Goal: Transaction & Acquisition: Purchase product/service

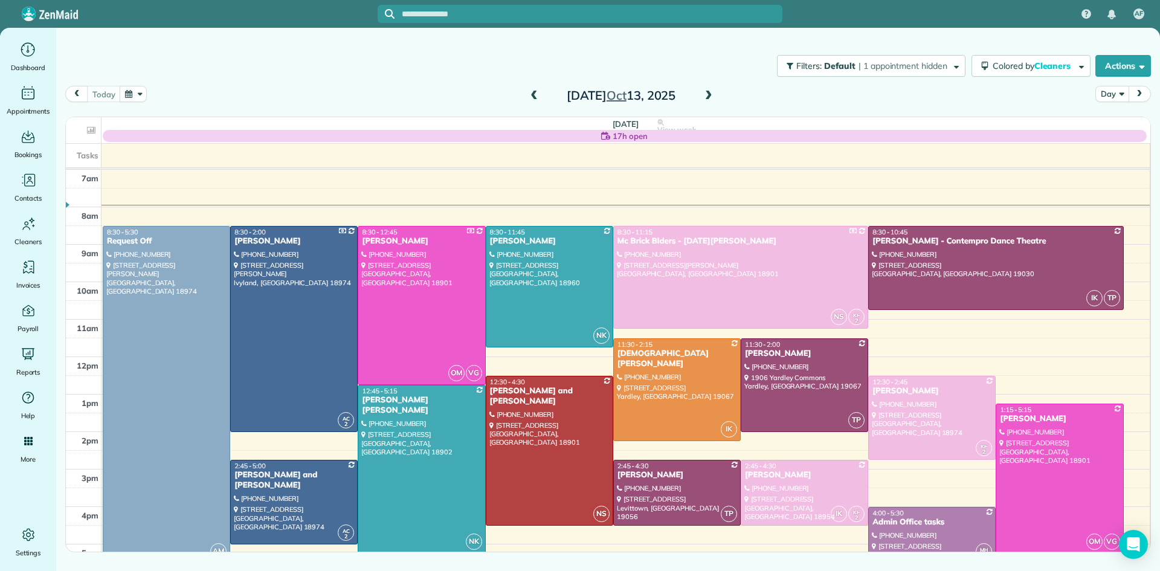
click at [1105, 91] on button "Day" at bounding box center [1111, 94] width 33 height 16
click at [1119, 150] on link "Week" at bounding box center [1143, 146] width 95 height 24
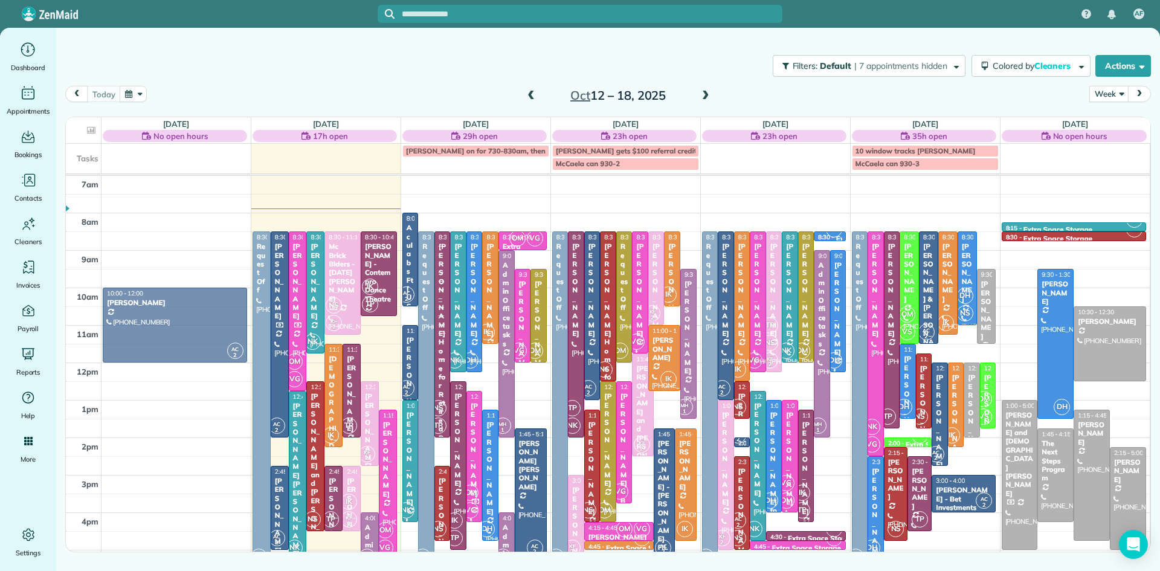
drag, startPoint x: 1020, startPoint y: 301, endPoint x: 250, endPoint y: 422, distance: 779.5
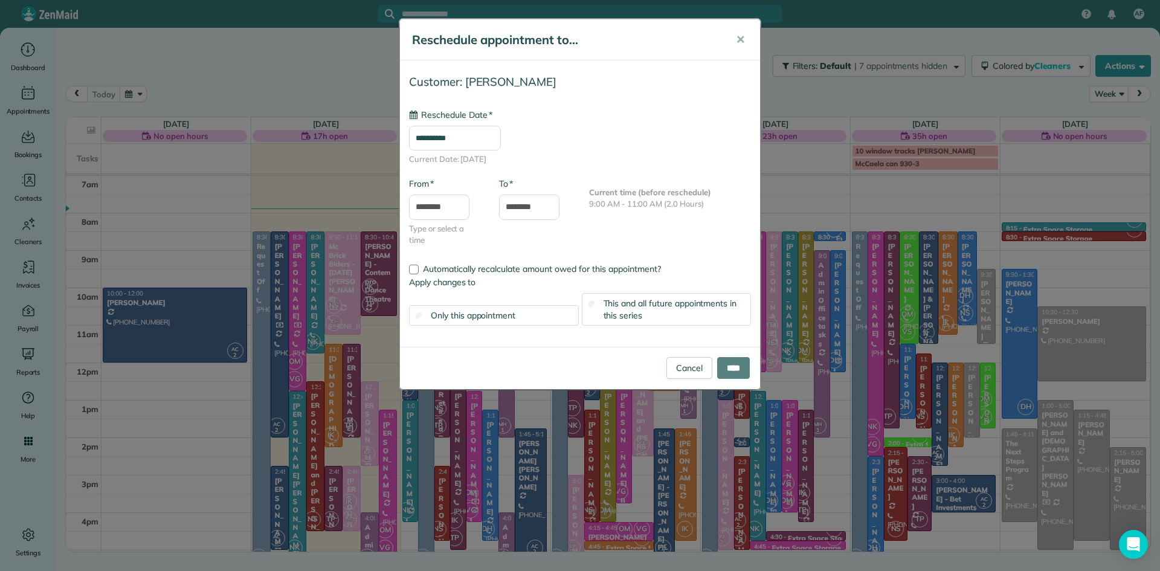
type input "**********"
click at [733, 366] on input "****" at bounding box center [733, 368] width 33 height 22
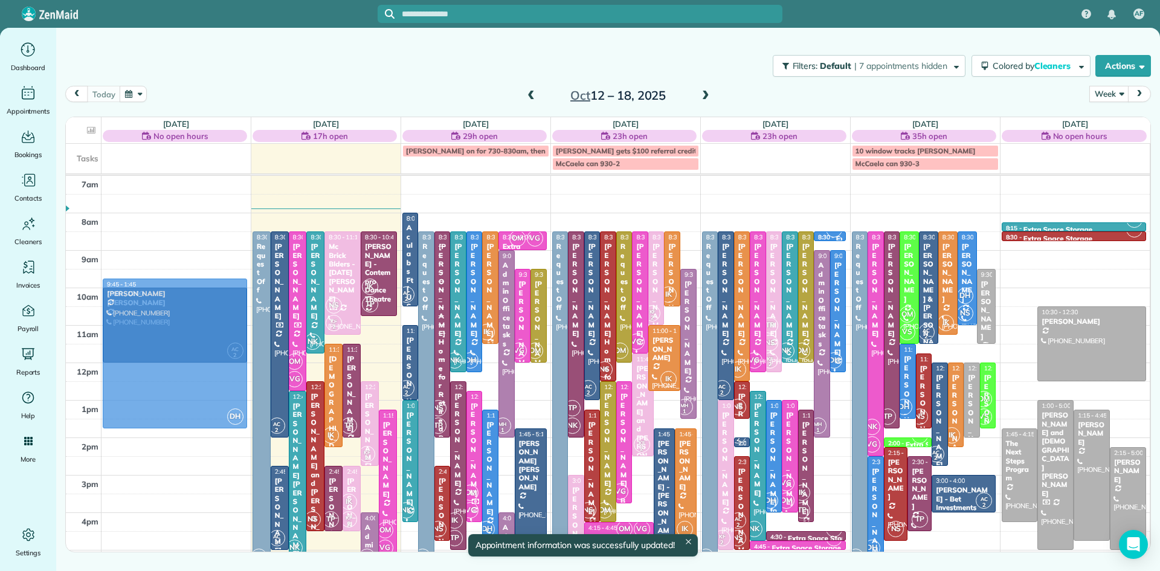
drag, startPoint x: 1015, startPoint y: 339, endPoint x: 219, endPoint y: 362, distance: 796.9
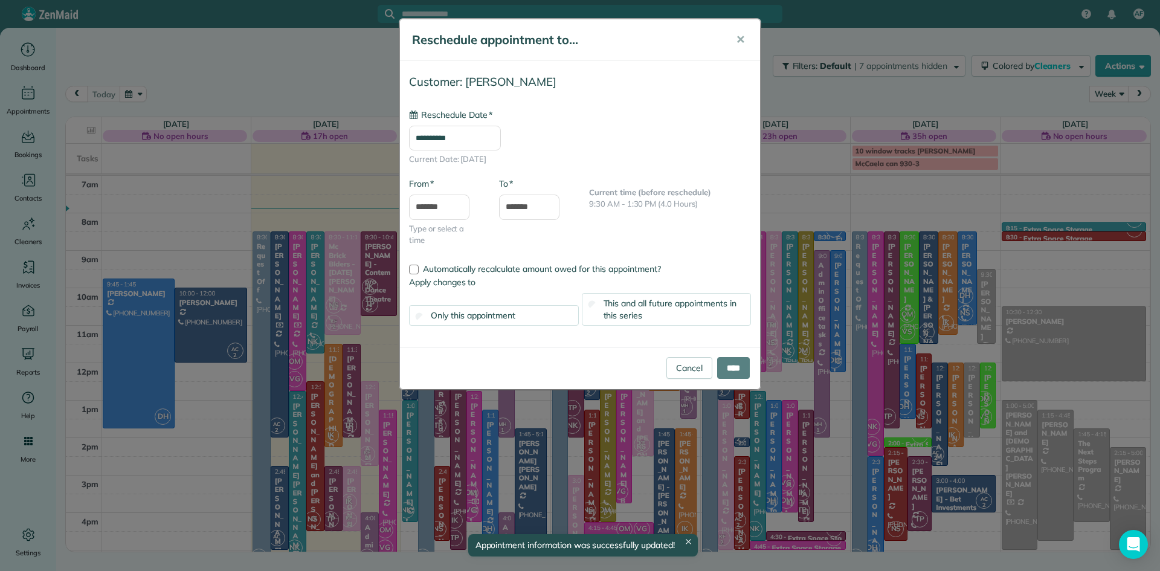
type input "**********"
click at [730, 363] on input "****" at bounding box center [733, 368] width 33 height 22
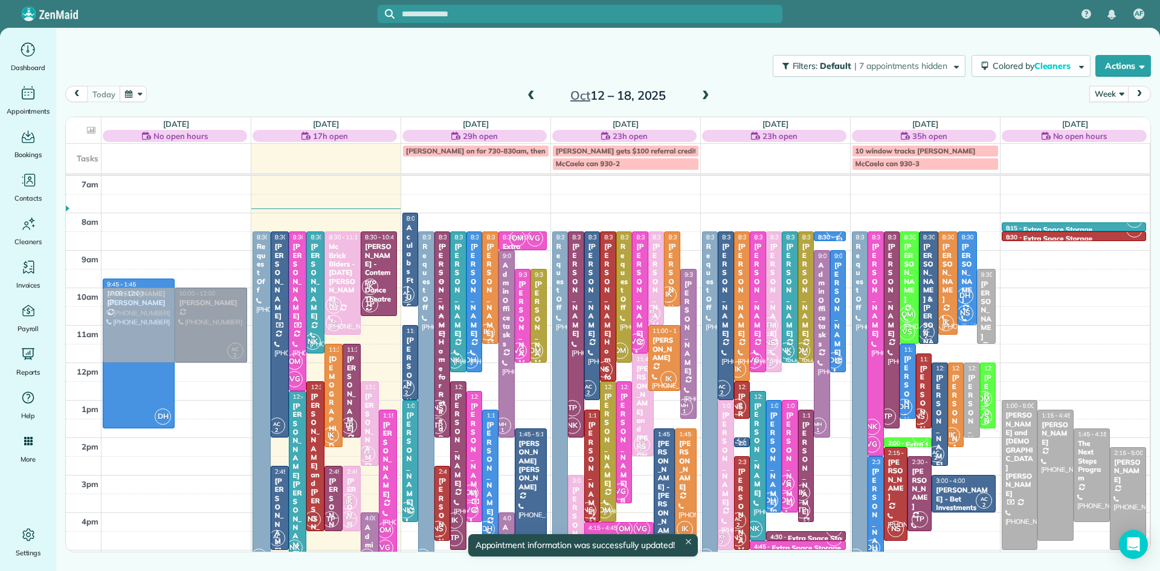
drag, startPoint x: 1106, startPoint y: 333, endPoint x: 196, endPoint y: 318, distance: 910.2
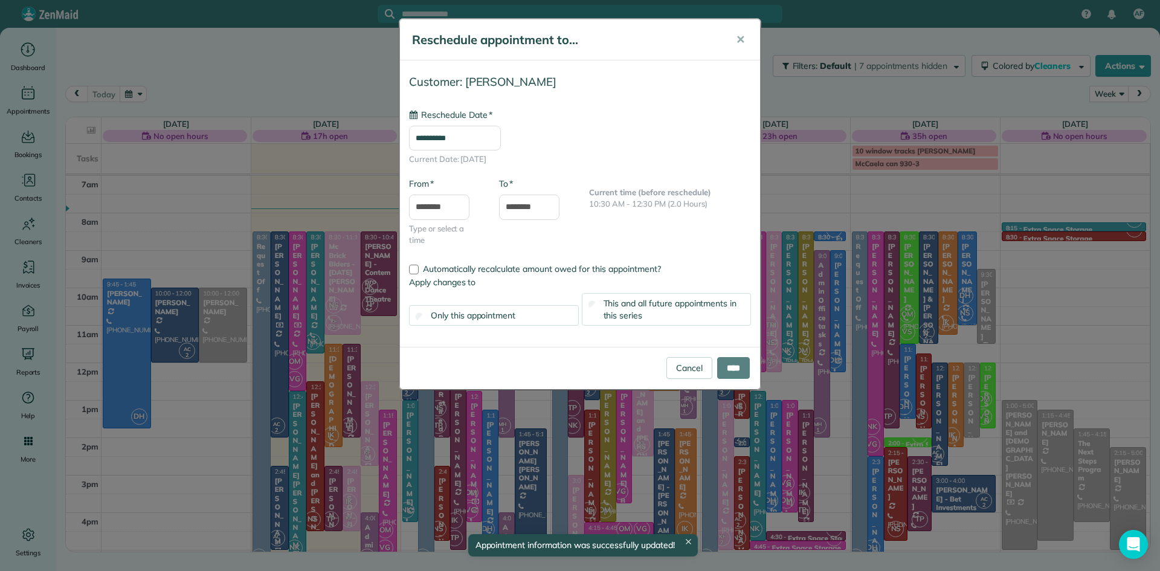
type input "**********"
click at [730, 364] on input "****" at bounding box center [733, 368] width 33 height 22
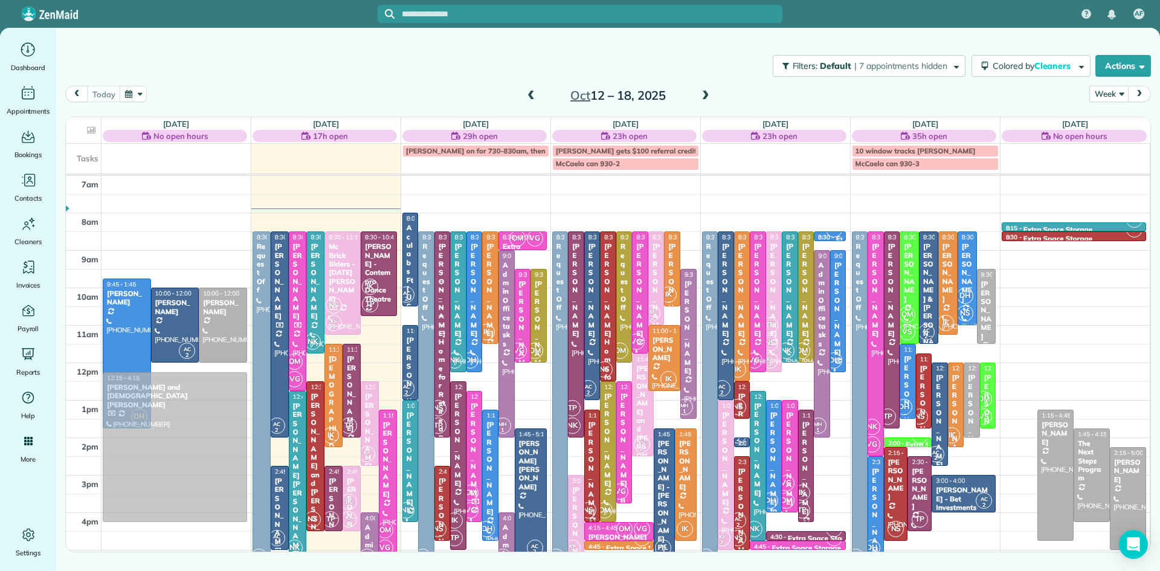
drag, startPoint x: 1003, startPoint y: 465, endPoint x: 232, endPoint y: 435, distance: 771.2
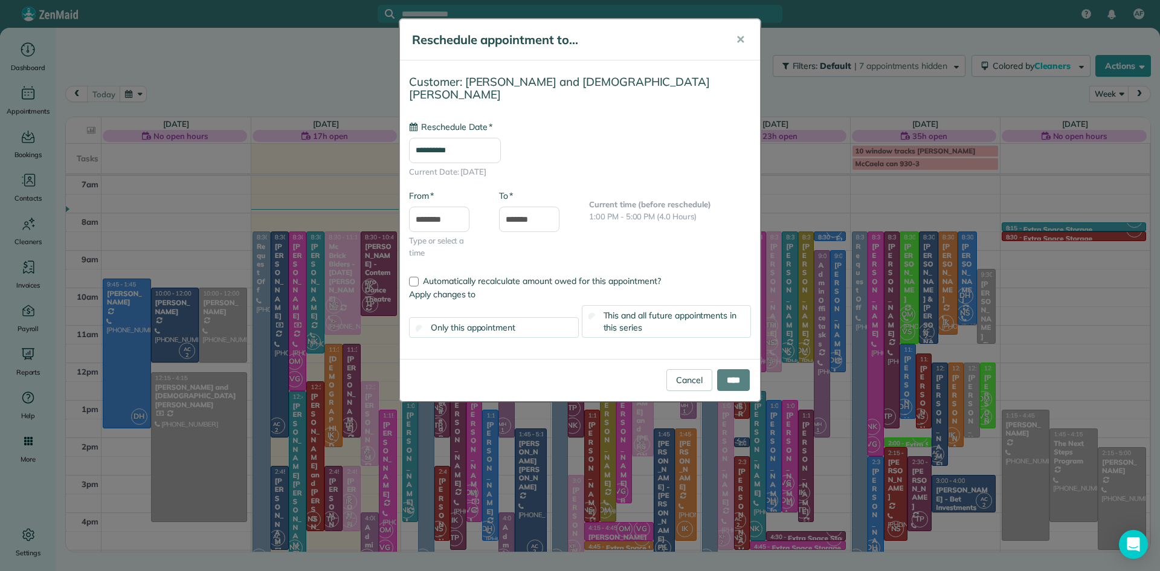
type input "**********"
click at [730, 370] on input "****" at bounding box center [733, 380] width 33 height 22
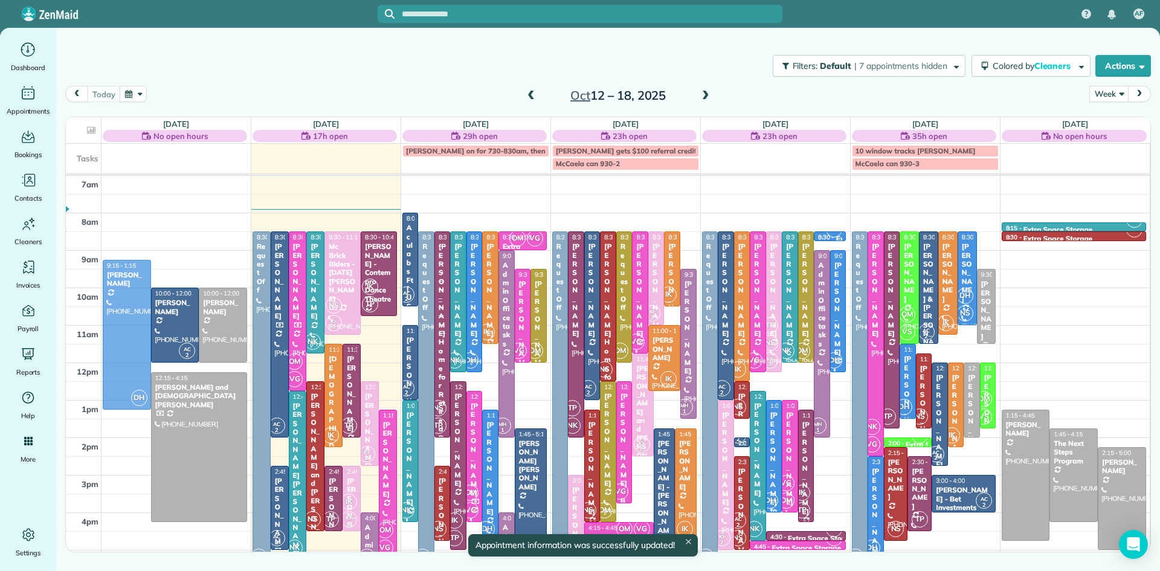
drag, startPoint x: 127, startPoint y: 324, endPoint x: 117, endPoint y: 303, distance: 23.0
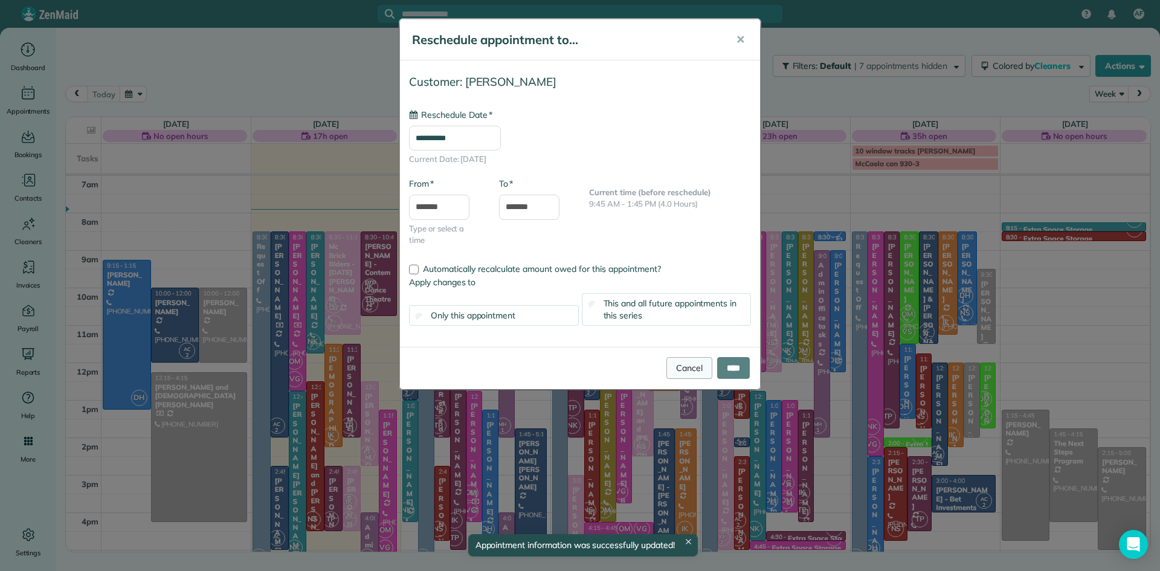
type input "**********"
click at [721, 365] on input "****" at bounding box center [733, 368] width 33 height 22
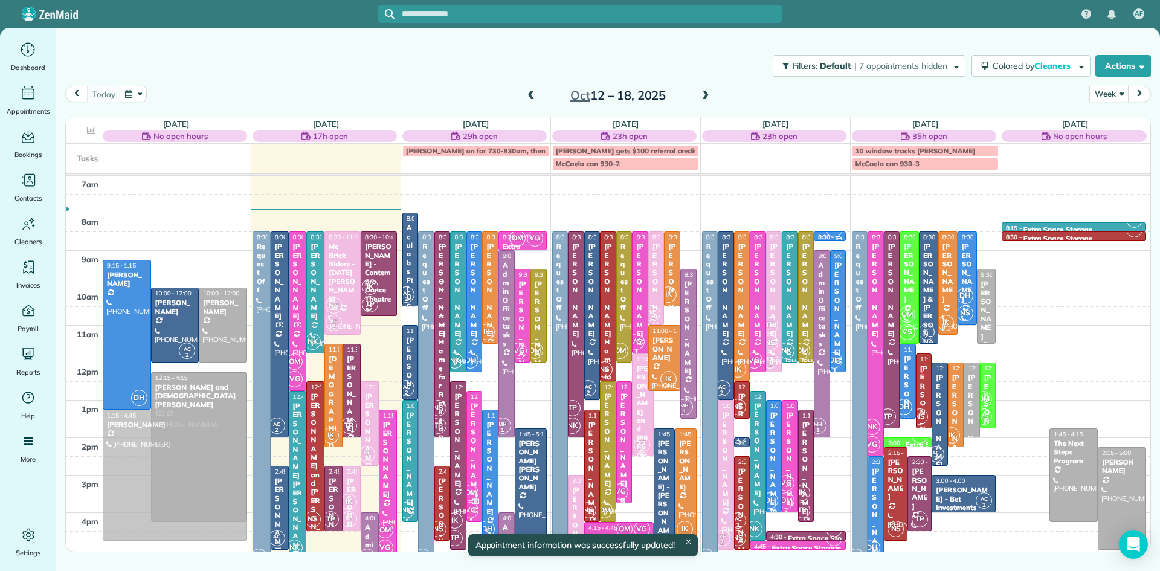
drag, startPoint x: 915, startPoint y: 482, endPoint x: 228, endPoint y: 480, distance: 687.3
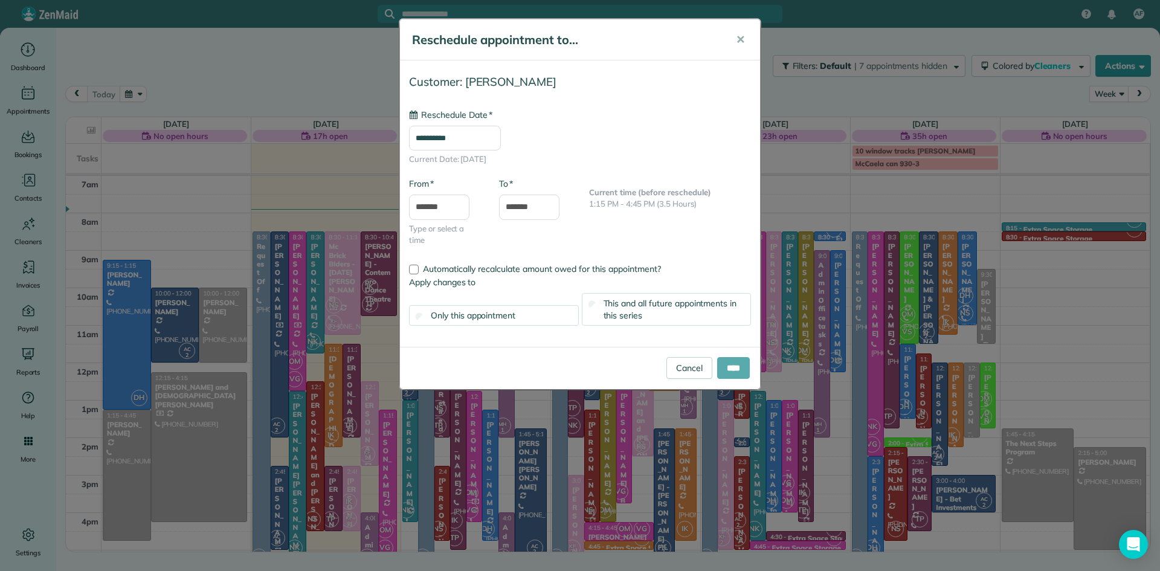
type input "**********"
click at [735, 365] on input "****" at bounding box center [733, 368] width 33 height 22
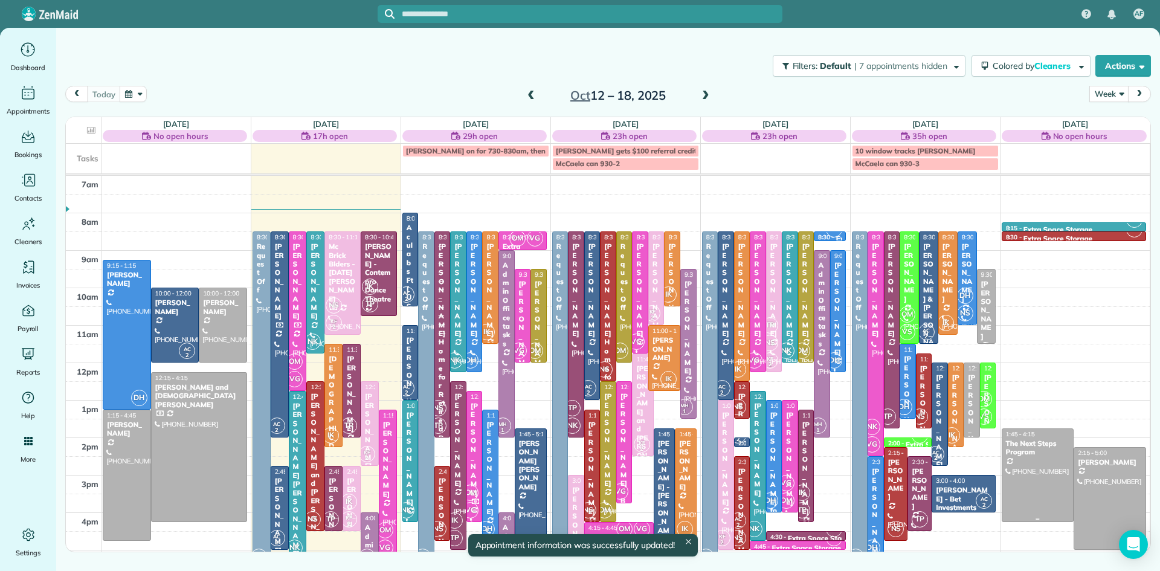
click at [1042, 490] on div at bounding box center [1037, 475] width 71 height 92
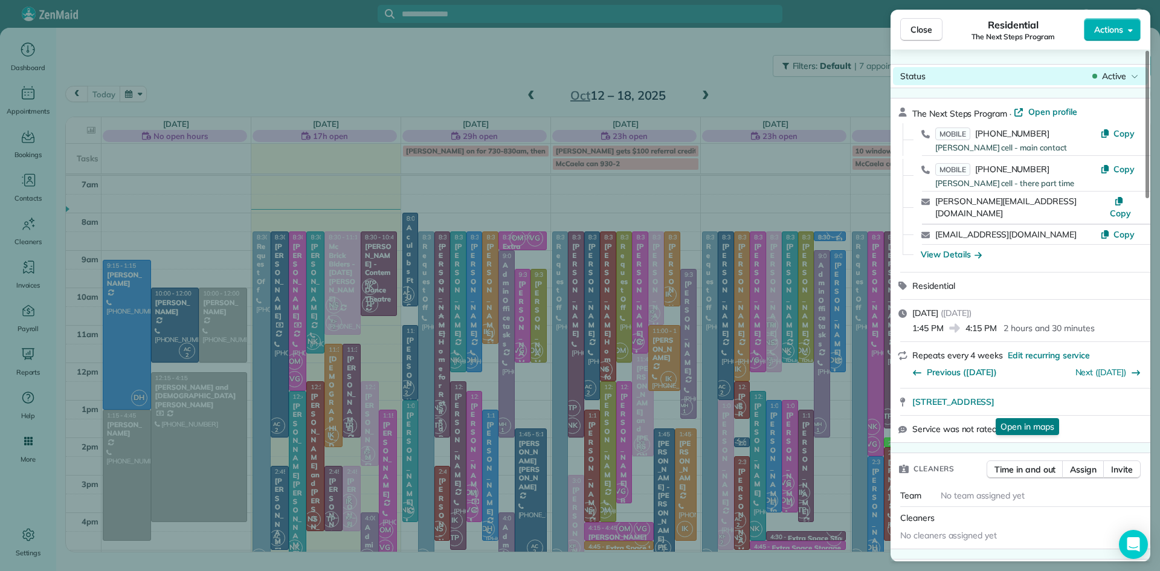
click at [1123, 72] on span "Active" at bounding box center [1114, 76] width 24 height 12
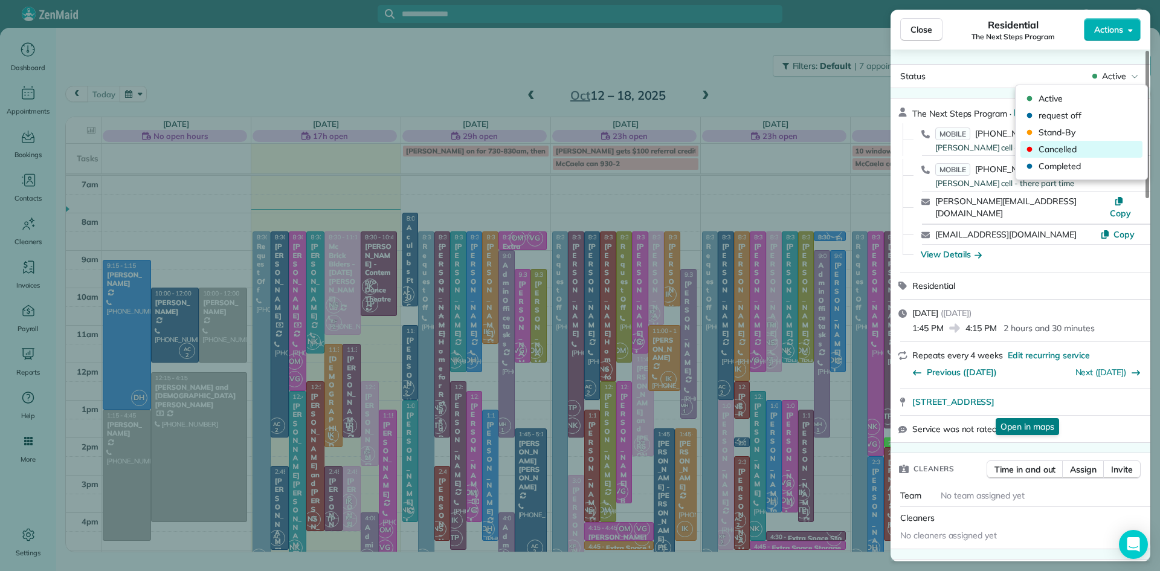
click at [1076, 147] on span "Cancelled" at bounding box center [1088, 149] width 101 height 12
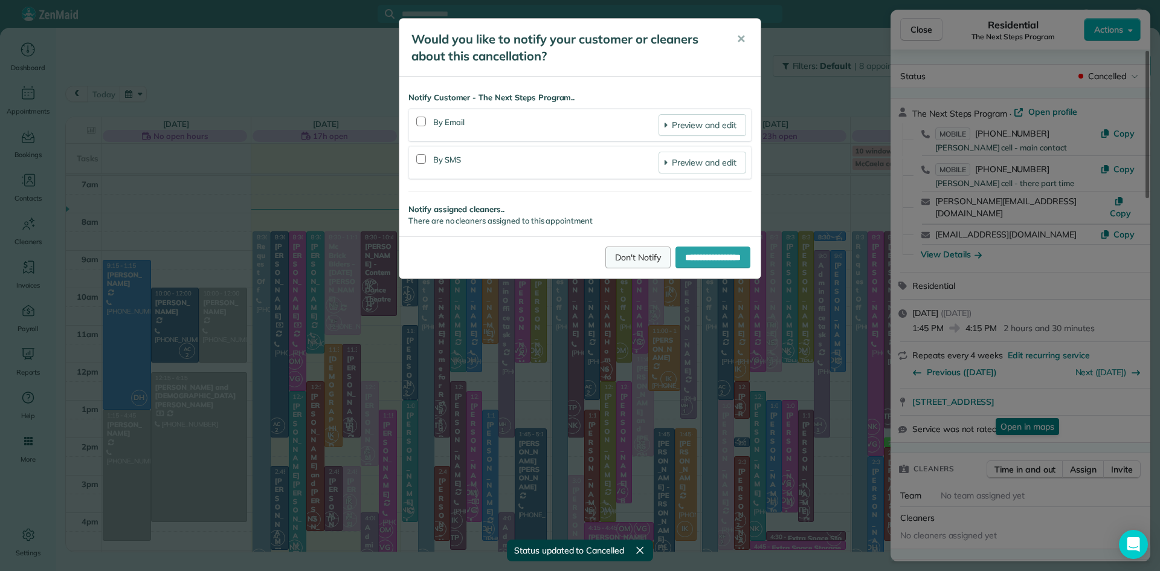
click at [636, 258] on link "Don't Notify" at bounding box center [637, 257] width 65 height 22
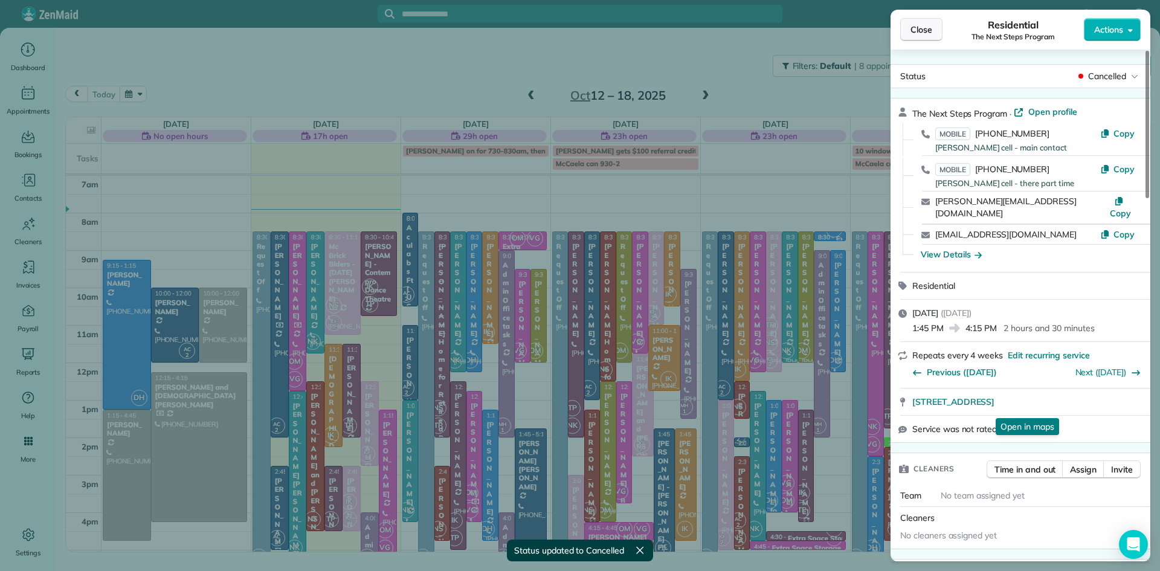
click at [917, 31] on span "Close" at bounding box center [921, 30] width 22 height 12
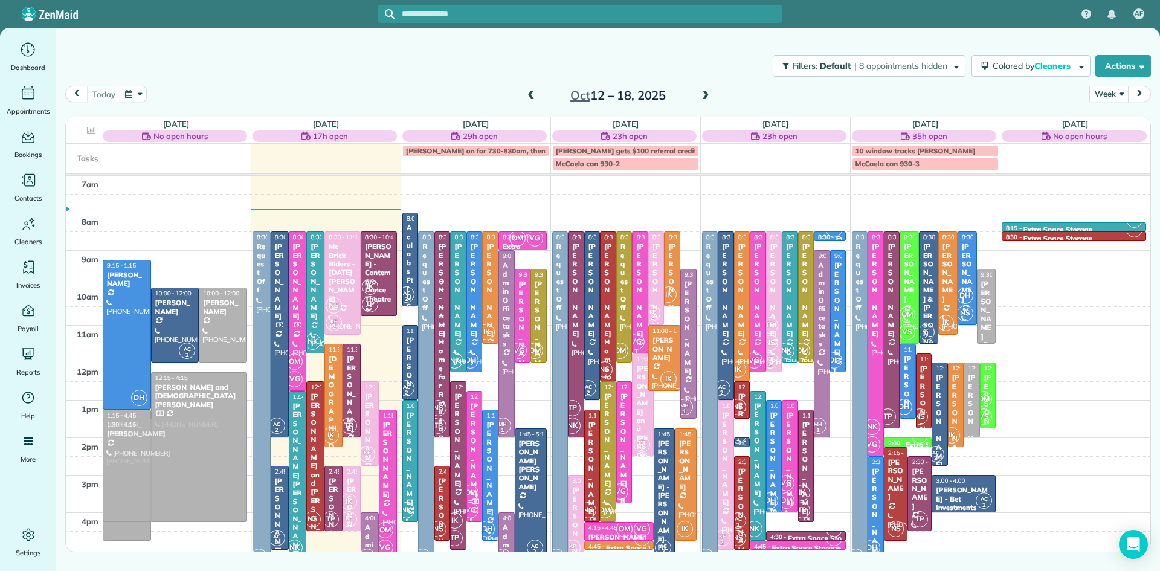
drag, startPoint x: 1056, startPoint y: 474, endPoint x: 100, endPoint y: 454, distance: 955.6
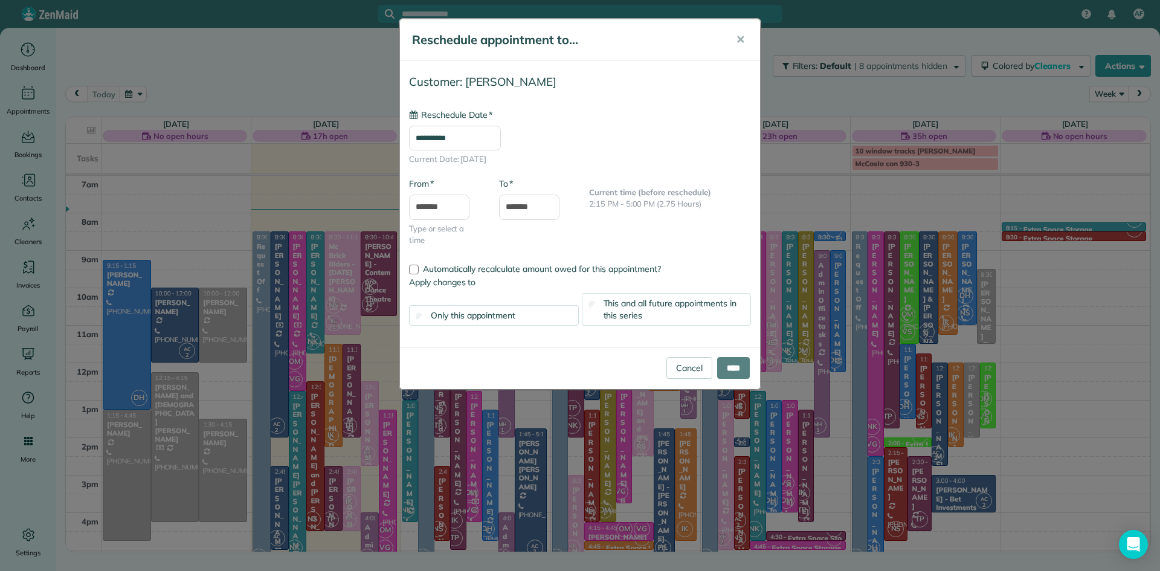
type input "**********"
click at [741, 367] on input "****" at bounding box center [733, 368] width 33 height 22
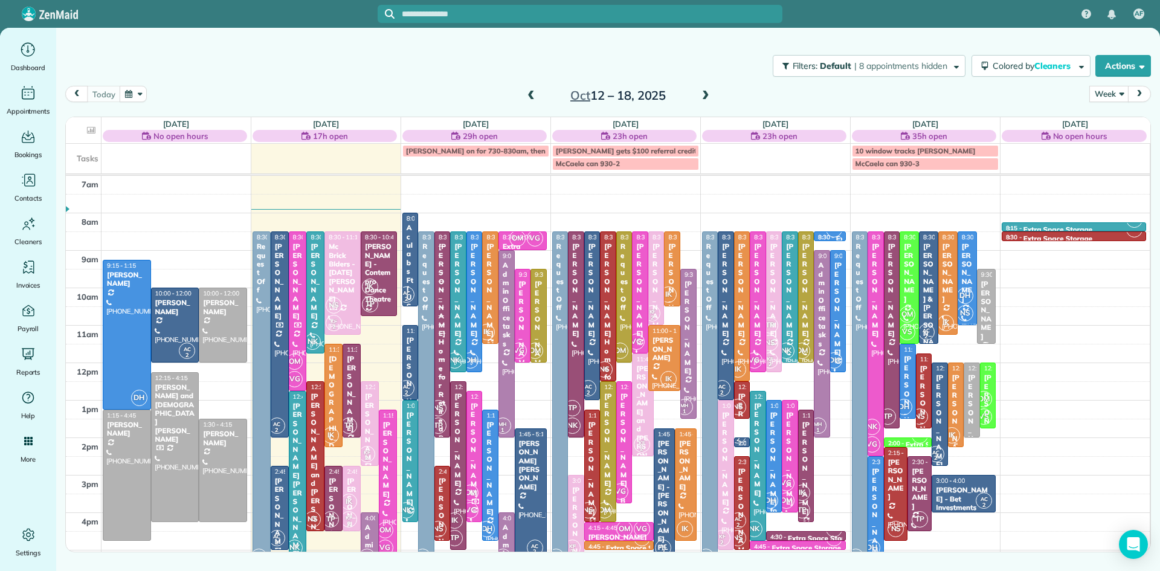
click at [960, 424] on div at bounding box center [955, 404] width 15 height 83
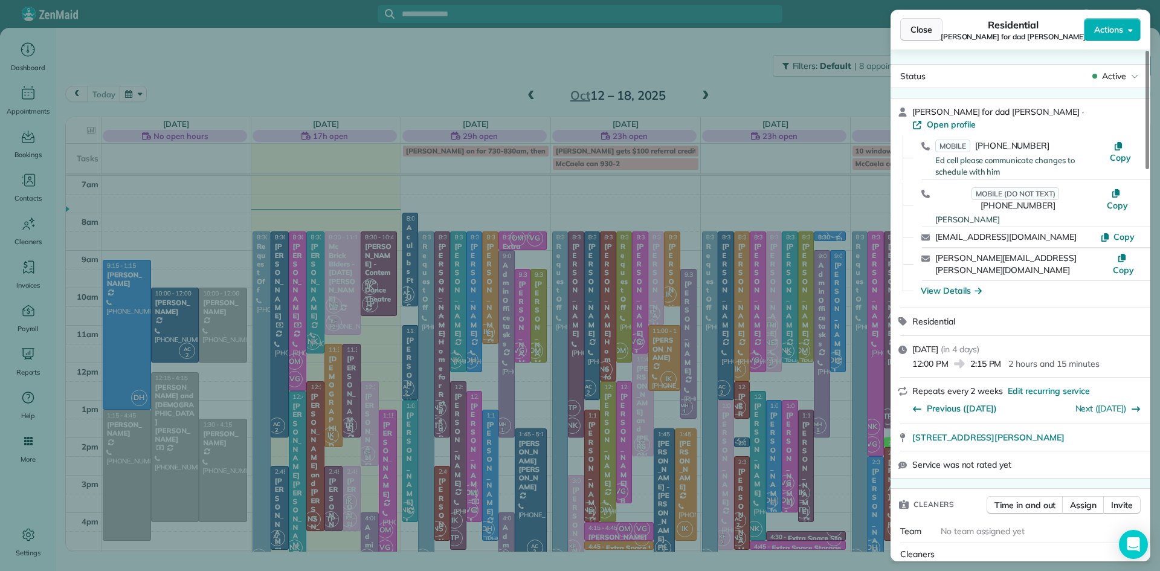
click at [928, 31] on span "Close" at bounding box center [921, 30] width 22 height 12
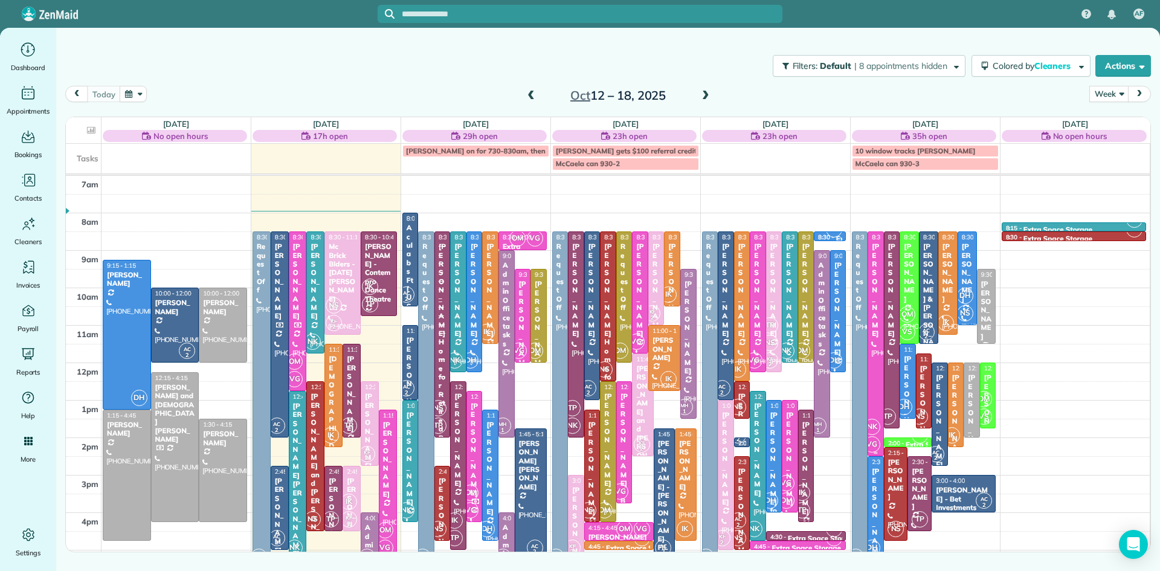
click at [876, 422] on span "NK" at bounding box center [872, 427] width 16 height 16
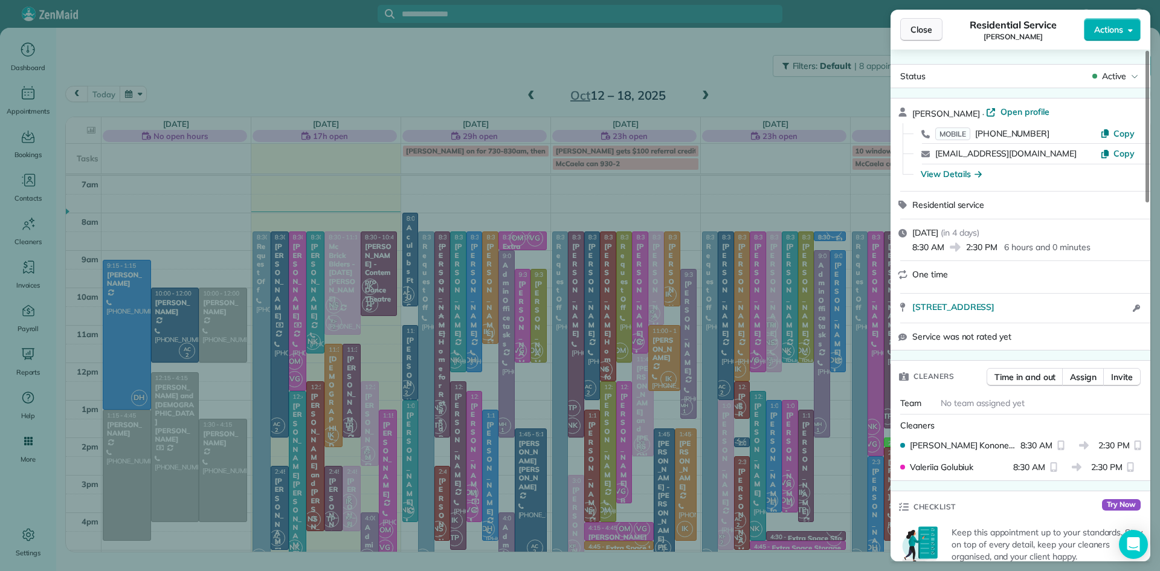
click at [911, 19] on button "Close" at bounding box center [921, 29] width 42 height 23
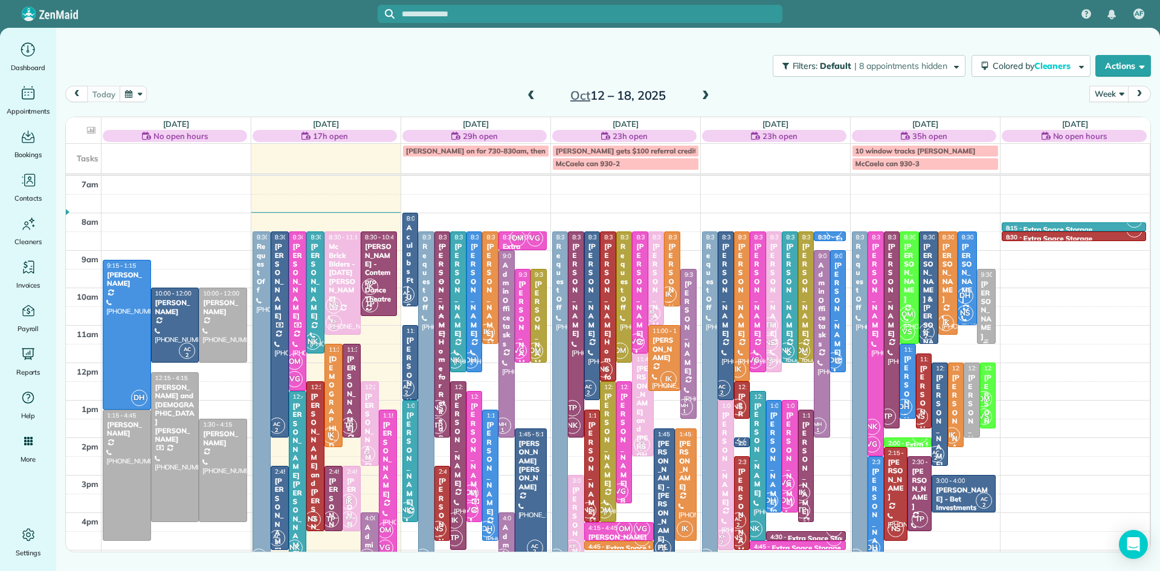
click at [984, 312] on div "[PERSON_NAME]" at bounding box center [986, 310] width 12 height 61
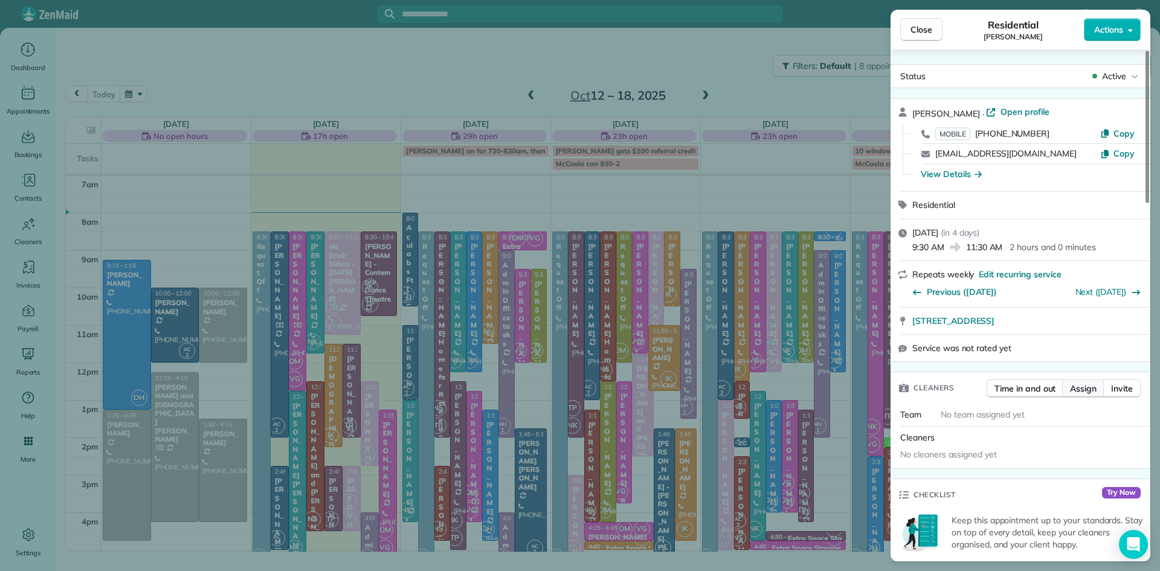
click at [1085, 394] on span "Assign" at bounding box center [1083, 388] width 27 height 12
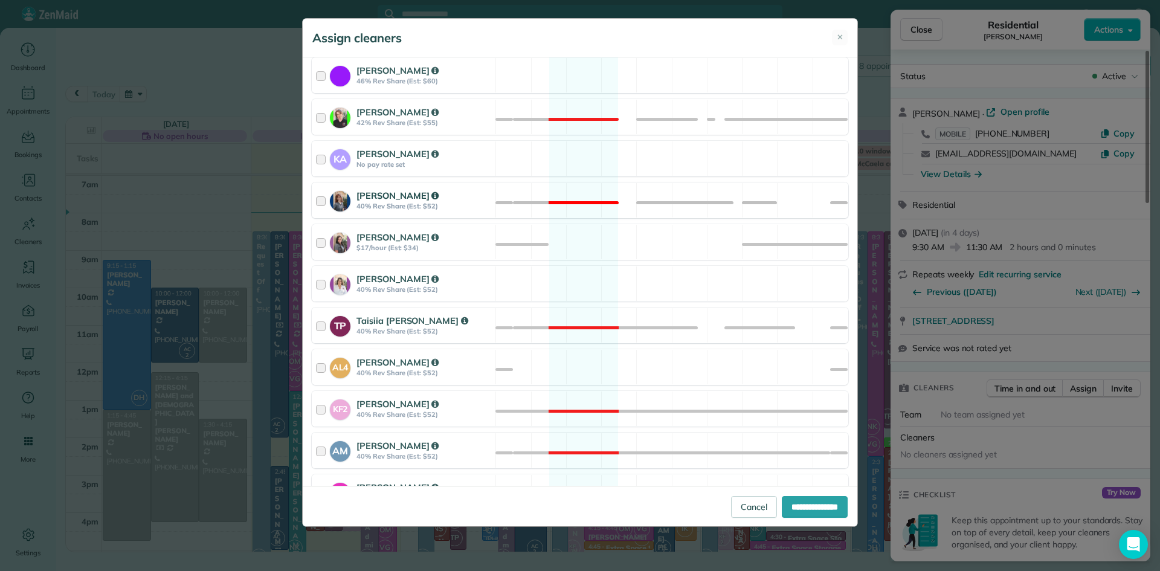
scroll to position [384, 0]
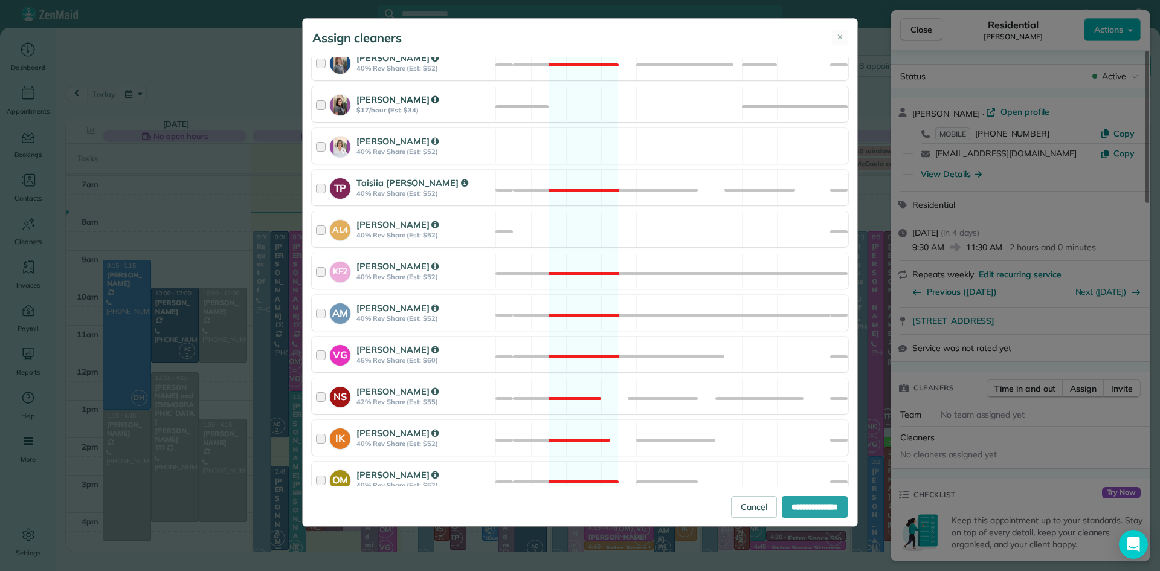
click at [388, 109] on strong "$17/hour (Est: $34)" at bounding box center [423, 110] width 135 height 8
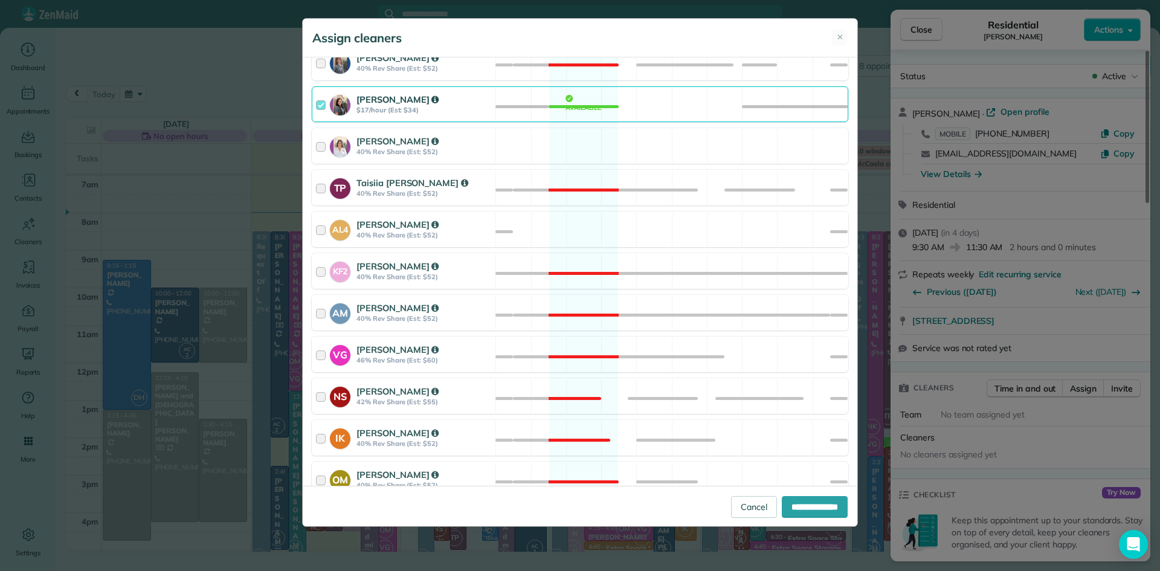
click at [841, 519] on div "**********" at bounding box center [580, 506] width 554 height 40
click at [838, 512] on input "**********" at bounding box center [814, 507] width 66 height 22
type input "**********"
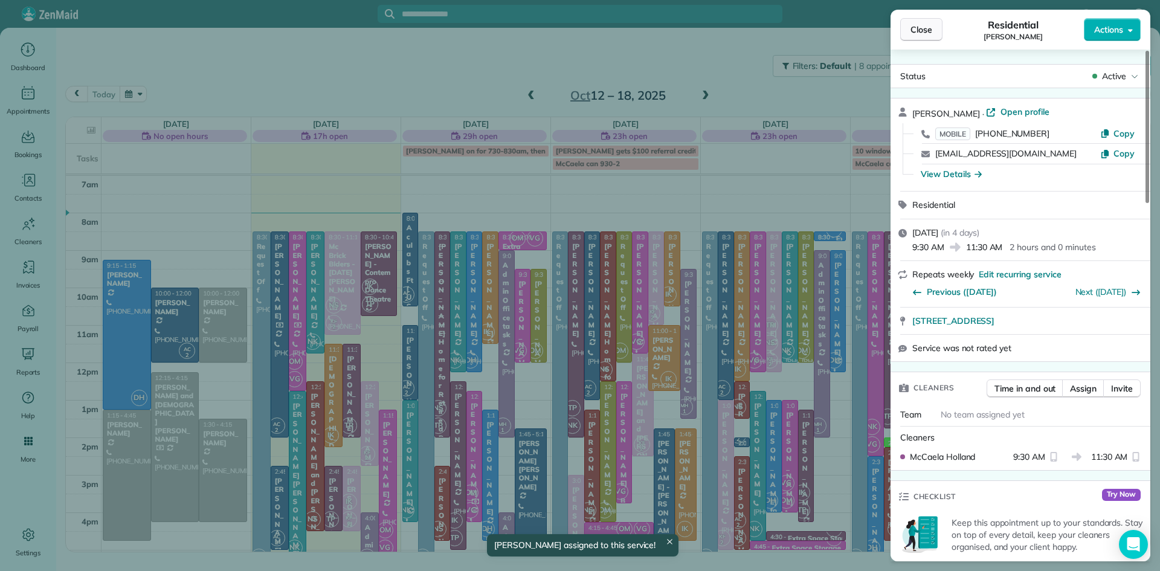
click at [917, 31] on span "Close" at bounding box center [921, 30] width 22 height 12
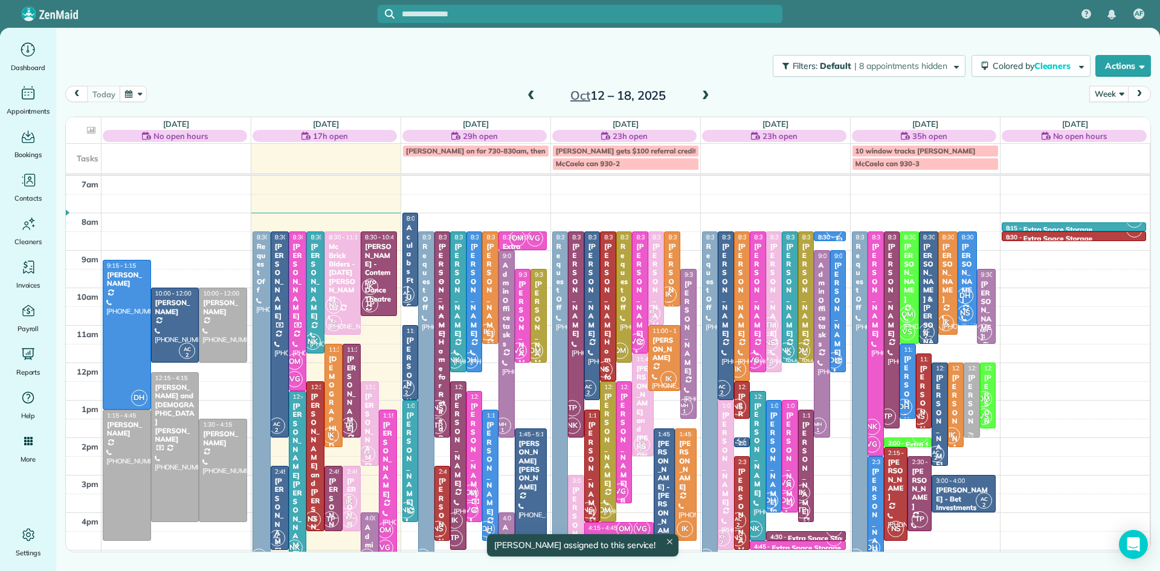
click at [969, 423] on div "[PERSON_NAME]" at bounding box center [971, 420] width 9 height 95
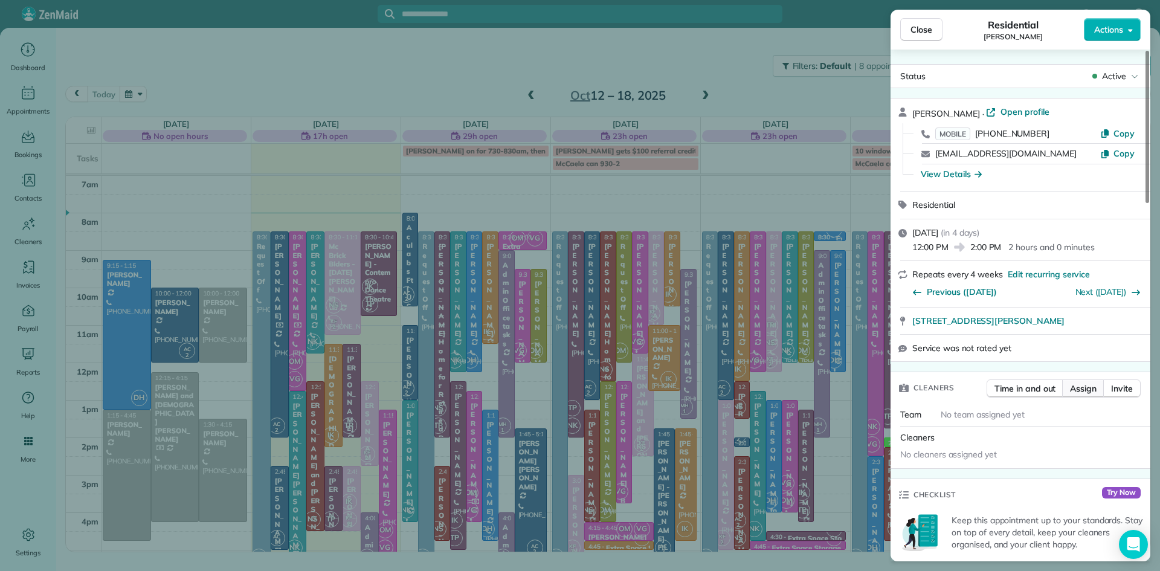
click at [1083, 393] on span "Assign" at bounding box center [1083, 388] width 27 height 12
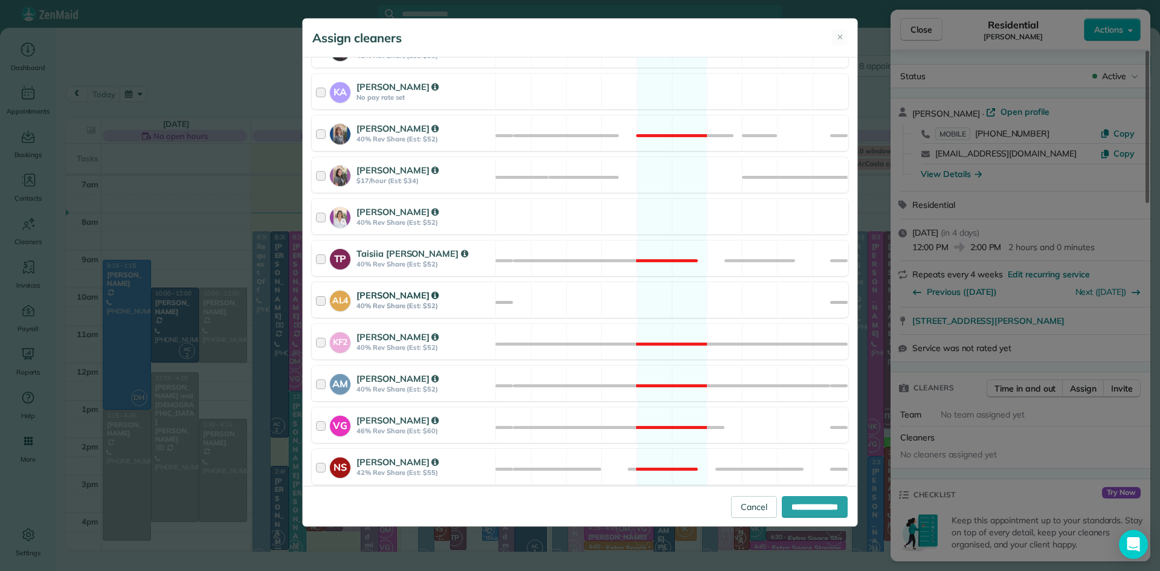
scroll to position [316, 0]
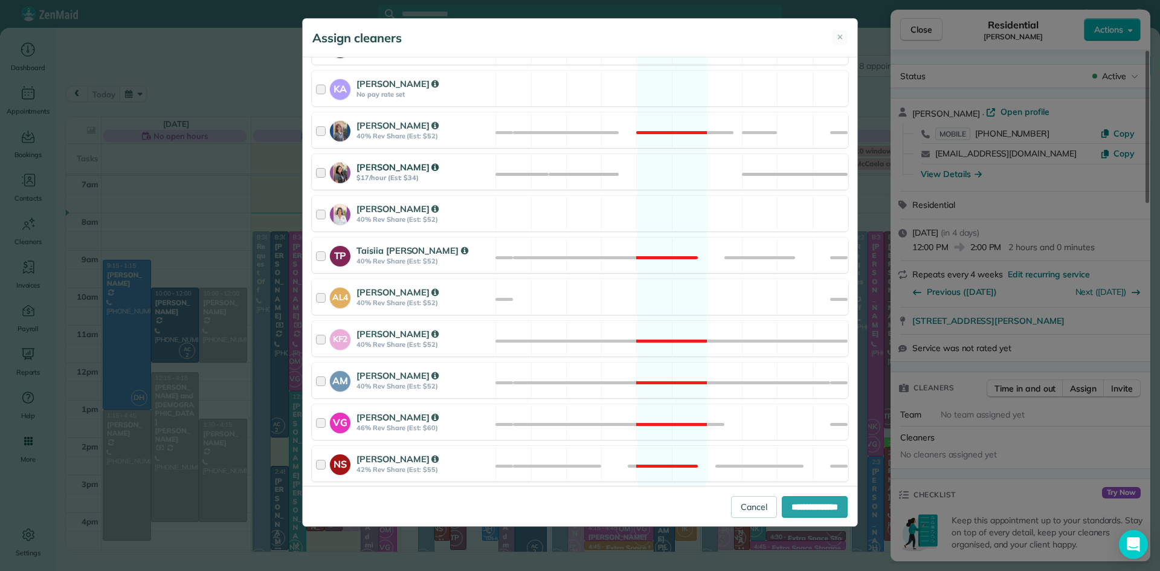
click at [397, 181] on strong "$17/hour (Est: $34)" at bounding box center [423, 177] width 135 height 8
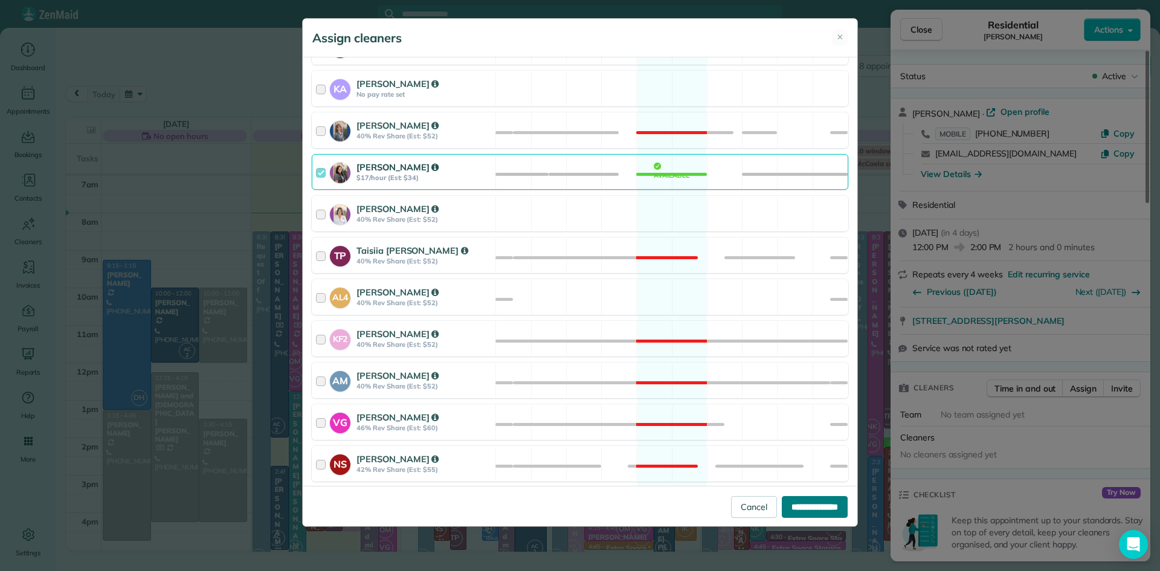
click at [824, 508] on input "**********" at bounding box center [814, 507] width 66 height 22
type input "**********"
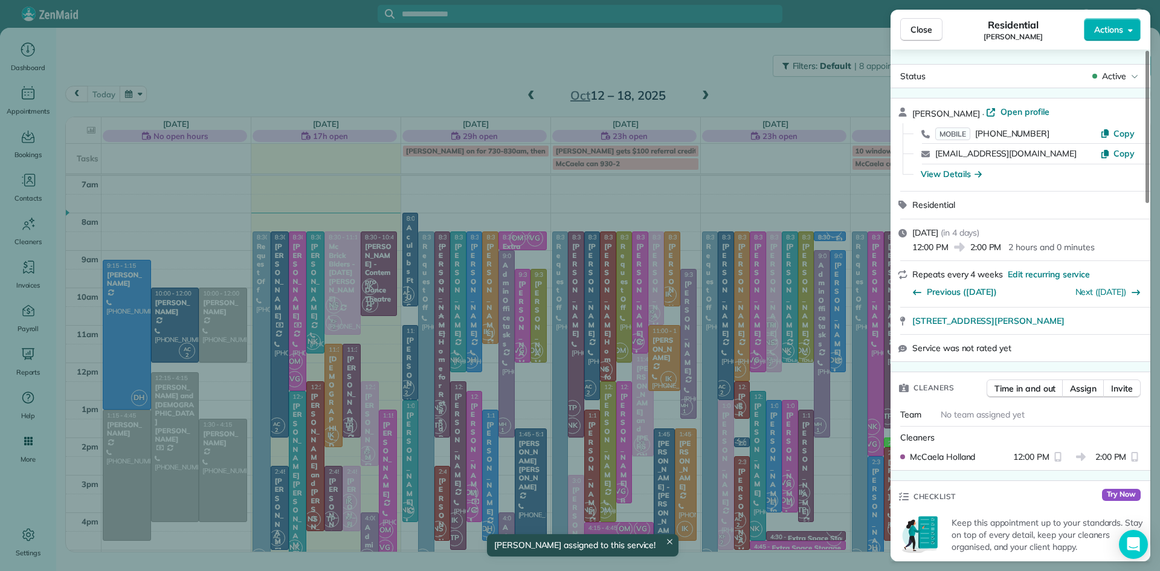
click at [893, 18] on div "Close Residential [PERSON_NAME] Actions" at bounding box center [1020, 30] width 260 height 40
click at [917, 26] on span "Close" at bounding box center [921, 30] width 22 height 12
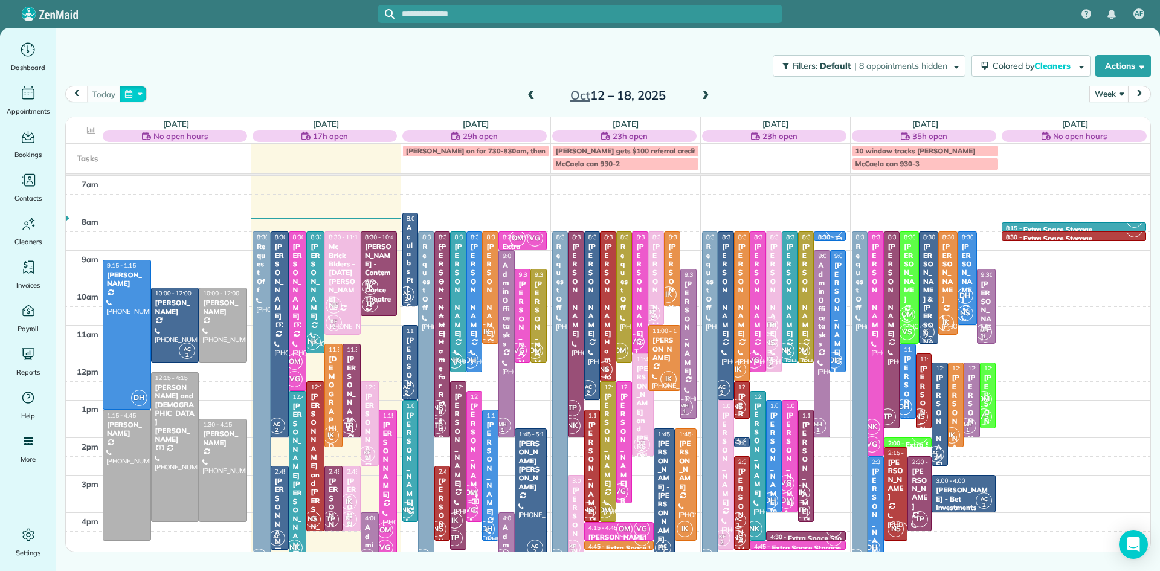
click at [129, 91] on button "button" at bounding box center [134, 94] width 28 height 16
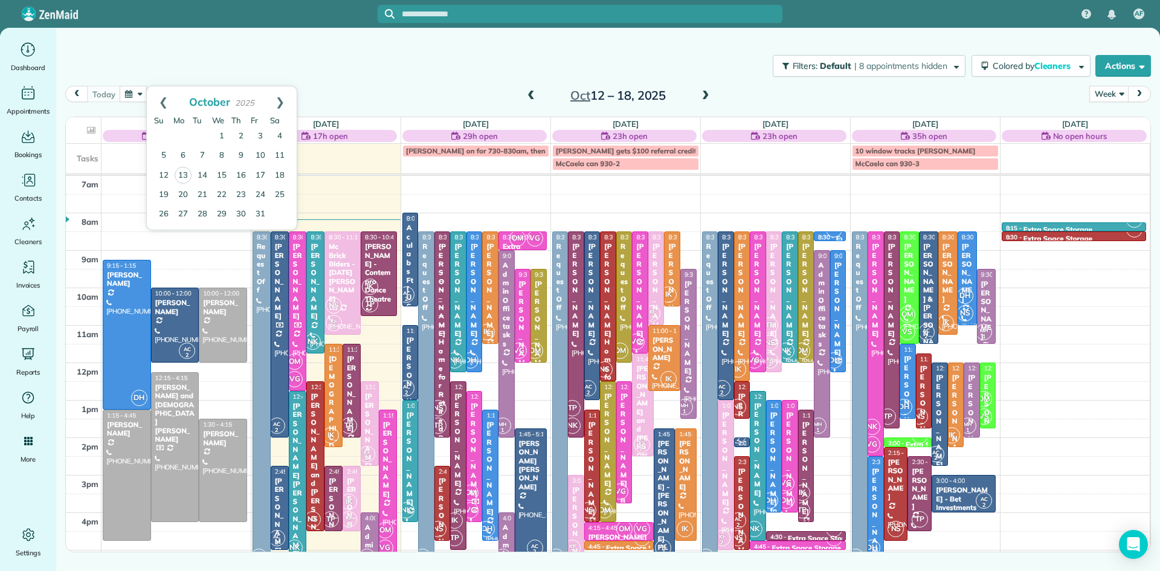
click at [453, 188] on div "7am 8am 9am 10am 11am 12pm 1pm 2pm 3pm 4pm 5pm 6pm 7pm 8pm DH 9:15 - 1:15 [PERS…" at bounding box center [607, 438] width 1083 height 524
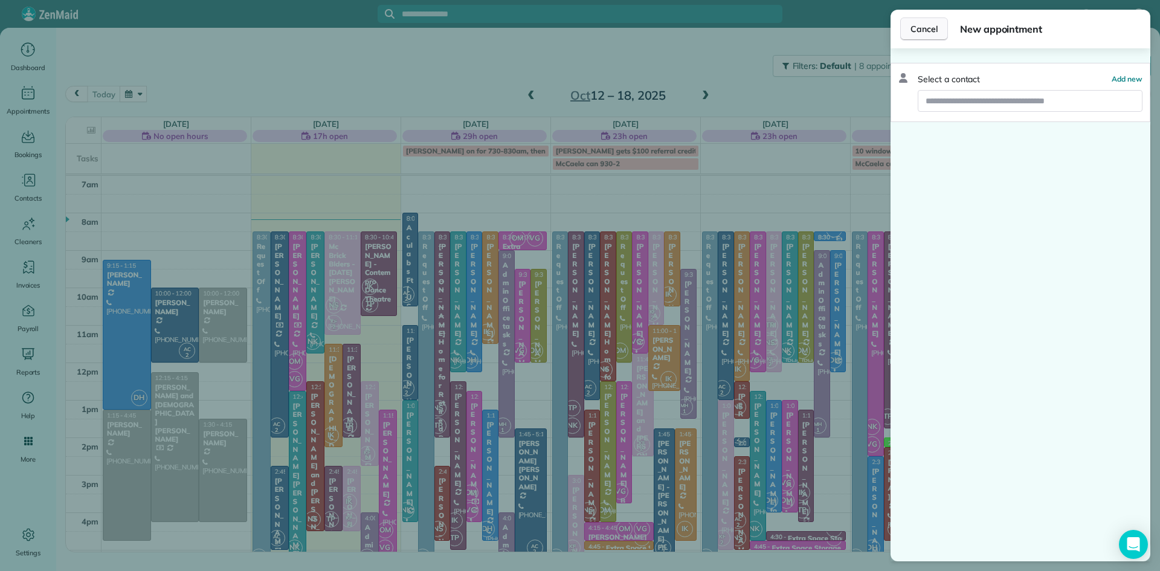
click at [928, 31] on span "Cancel" at bounding box center [923, 29] width 27 height 12
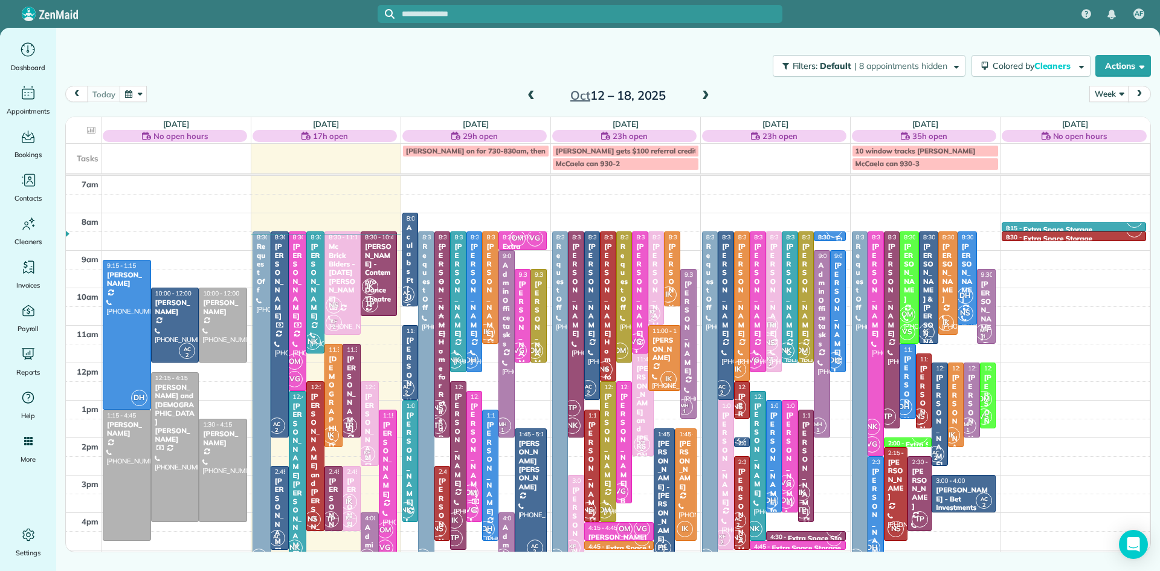
click at [332, 410] on div "[DEMOGRAPHIC_DATA][PERSON_NAME]" at bounding box center [333, 450] width 11 height 191
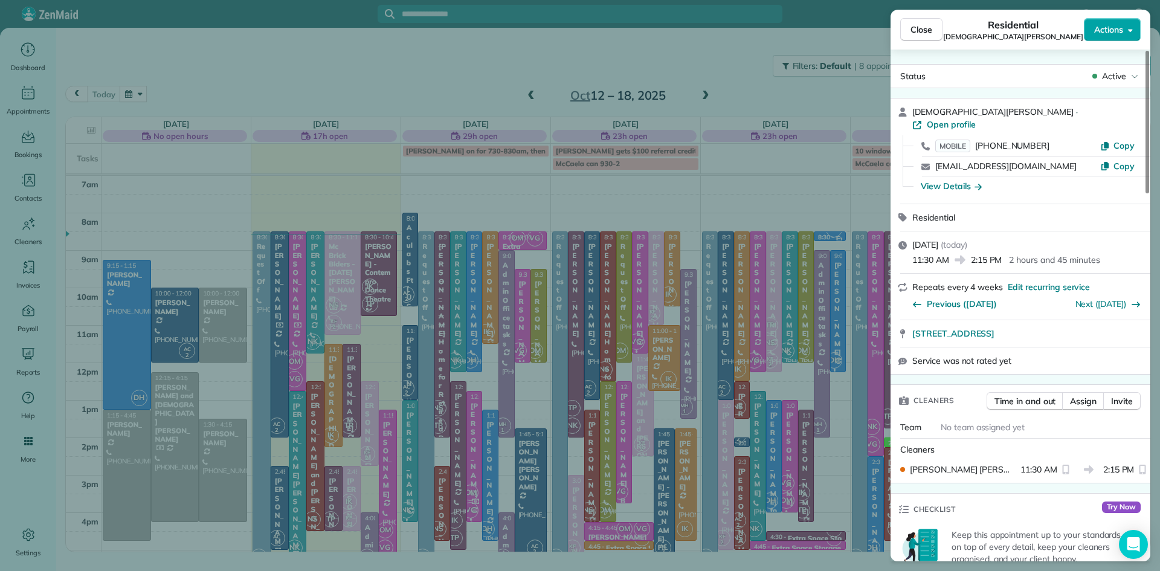
click at [1105, 33] on span "Actions" at bounding box center [1108, 30] width 29 height 12
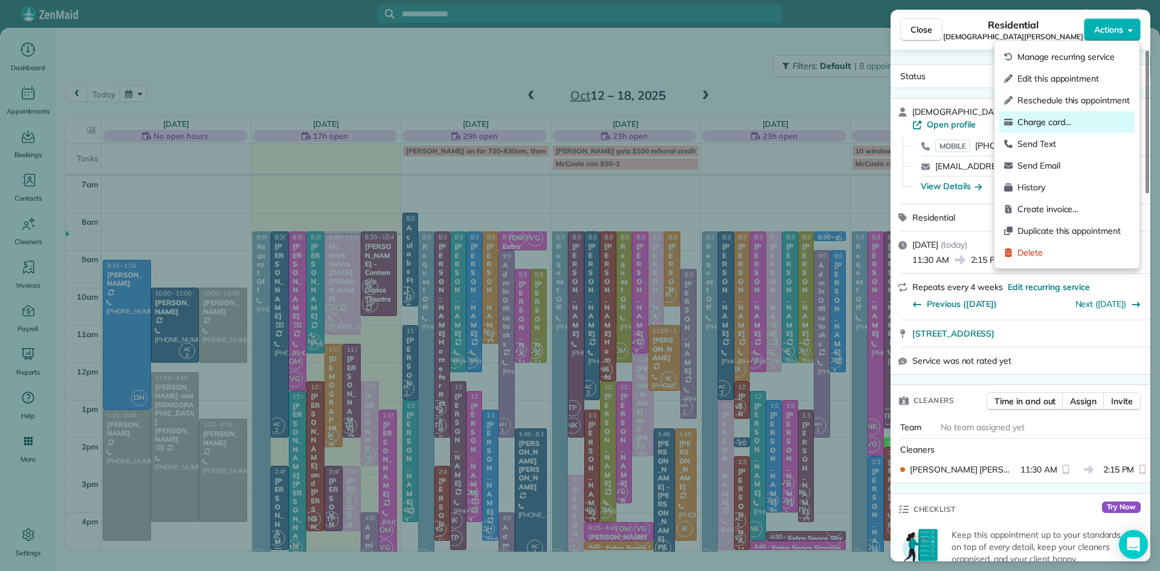
click at [1033, 118] on span "Charge card…" at bounding box center [1073, 122] width 112 height 12
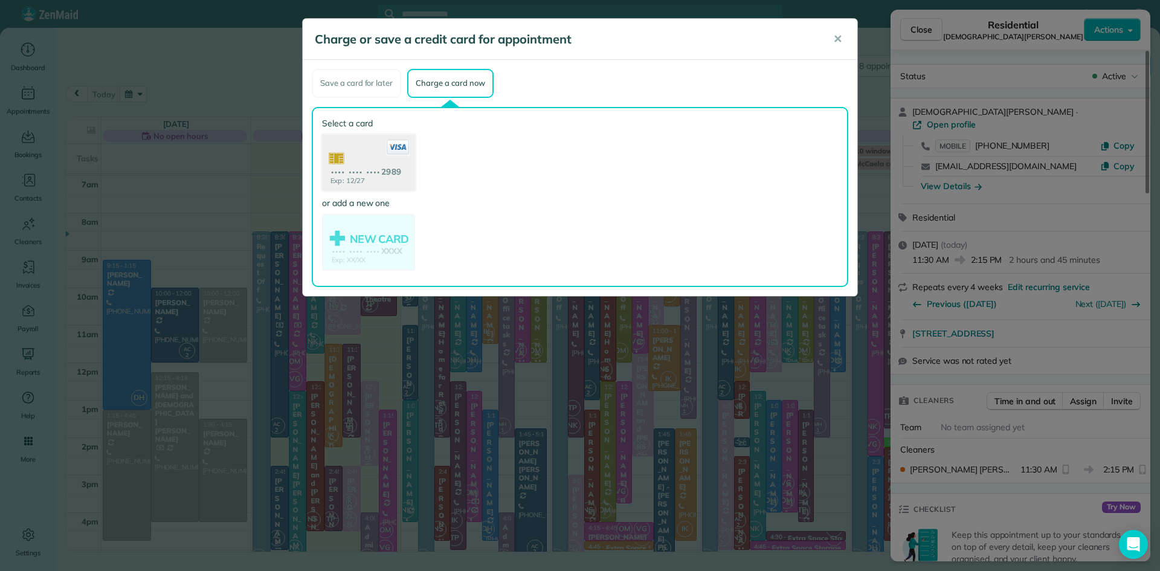
click at [367, 162] on use at bounding box center [368, 163] width 93 height 59
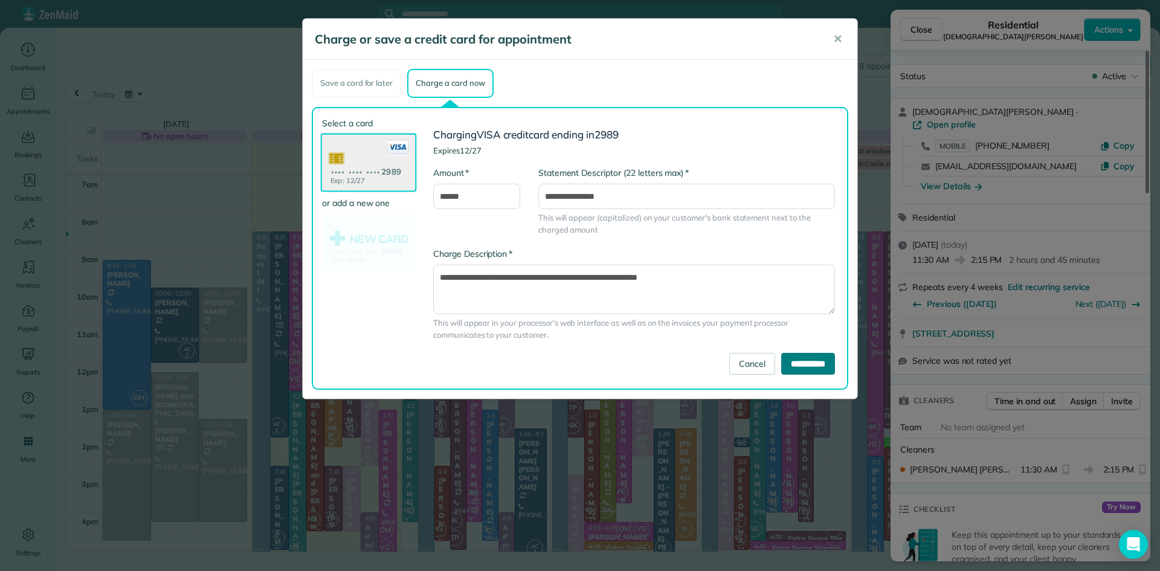
click at [805, 364] on input "**********" at bounding box center [808, 364] width 54 height 22
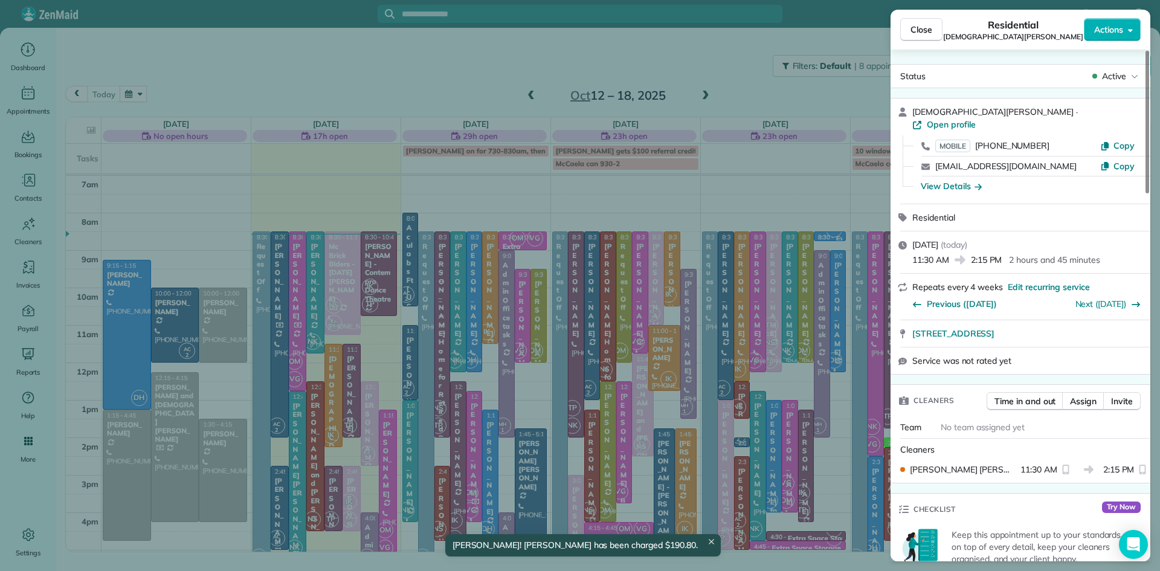
click at [919, 26] on span "Close" at bounding box center [921, 30] width 22 height 12
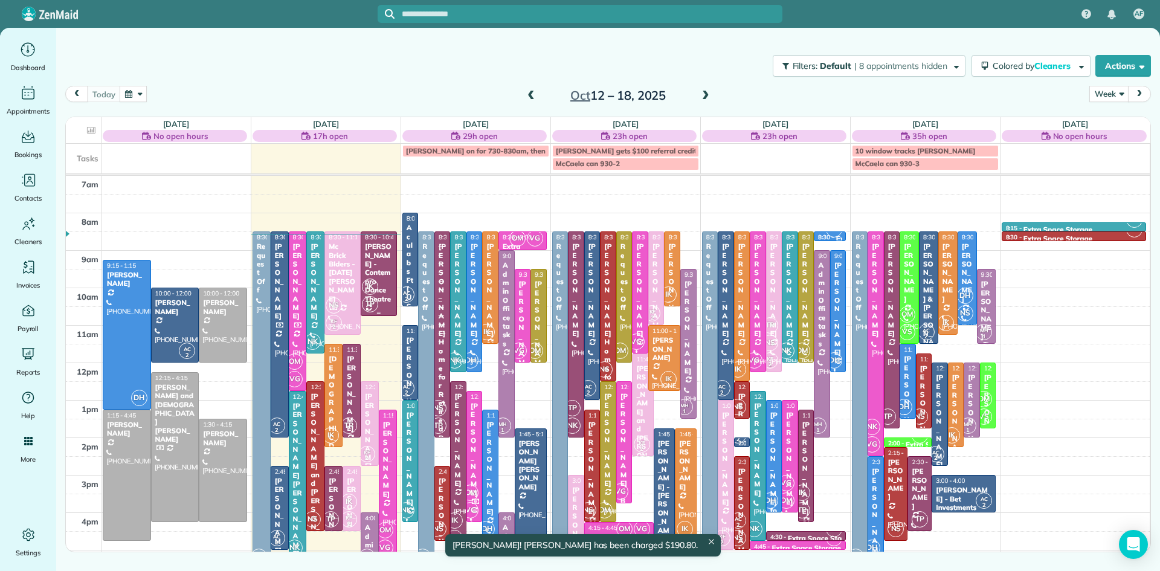
click at [382, 274] on div "[PERSON_NAME] - Contempro Dance Theatre" at bounding box center [378, 272] width 29 height 61
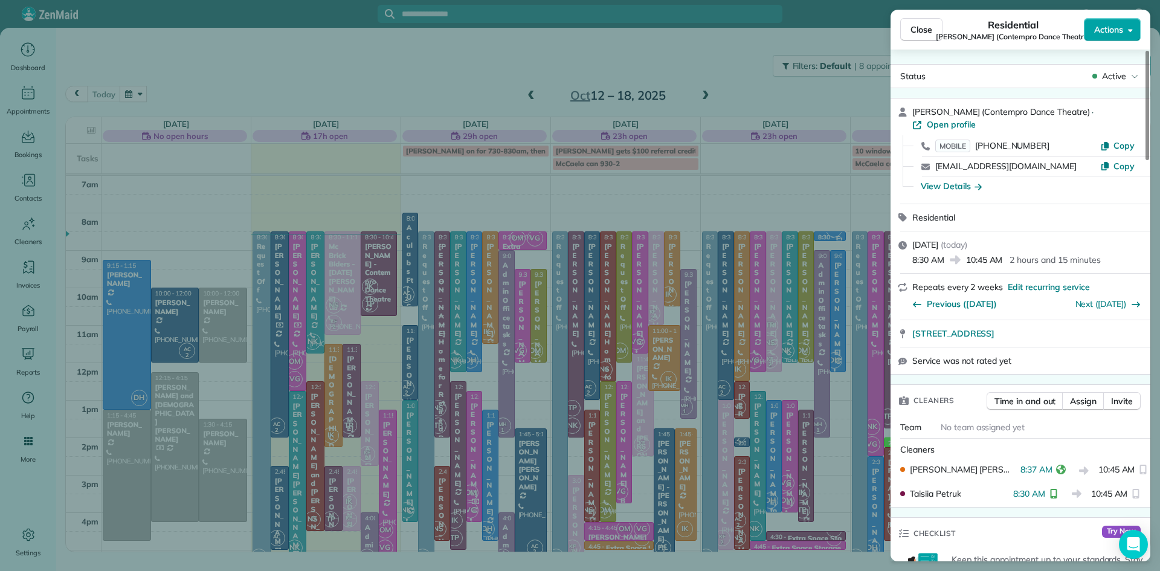
click at [1116, 33] on span "Actions" at bounding box center [1108, 30] width 29 height 12
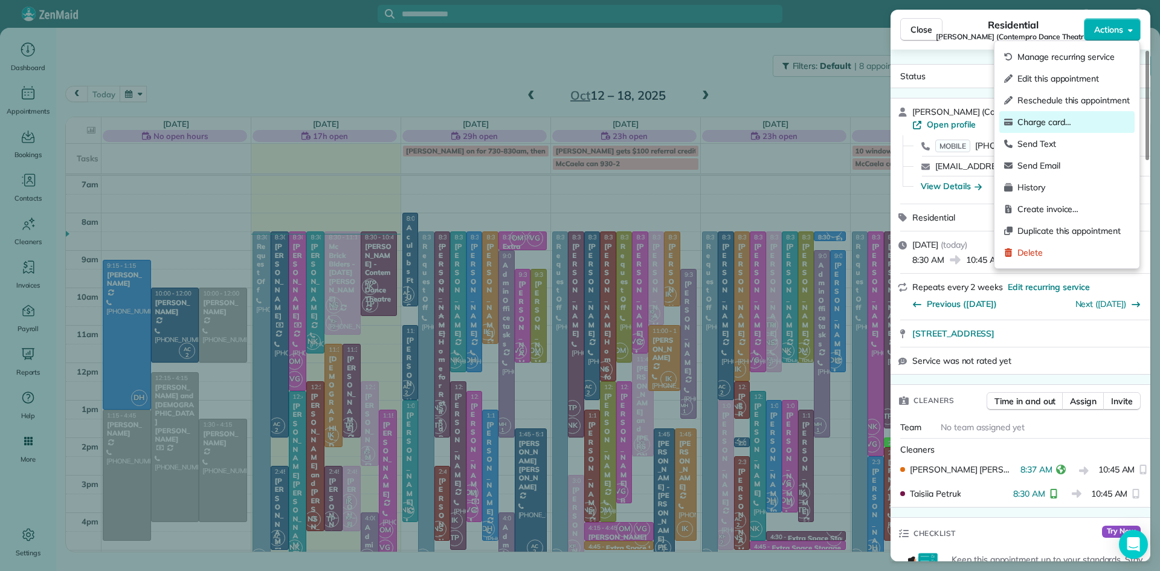
click at [1064, 121] on span "Charge card…" at bounding box center [1073, 122] width 112 height 12
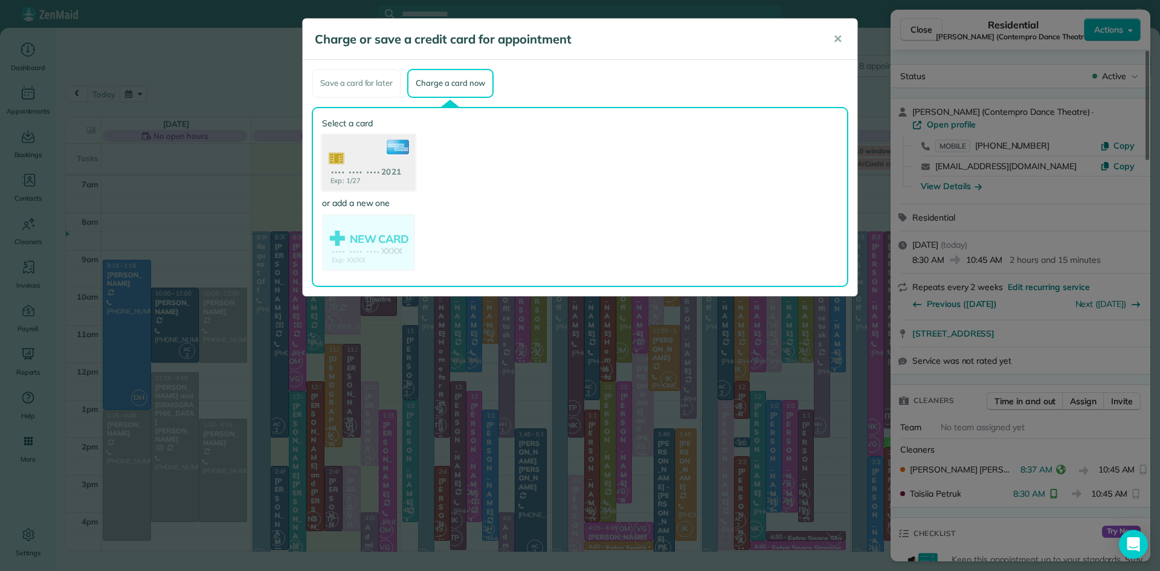
click at [350, 155] on use at bounding box center [368, 163] width 93 height 59
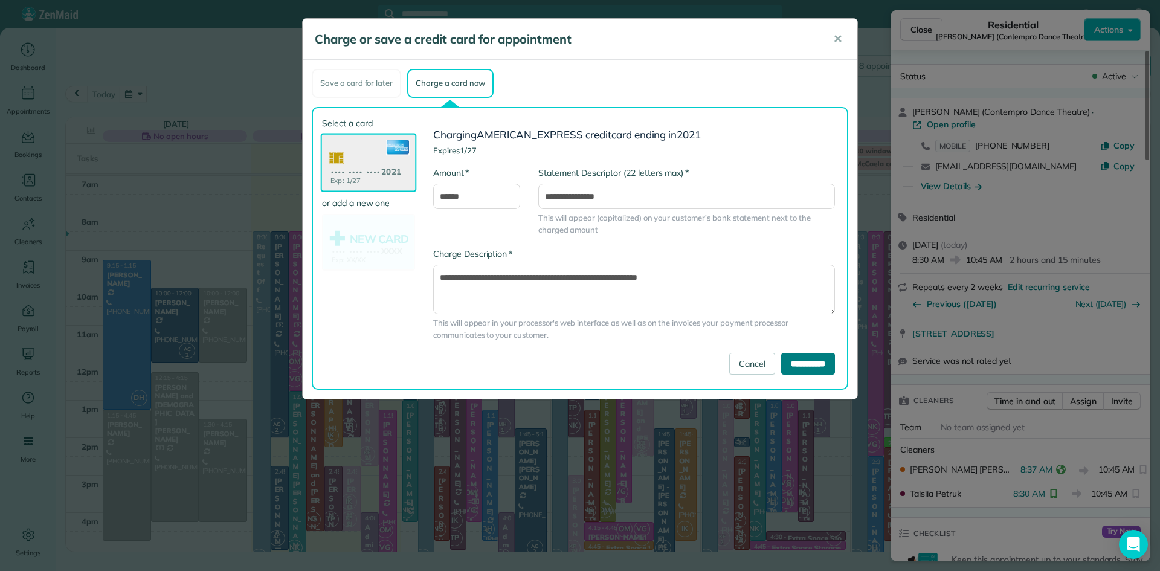
click at [807, 364] on input "**********" at bounding box center [808, 364] width 54 height 22
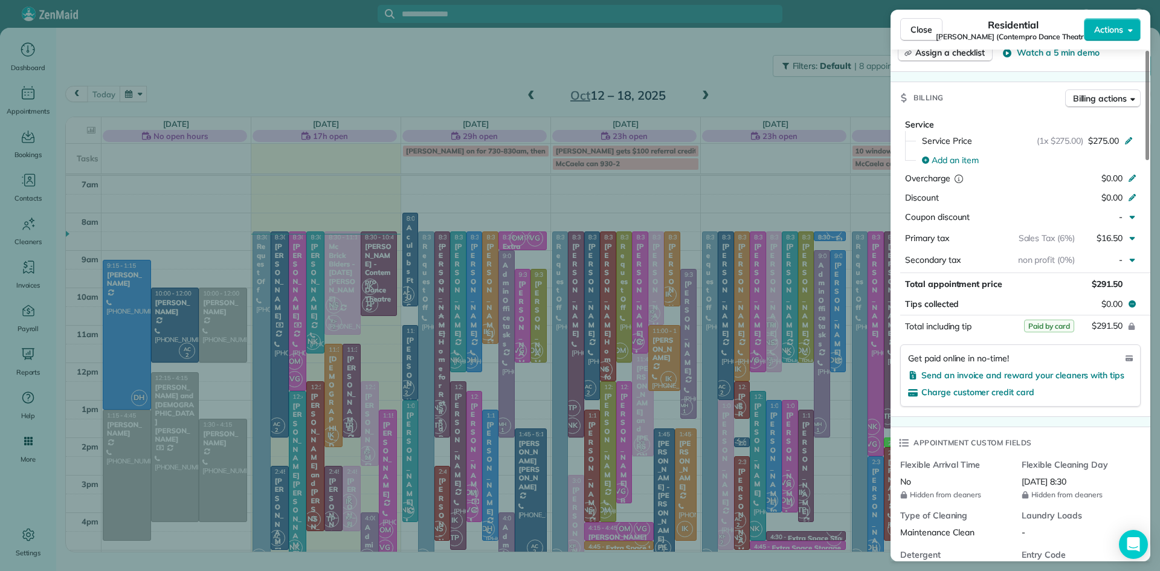
scroll to position [623, 0]
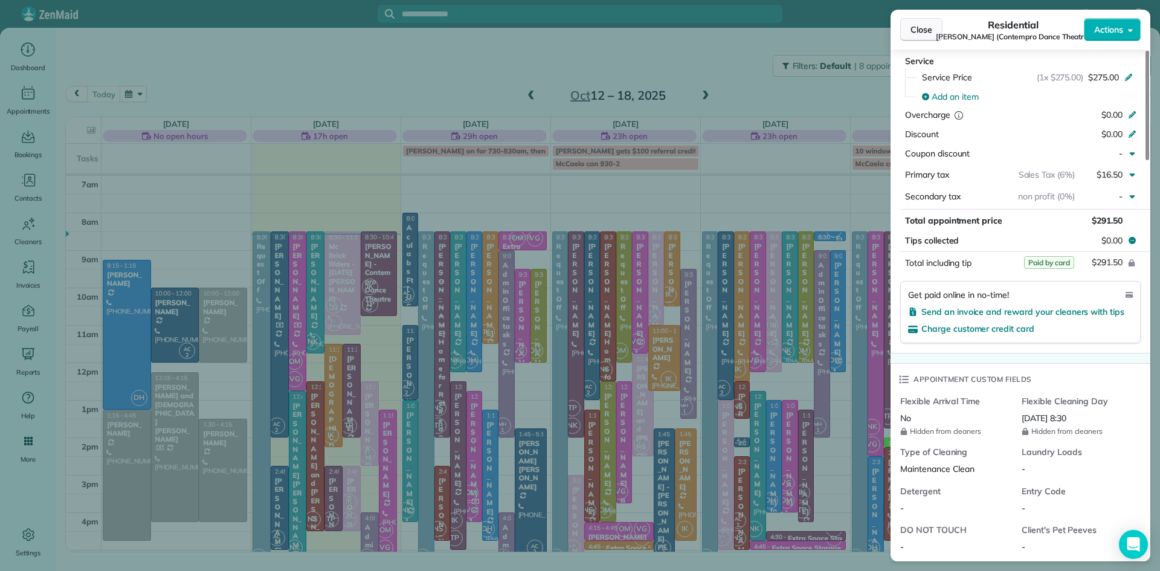
click at [908, 27] on button "Close" at bounding box center [921, 29] width 42 height 23
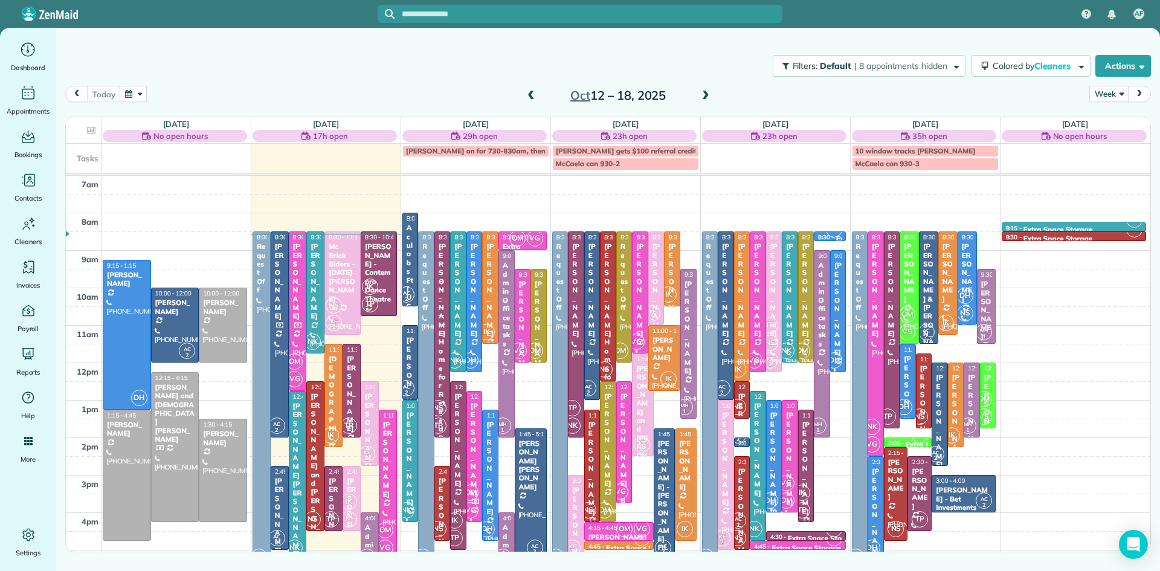
click at [336, 401] on div "[DEMOGRAPHIC_DATA][PERSON_NAME]" at bounding box center [333, 450] width 11 height 191
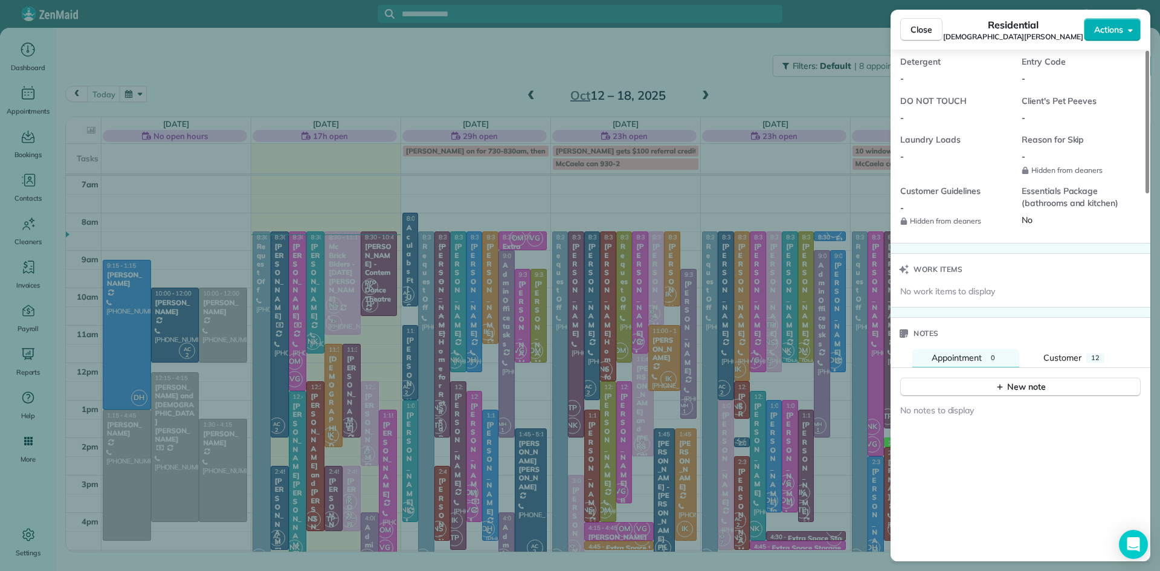
scroll to position [1039, 0]
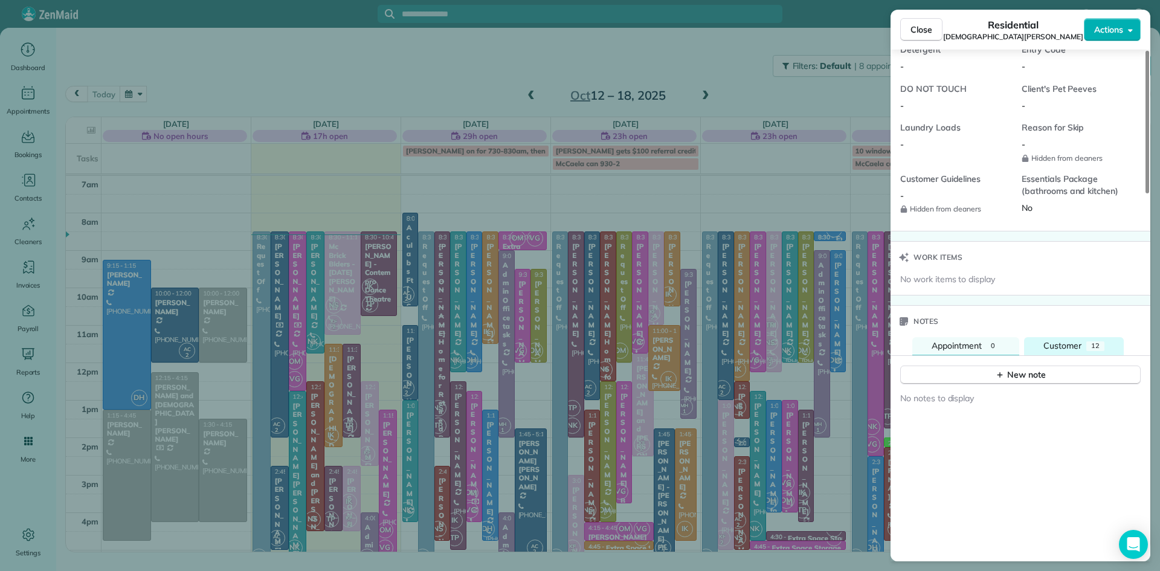
click at [1085, 348] on button "Customer 12" at bounding box center [1074, 346] width 100 height 18
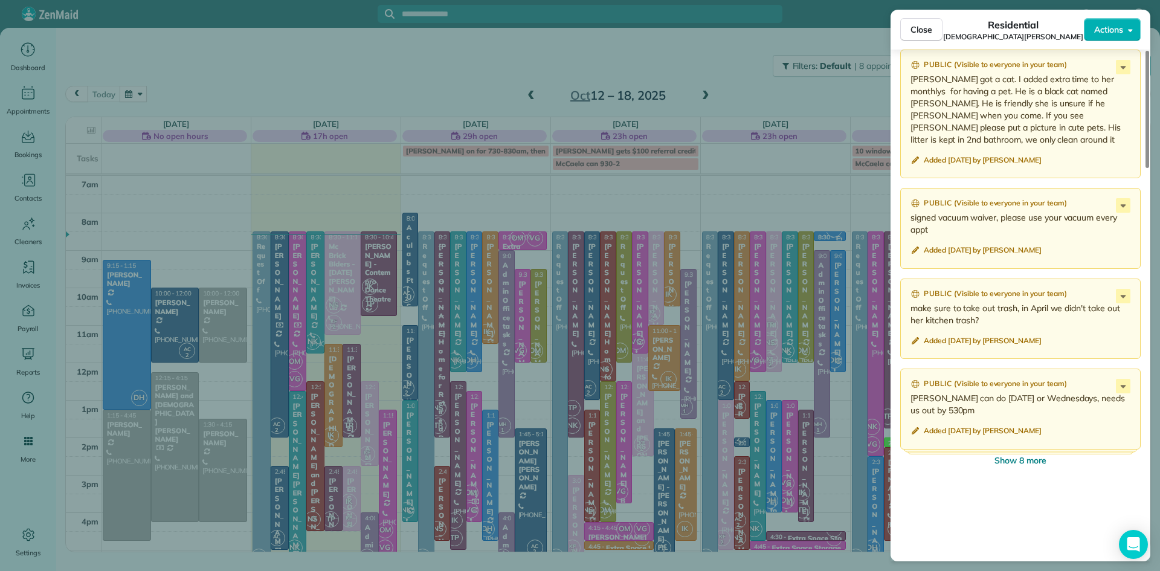
scroll to position [1384, 0]
click at [1040, 461] on span "Show 8 more" at bounding box center [1020, 458] width 52 height 12
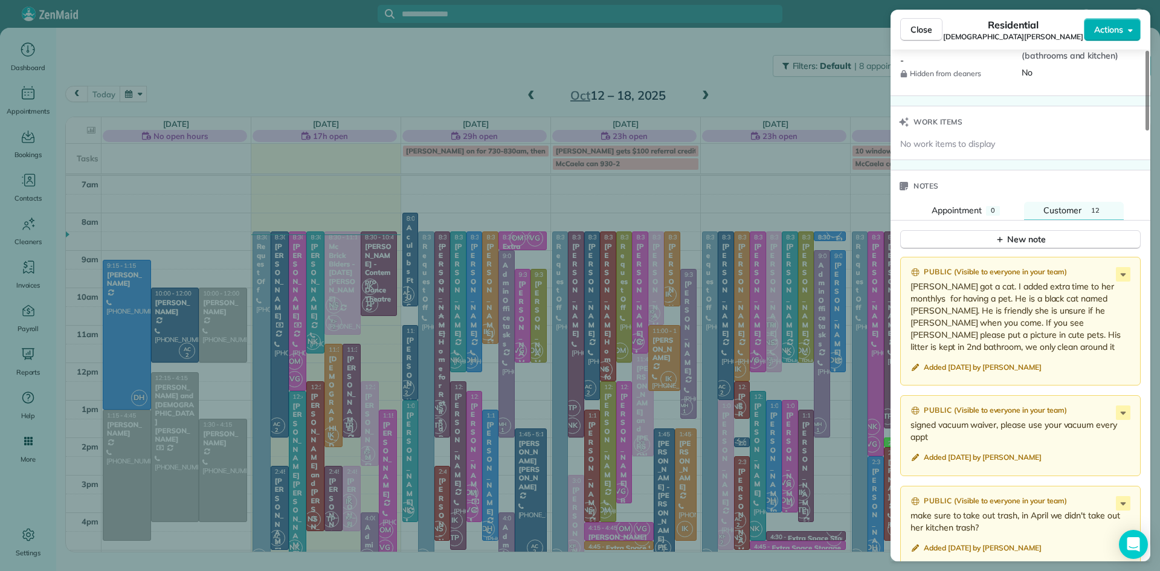
scroll to position [1174, 0]
click at [1024, 237] on div "New note" at bounding box center [1020, 240] width 51 height 13
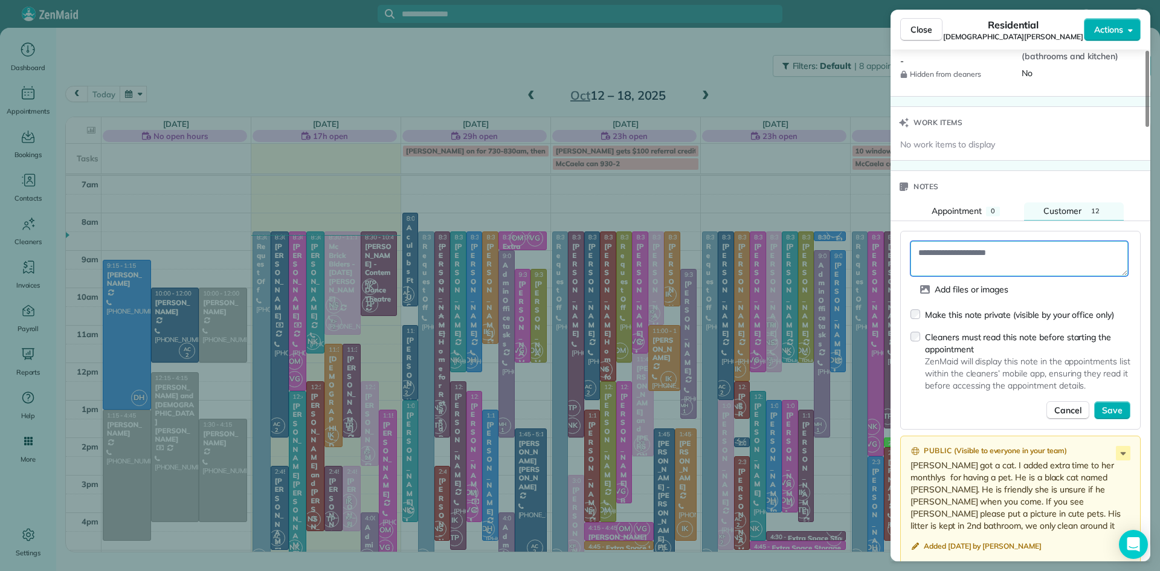
click at [981, 254] on textarea at bounding box center [1018, 258] width 217 height 35
type textarea "**********"
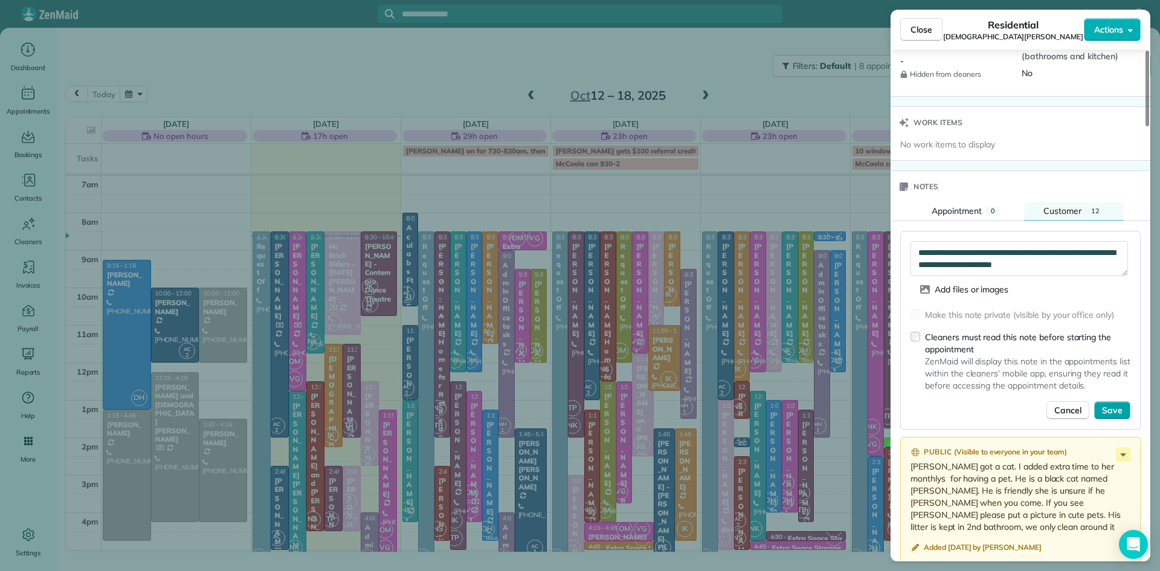
click at [1115, 412] on span "Save" at bounding box center [1112, 410] width 21 height 12
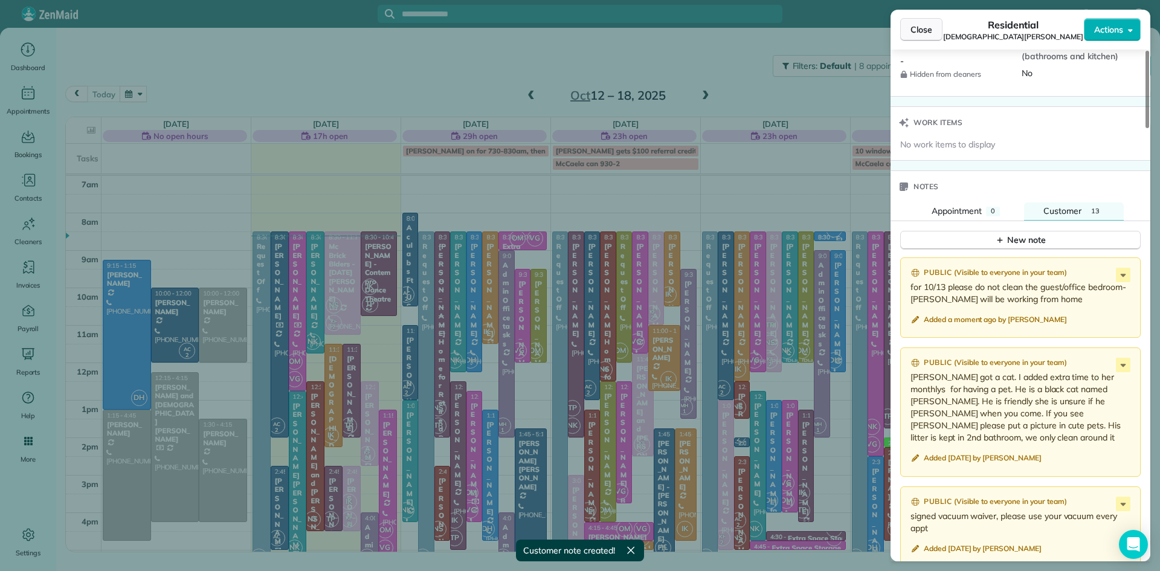
click at [931, 25] on span "Close" at bounding box center [921, 30] width 22 height 12
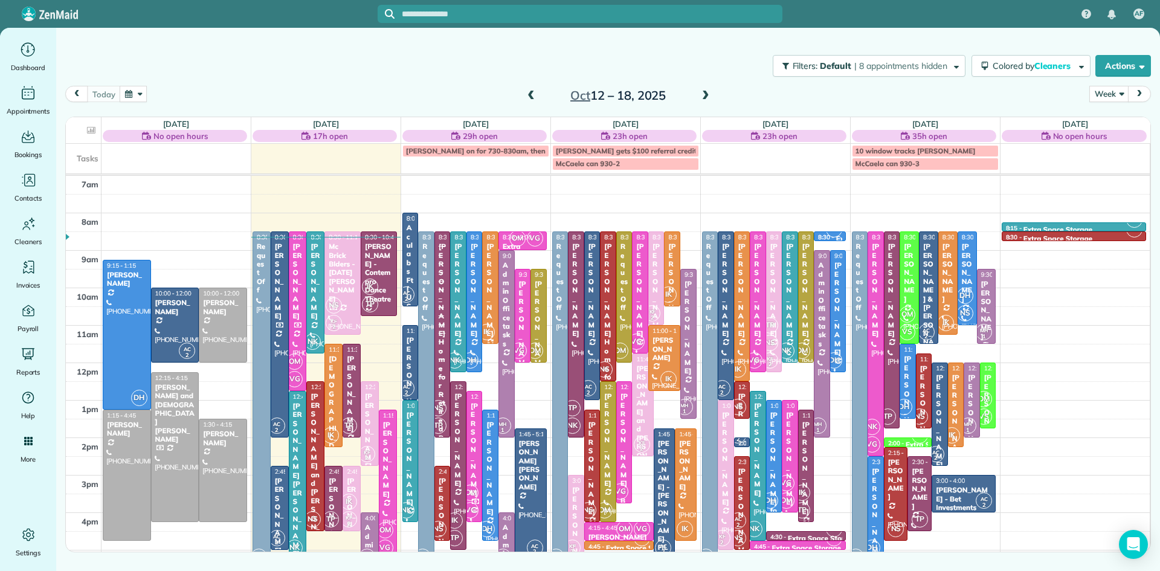
click at [322, 387] on div at bounding box center [315, 456] width 17 height 149
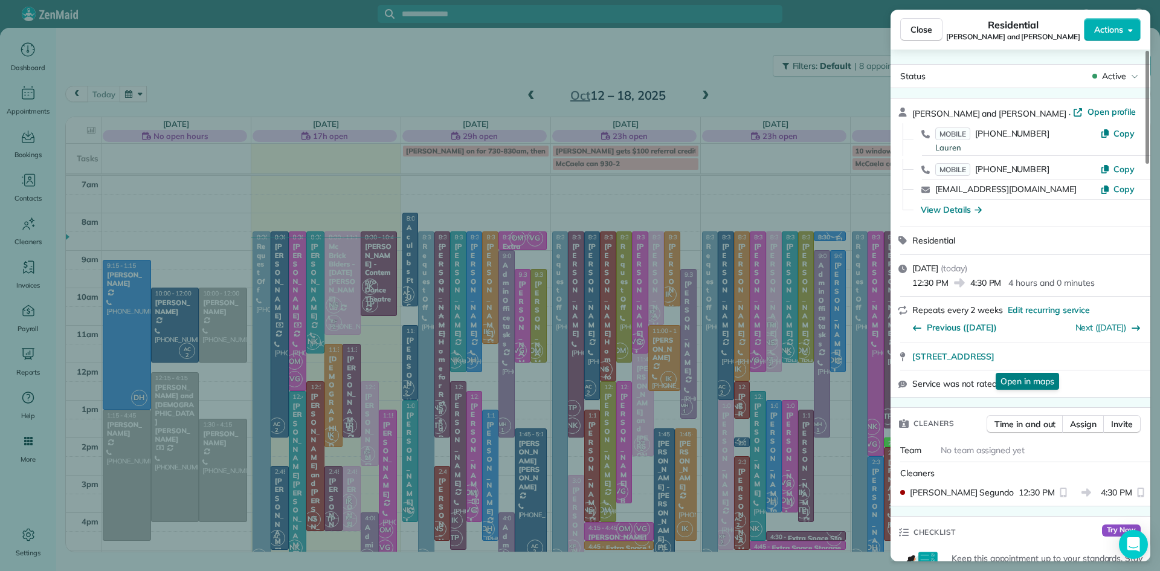
click at [940, 29] on button "Close" at bounding box center [921, 29] width 42 height 23
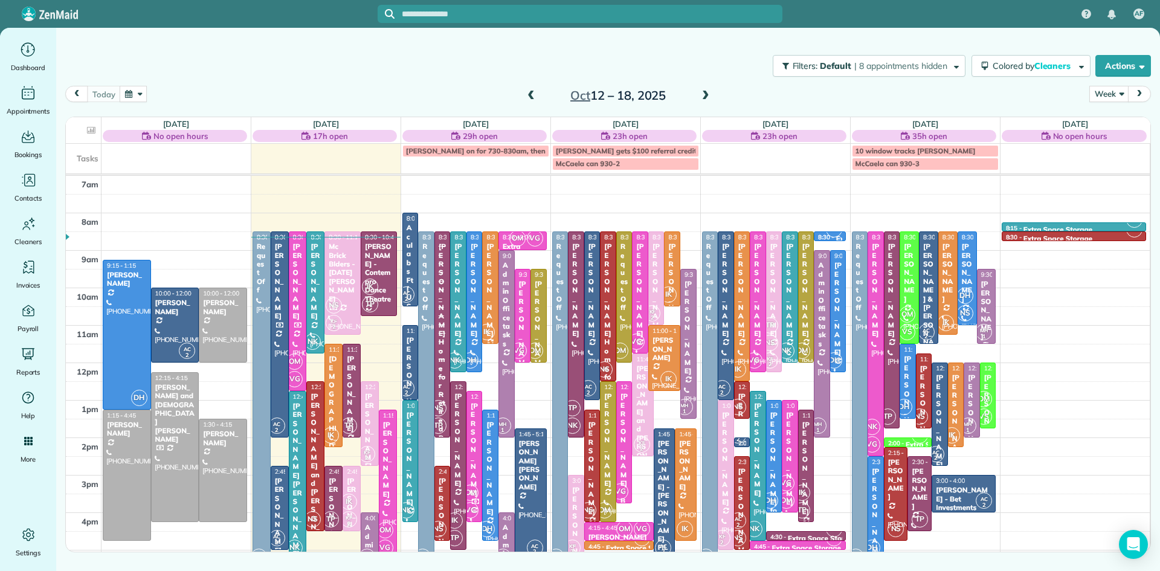
click at [338, 374] on div "[DEMOGRAPHIC_DATA][PERSON_NAME]" at bounding box center [333, 450] width 11 height 191
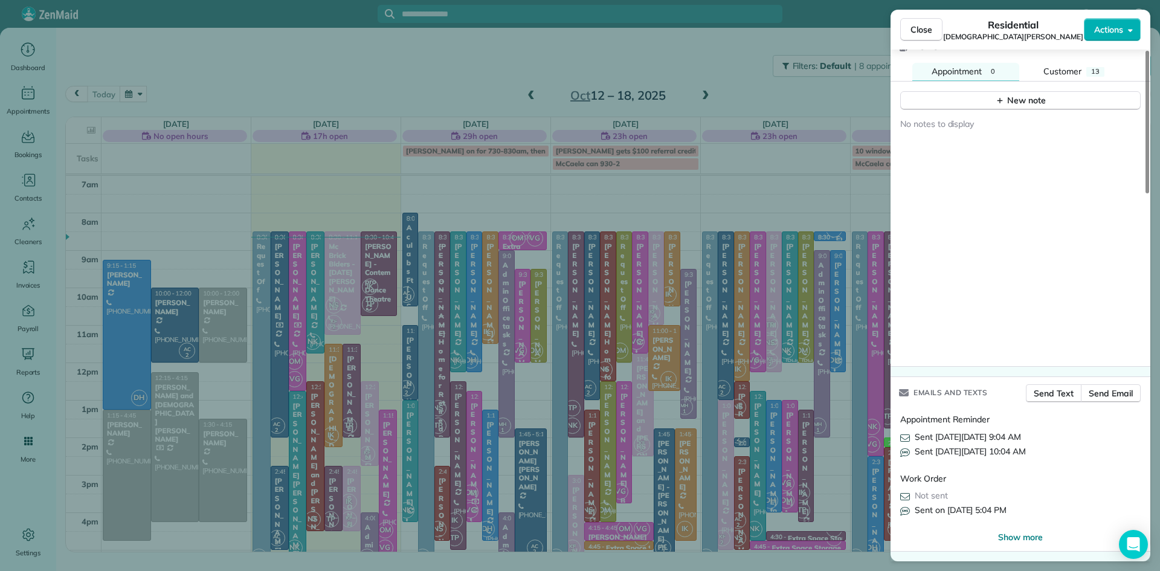
scroll to position [1317, 0]
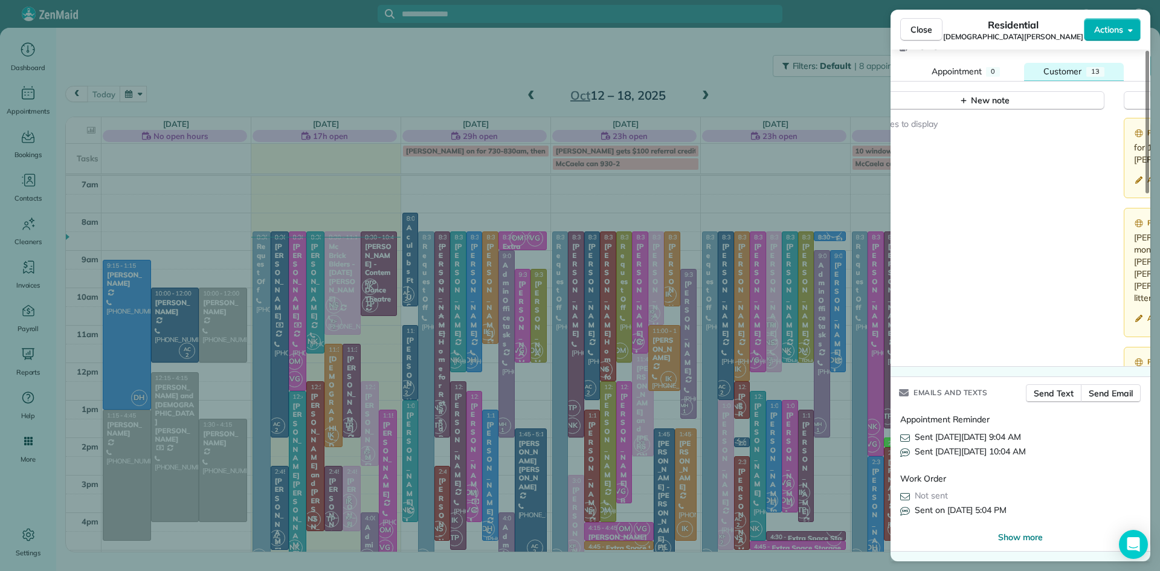
click at [1064, 71] on span "Customer" at bounding box center [1062, 71] width 38 height 11
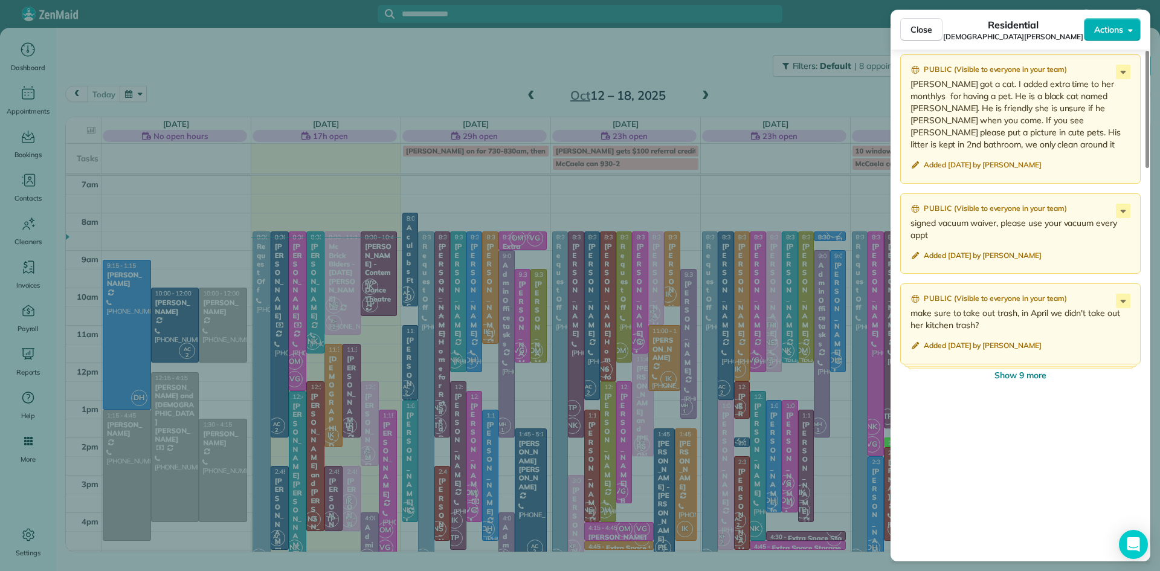
scroll to position [1469, 0]
click at [1019, 372] on span "Show 9 more" at bounding box center [1020, 373] width 52 height 12
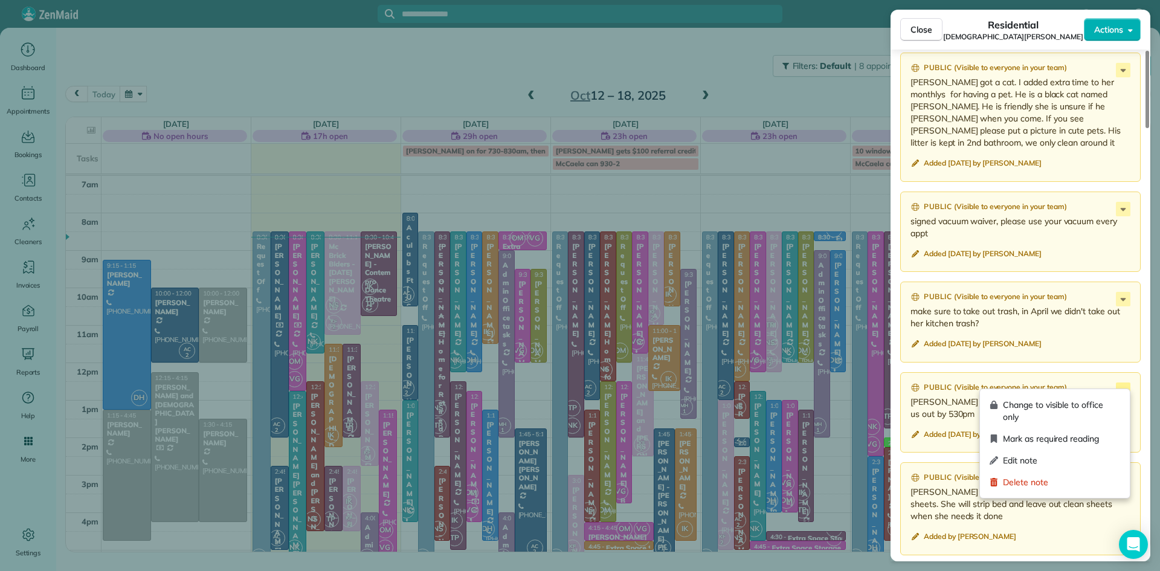
click at [1118, 382] on icon at bounding box center [1122, 389] width 14 height 14
click at [1099, 402] on span "Change to visible to office only" at bounding box center [1061, 411] width 117 height 24
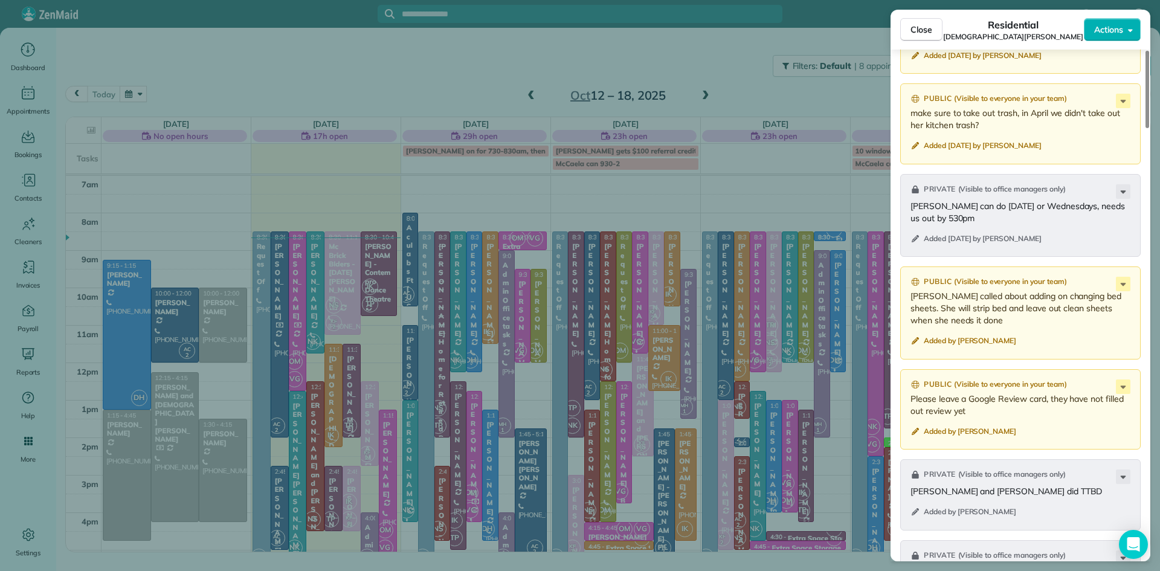
scroll to position [1829, 0]
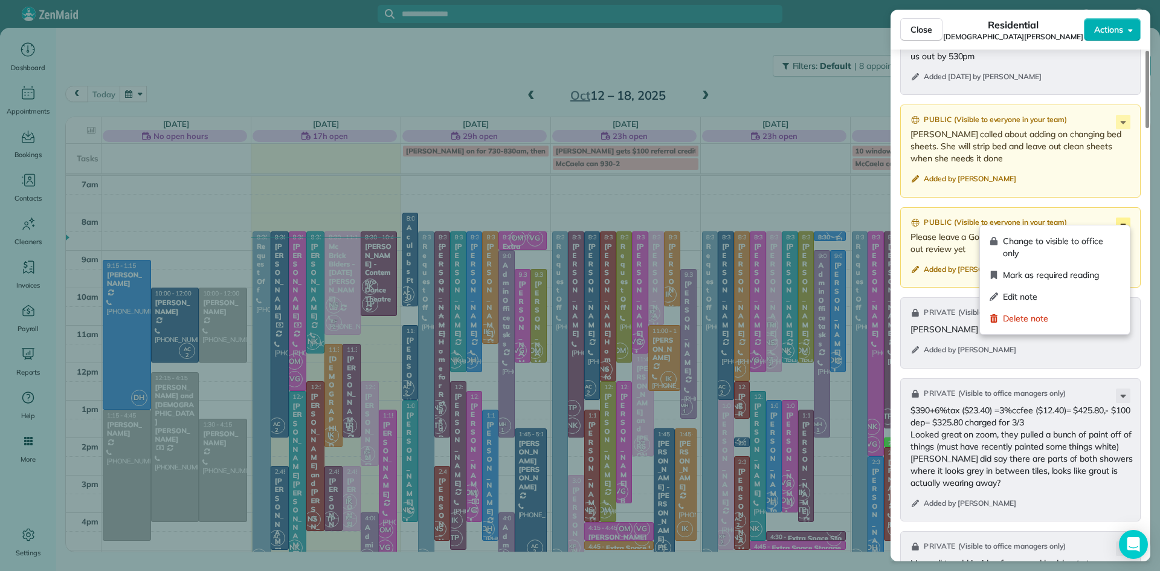
click at [1125, 217] on icon at bounding box center [1122, 224] width 14 height 14
click at [1078, 248] on span "Change to visible to office only" at bounding box center [1061, 247] width 117 height 24
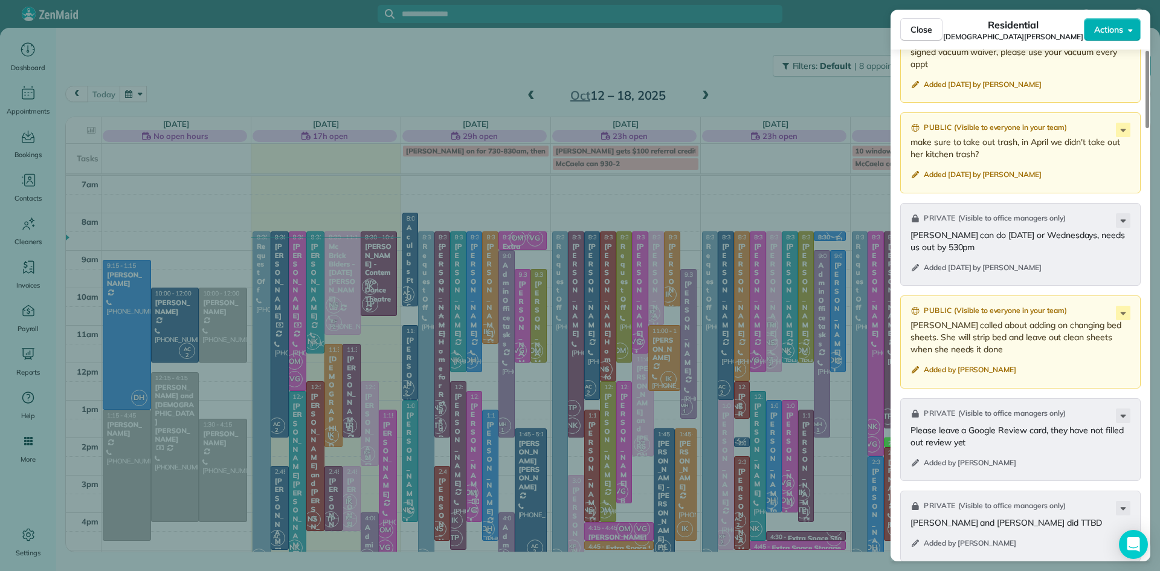
scroll to position [1350, 0]
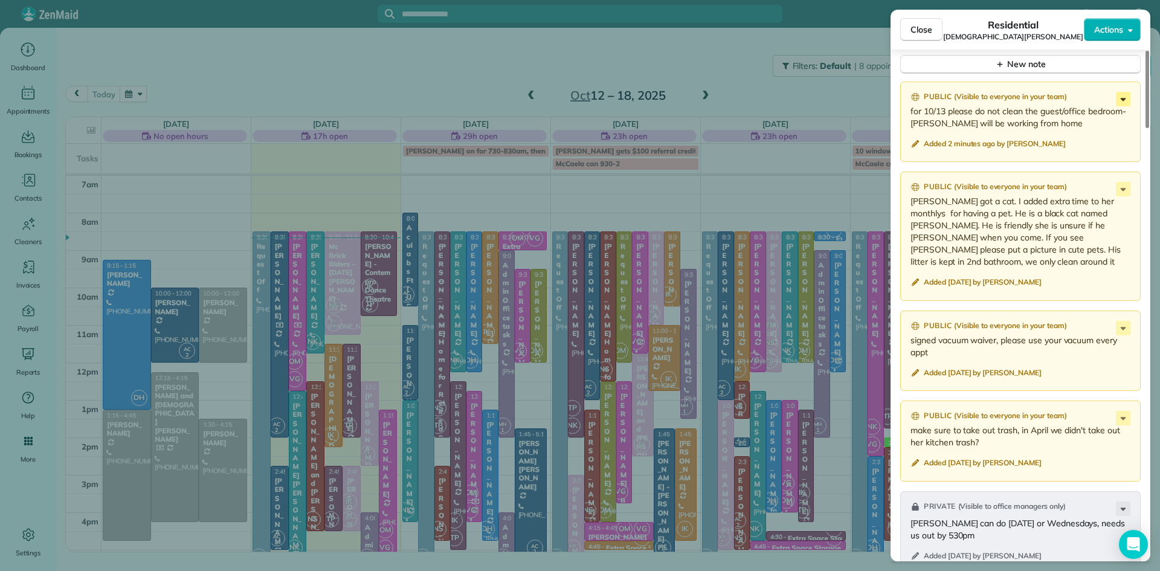
click at [1122, 98] on icon at bounding box center [1122, 99] width 14 height 14
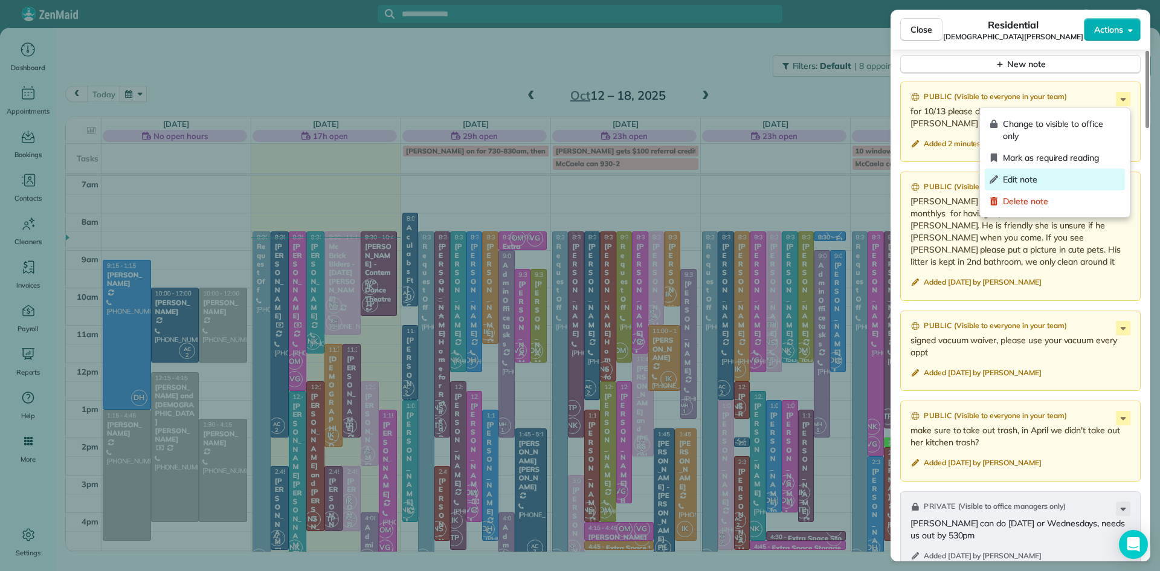
click at [1024, 179] on span "Edit note" at bounding box center [1061, 179] width 117 height 12
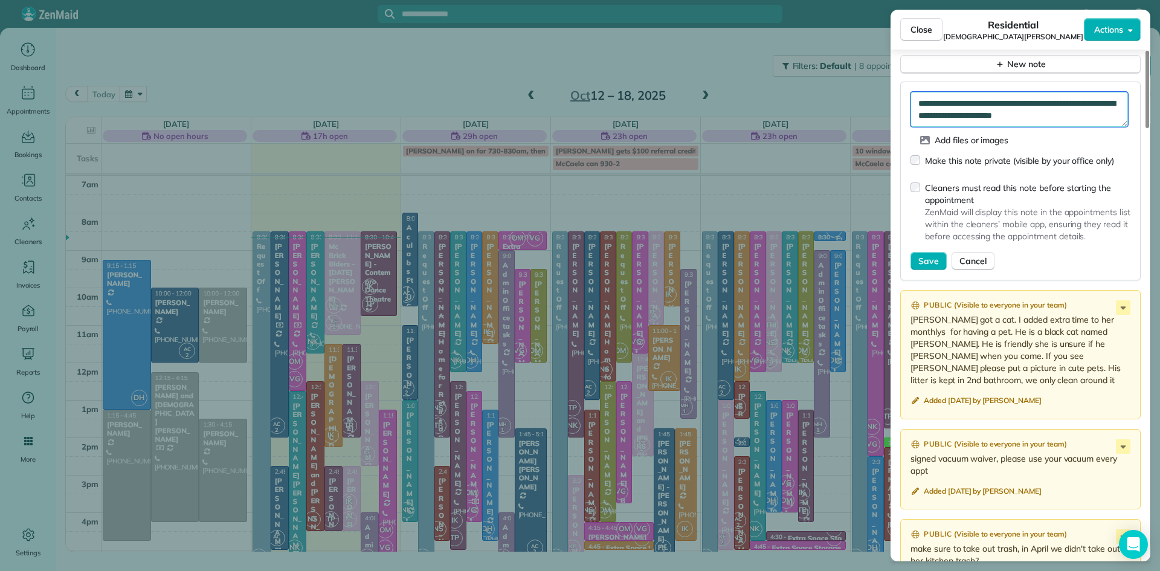
click at [1093, 117] on textarea "**********" at bounding box center [1018, 109] width 217 height 35
type textarea "**********"
click at [929, 261] on span "Save" at bounding box center [928, 261] width 21 height 12
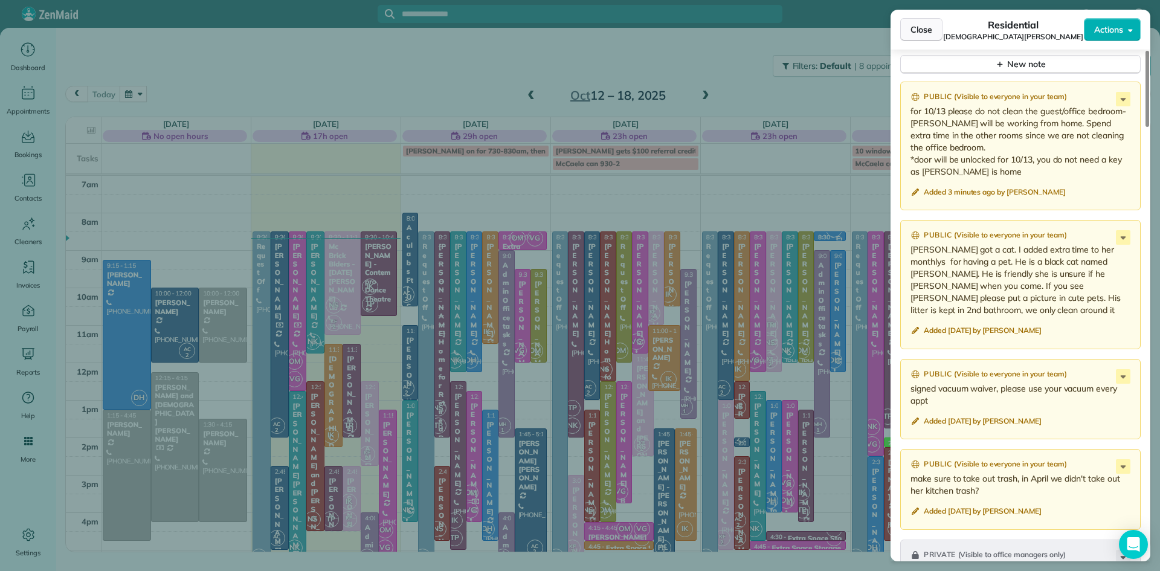
click at [917, 24] on span "Close" at bounding box center [921, 30] width 22 height 12
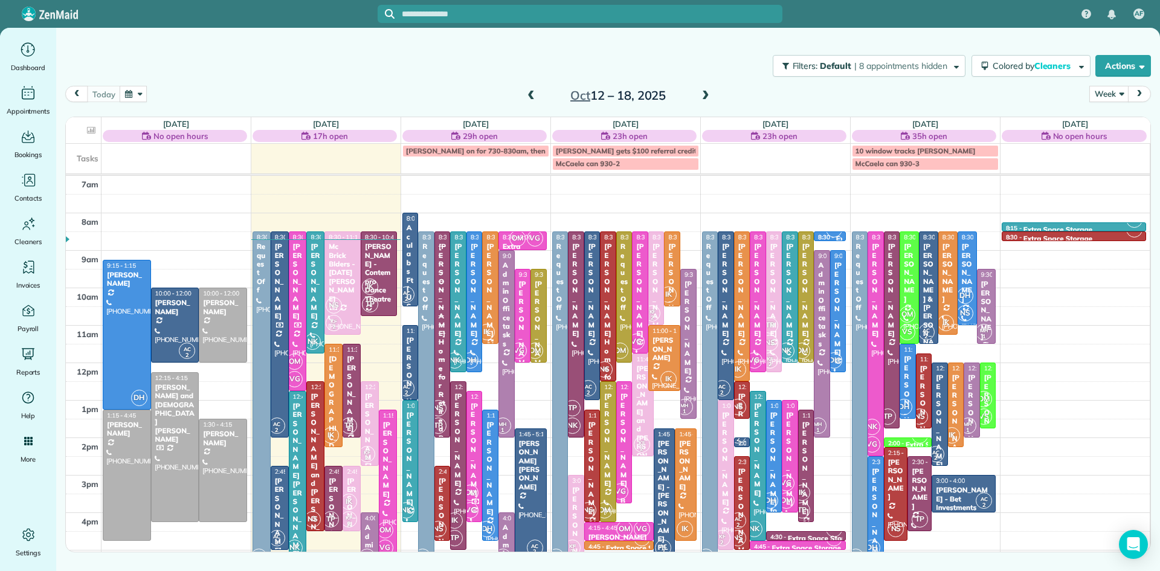
click at [356, 407] on div "[PERSON_NAME]" at bounding box center [351, 394] width 11 height 78
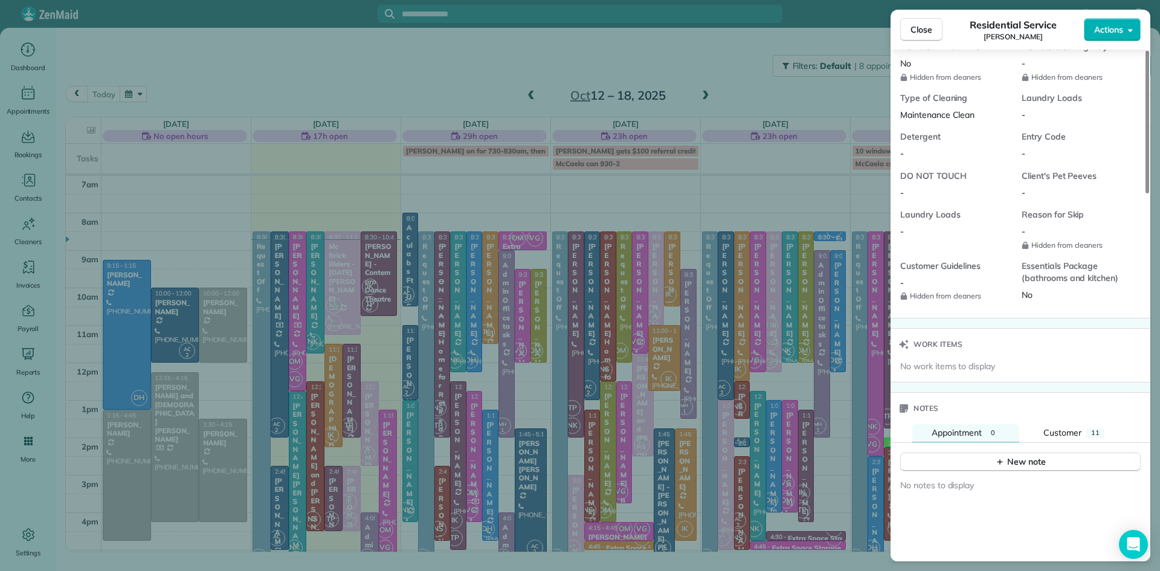
scroll to position [984, 0]
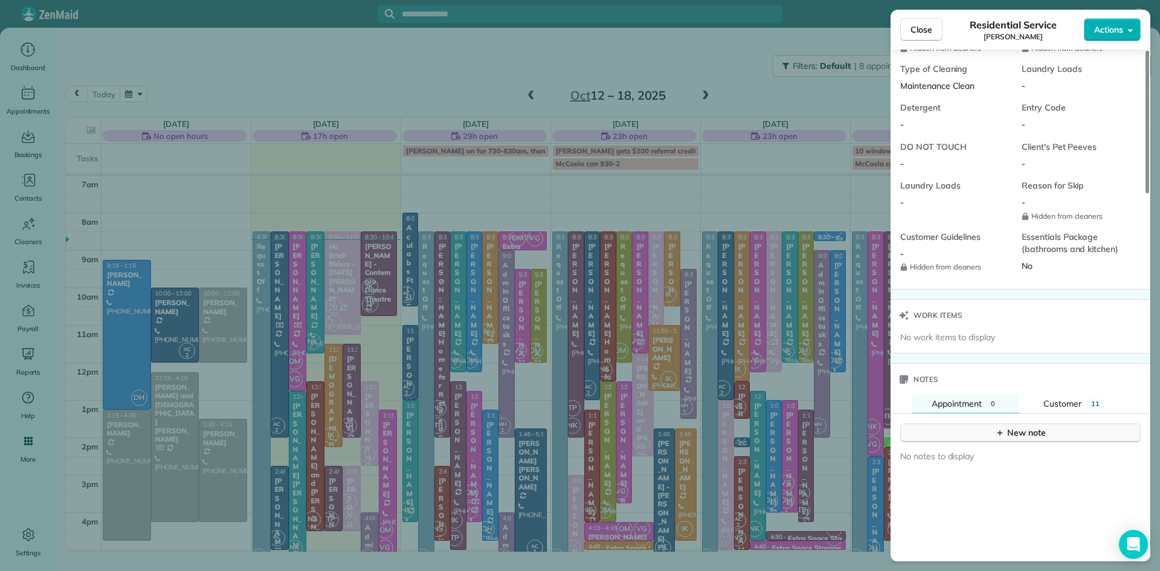
click at [948, 433] on button "New note" at bounding box center [1020, 432] width 240 height 19
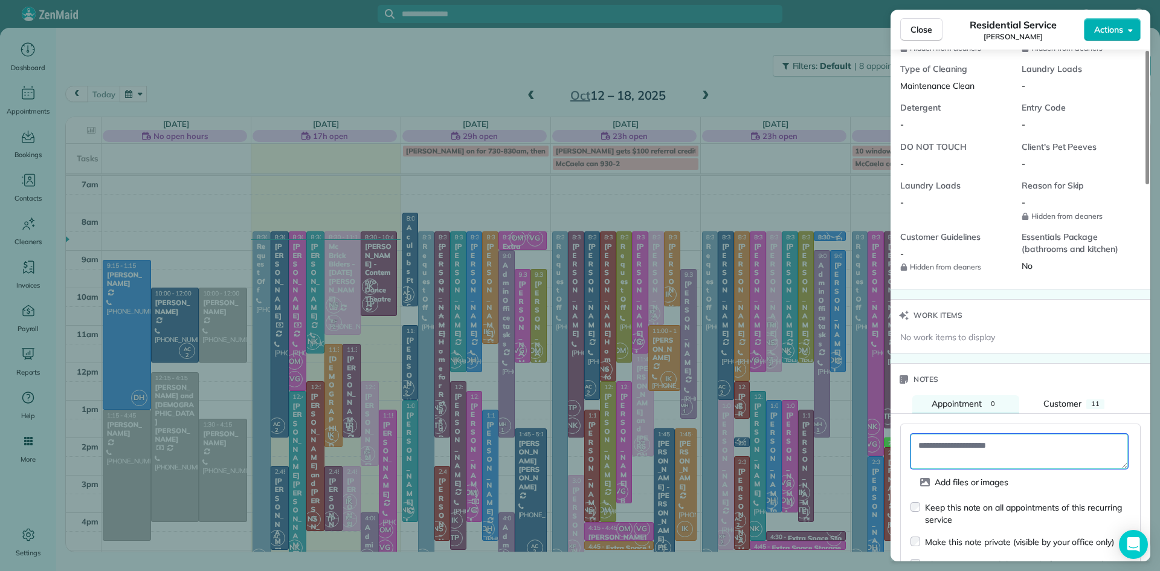
click at [936, 457] on textarea at bounding box center [1018, 451] width 217 height 35
click at [999, 462] on textarea "**********" at bounding box center [1018, 451] width 217 height 35
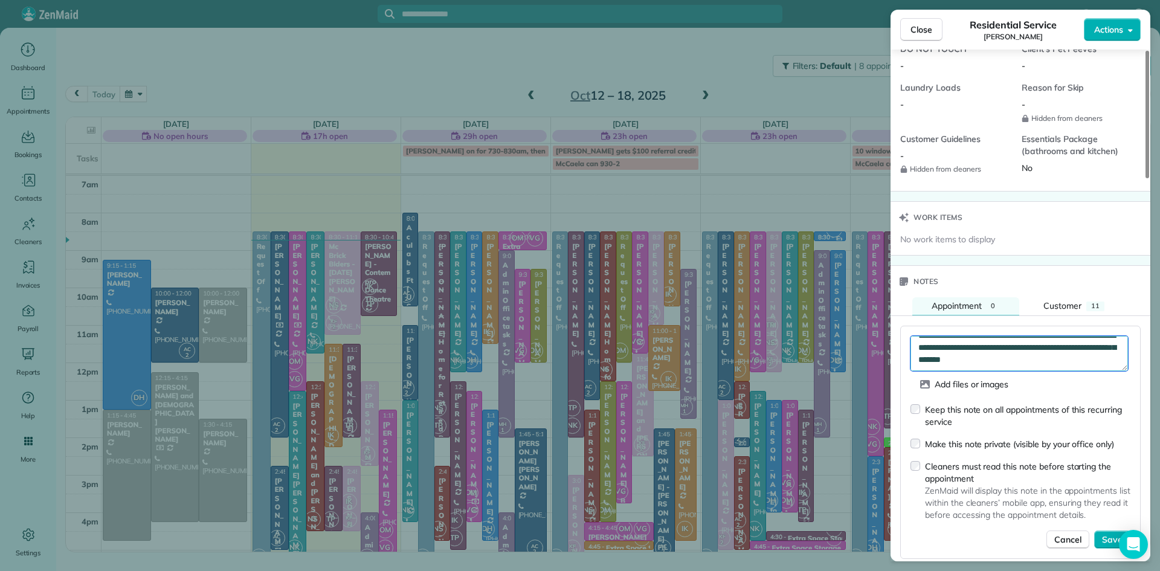
scroll to position [1082, 0]
type textarea "**********"
click at [1105, 544] on span "Save" at bounding box center [1112, 539] width 21 height 12
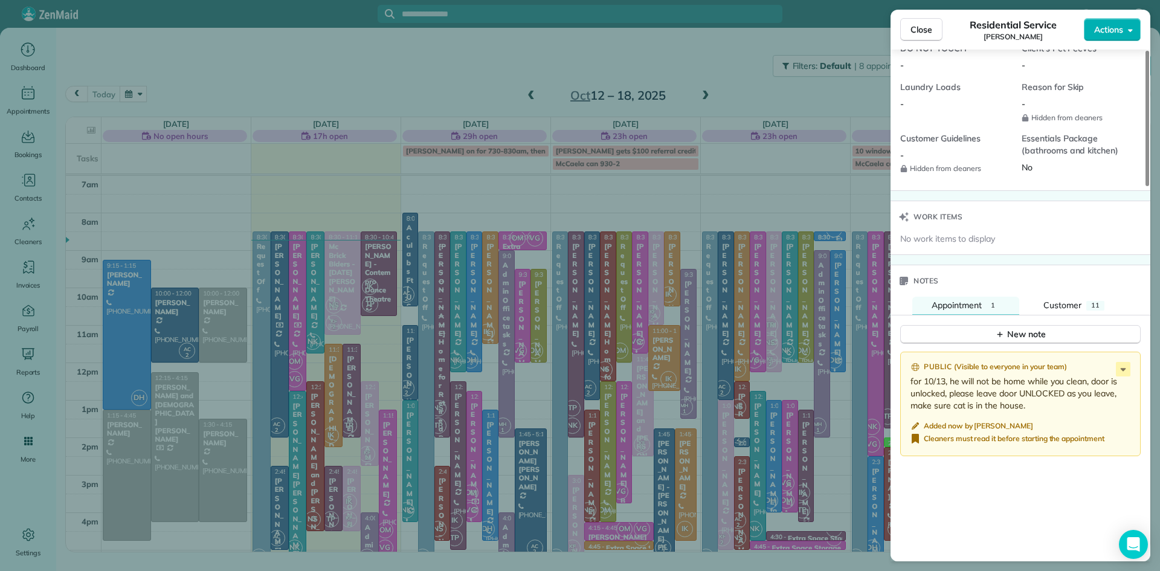
click at [919, 33] on span "Close" at bounding box center [921, 30] width 22 height 12
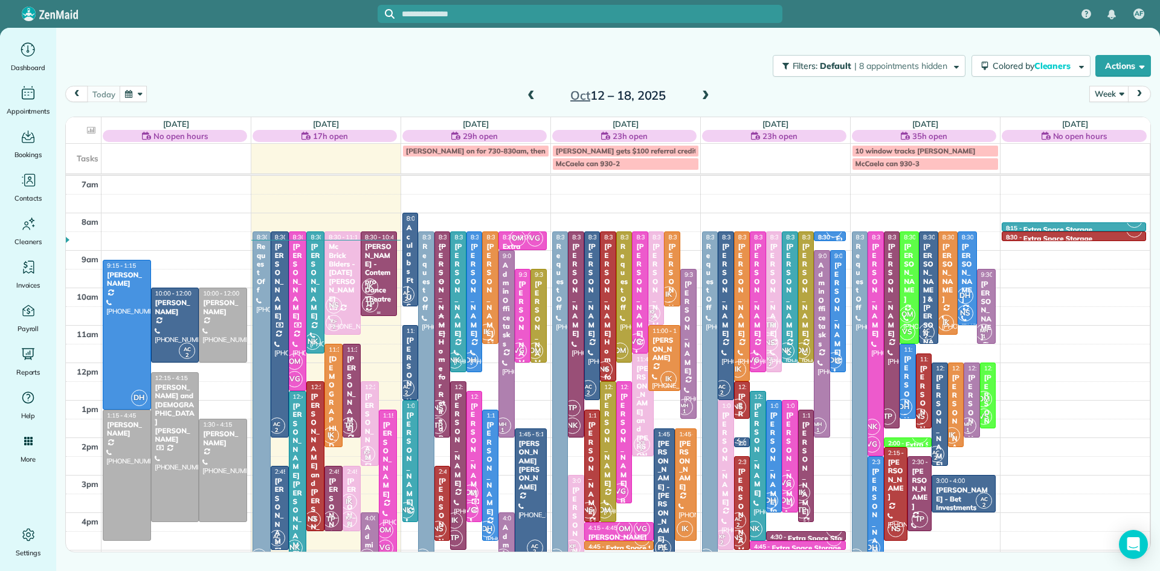
click at [374, 289] on span "IK" at bounding box center [370, 286] width 16 height 16
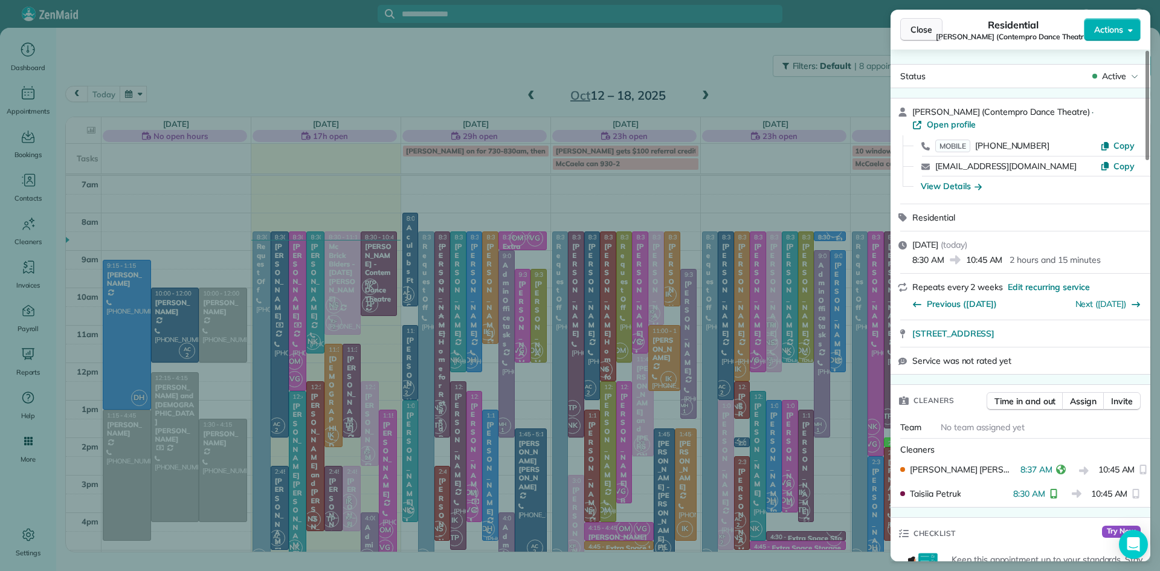
click at [921, 27] on span "Close" at bounding box center [921, 30] width 22 height 12
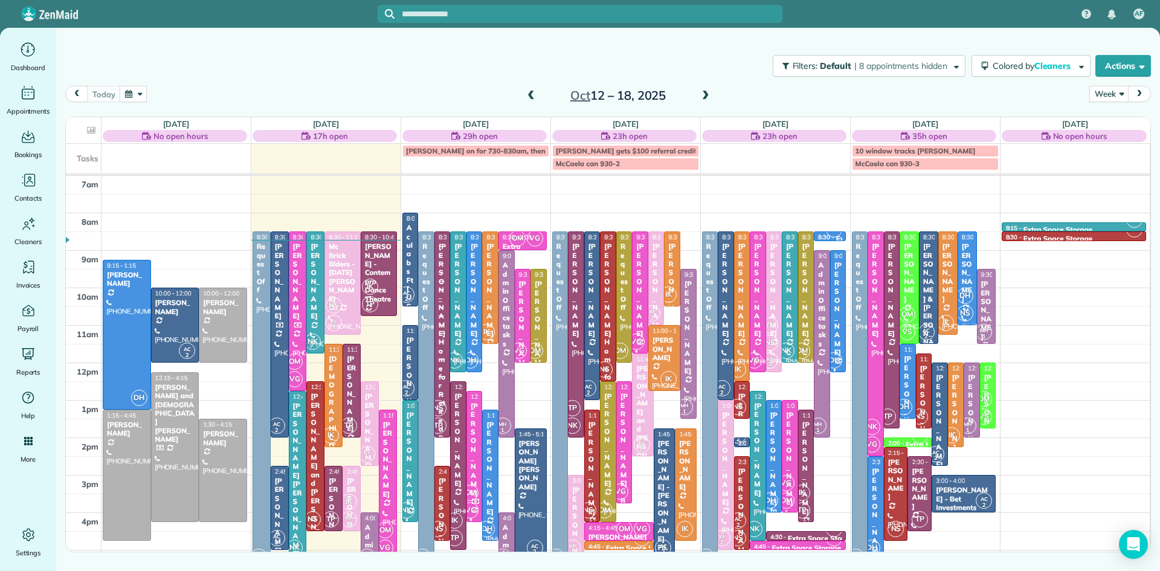
click at [333, 410] on div "[DEMOGRAPHIC_DATA][PERSON_NAME]" at bounding box center [333, 450] width 11 height 191
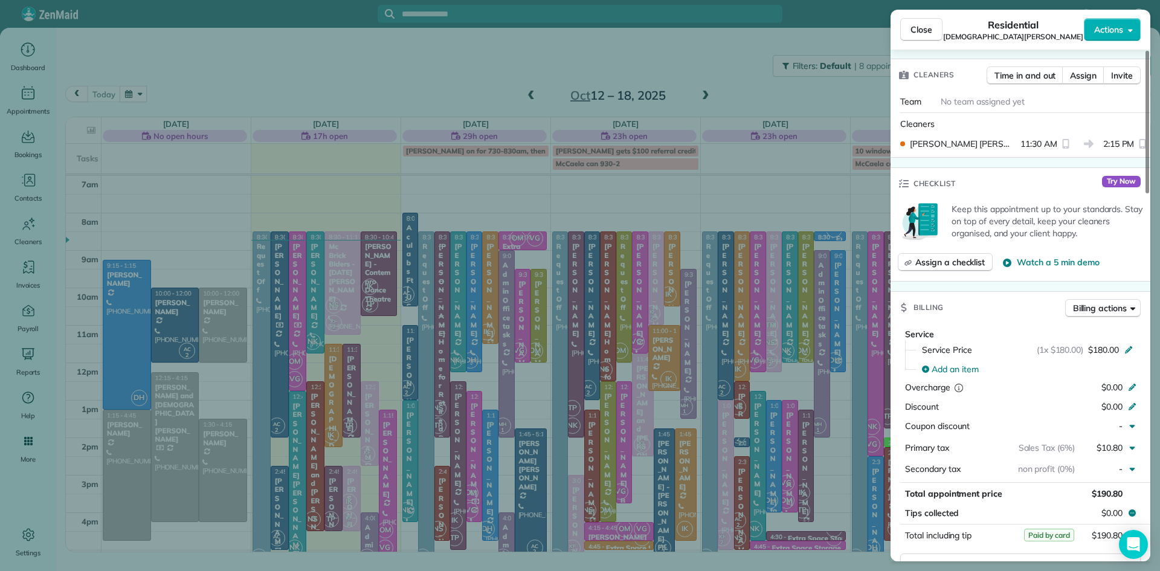
scroll to position [471, 0]
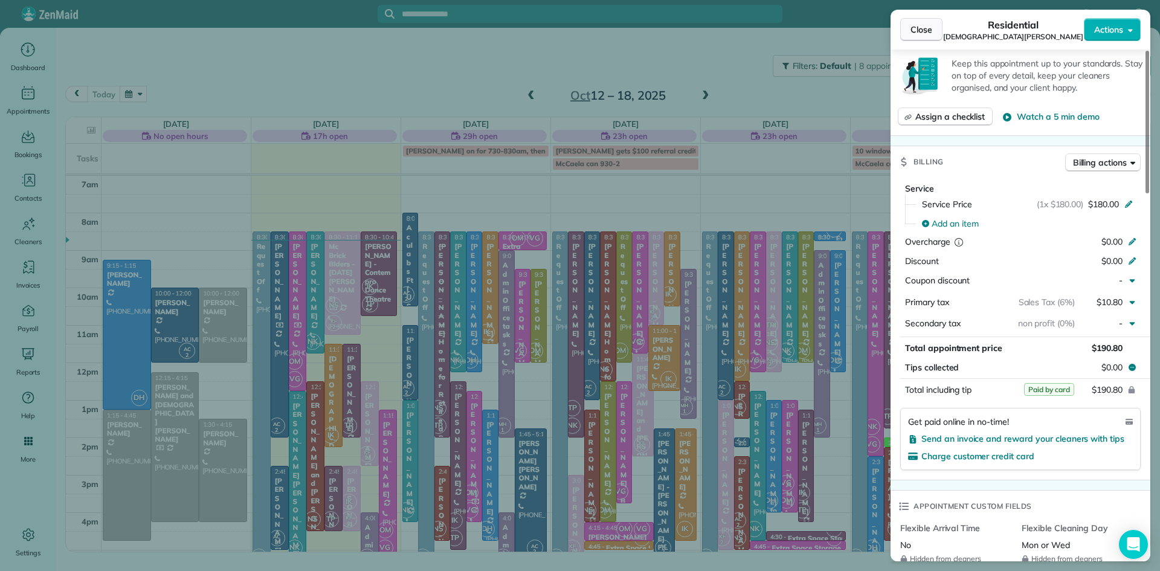
click at [922, 26] on span "Close" at bounding box center [921, 30] width 22 height 12
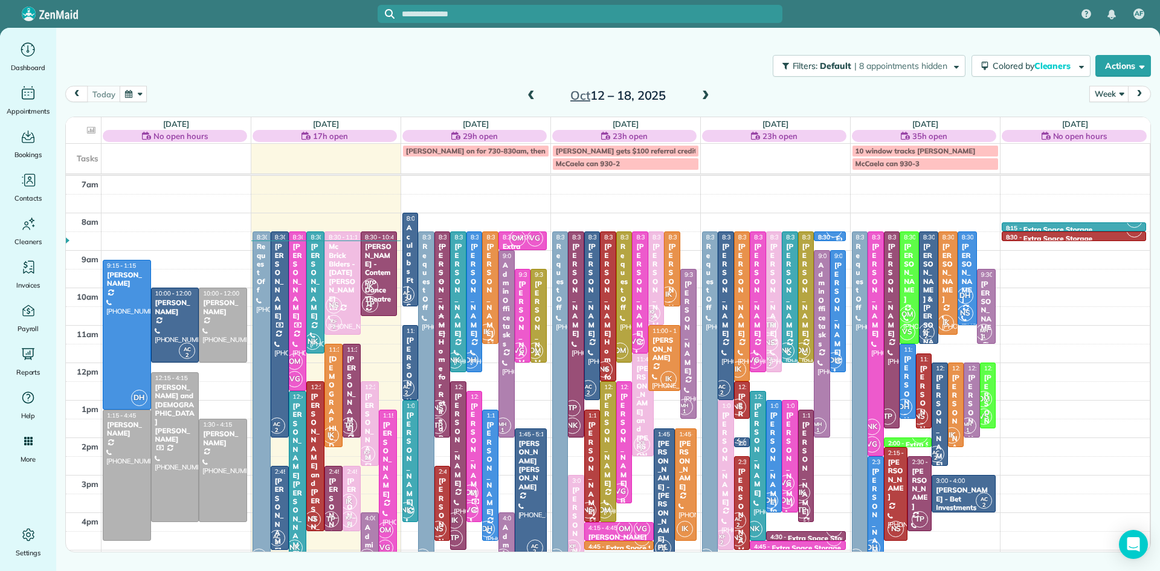
click at [350, 402] on div "[PERSON_NAME]" at bounding box center [351, 394] width 11 height 78
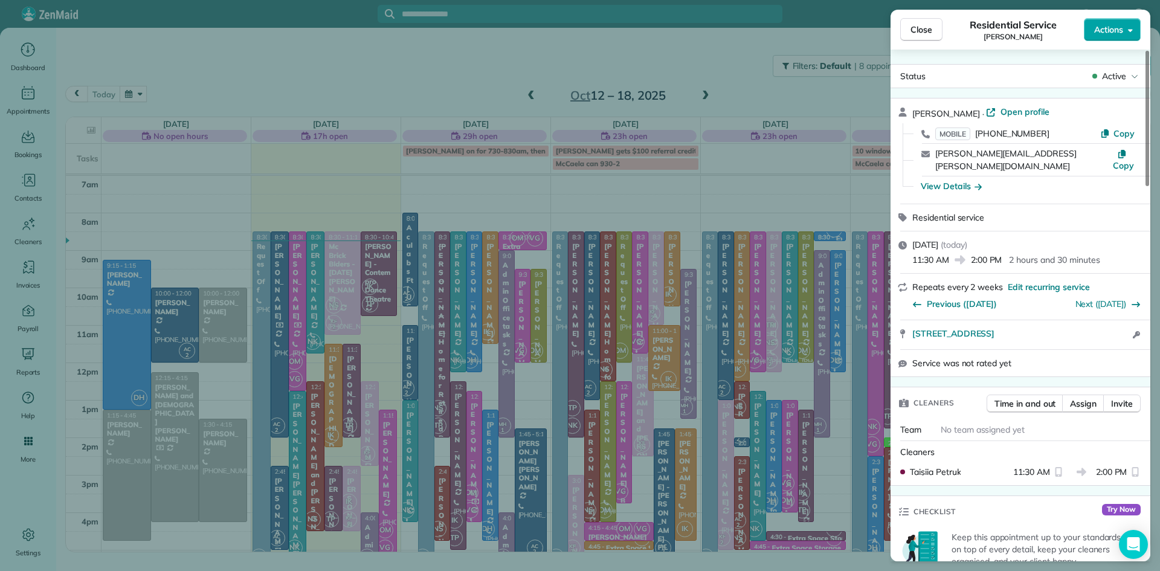
click at [1109, 28] on span "Actions" at bounding box center [1108, 30] width 29 height 12
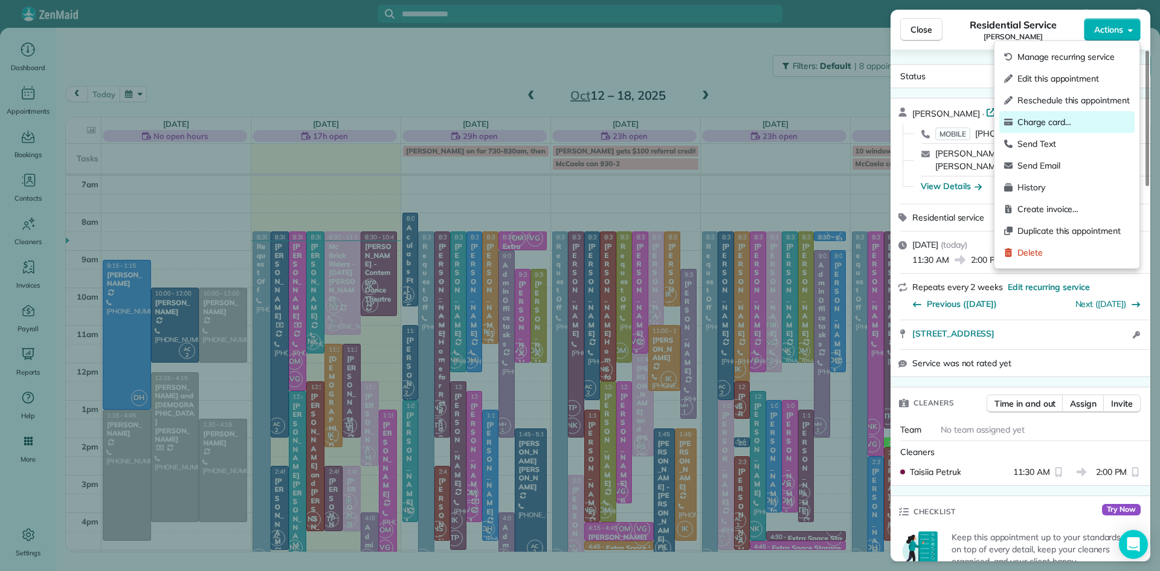
click at [1049, 119] on span "Charge card…" at bounding box center [1073, 122] width 112 height 12
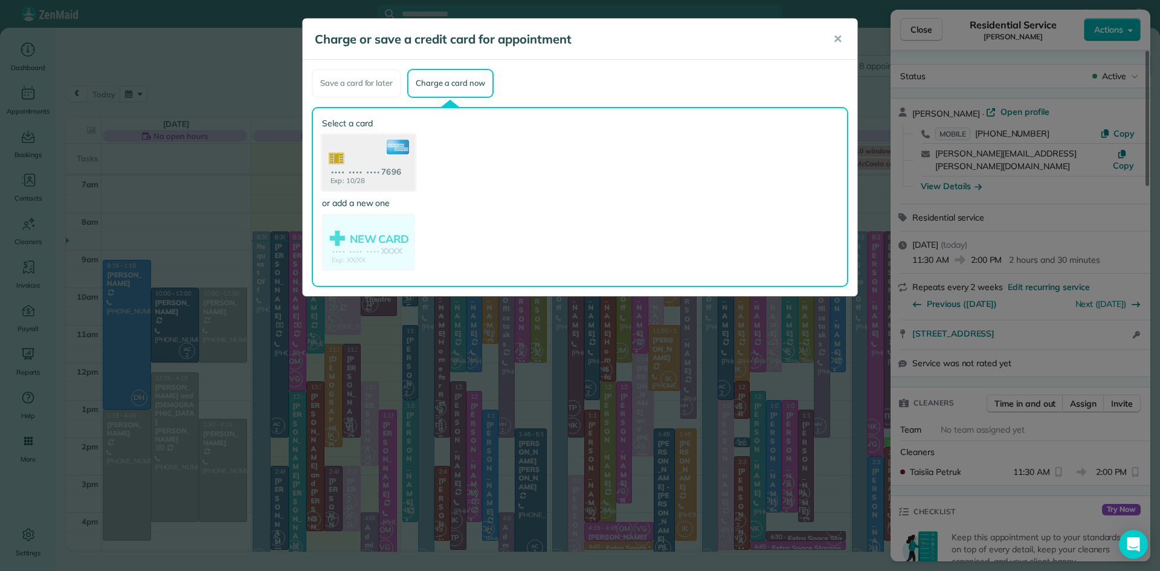
click at [351, 156] on use at bounding box center [368, 163] width 93 height 59
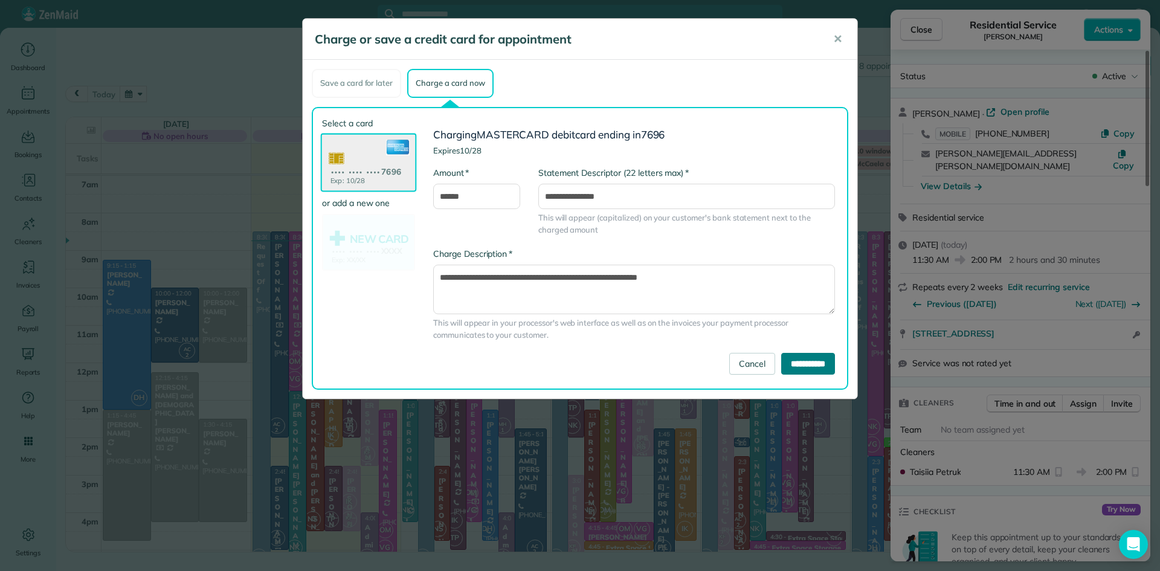
click at [810, 359] on input "**********" at bounding box center [808, 364] width 54 height 22
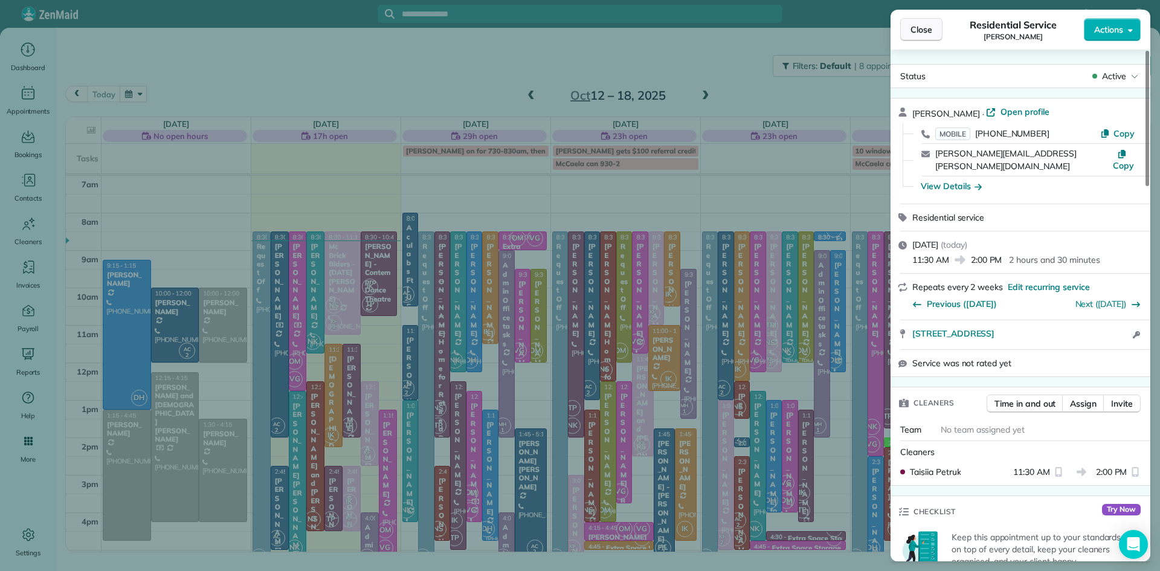
click at [931, 34] on span "Close" at bounding box center [921, 30] width 22 height 12
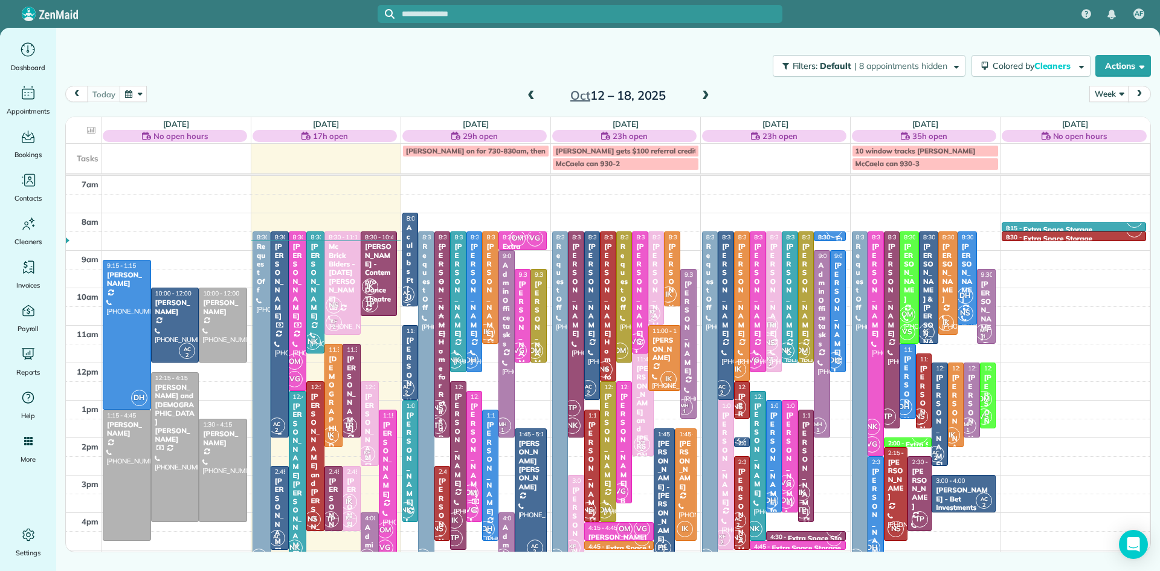
click at [283, 398] on div at bounding box center [279, 334] width 17 height 205
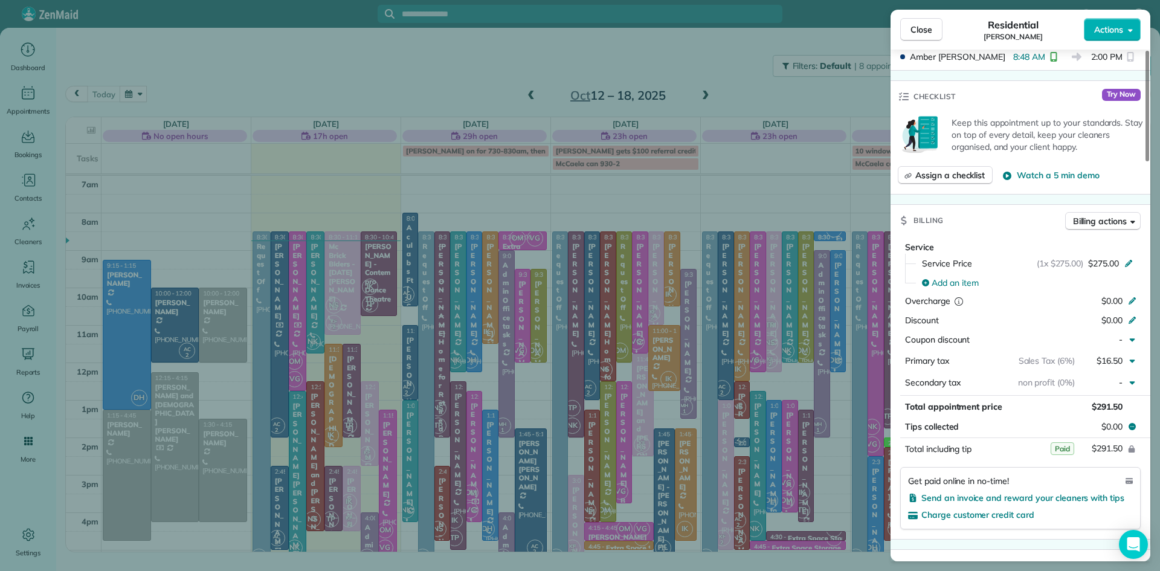
scroll to position [425, 0]
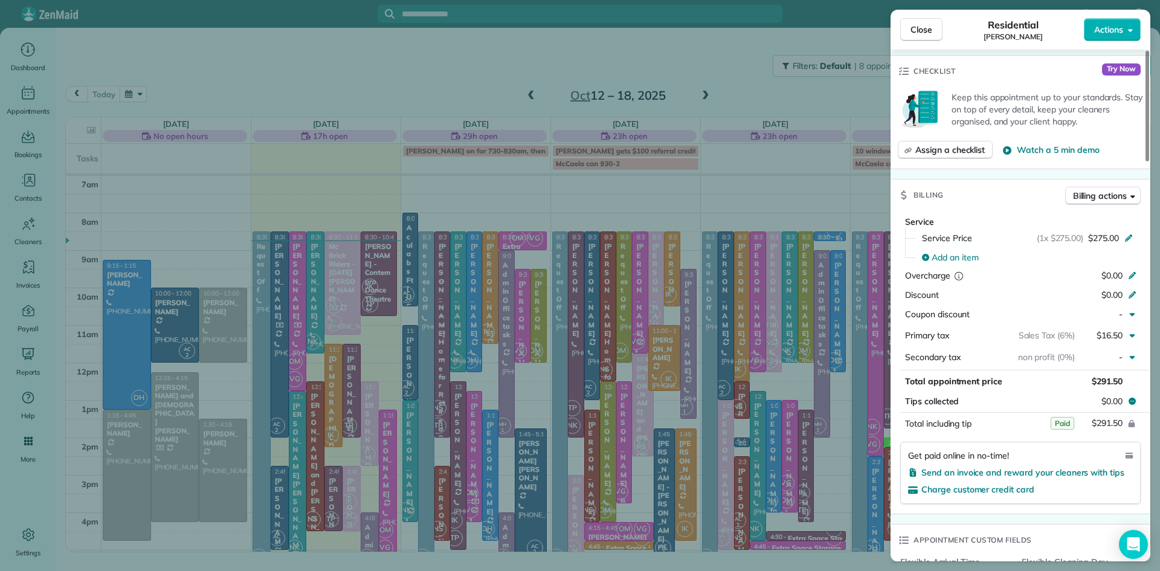
click at [913, 21] on button "Close" at bounding box center [921, 29] width 42 height 23
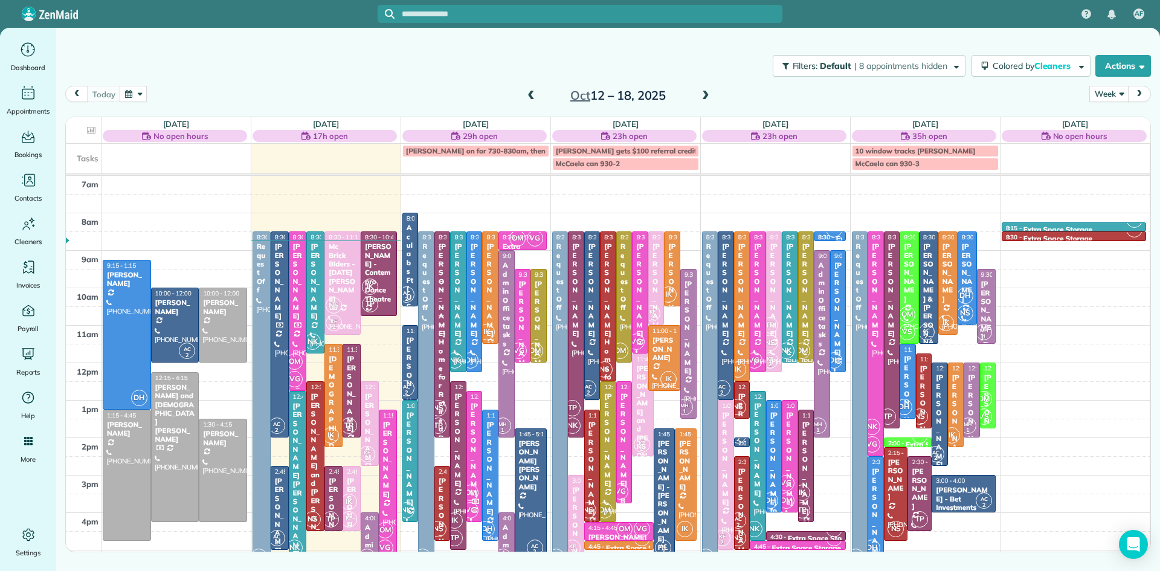
click at [298, 353] on div "OM VG" at bounding box center [295, 370] width 18 height 35
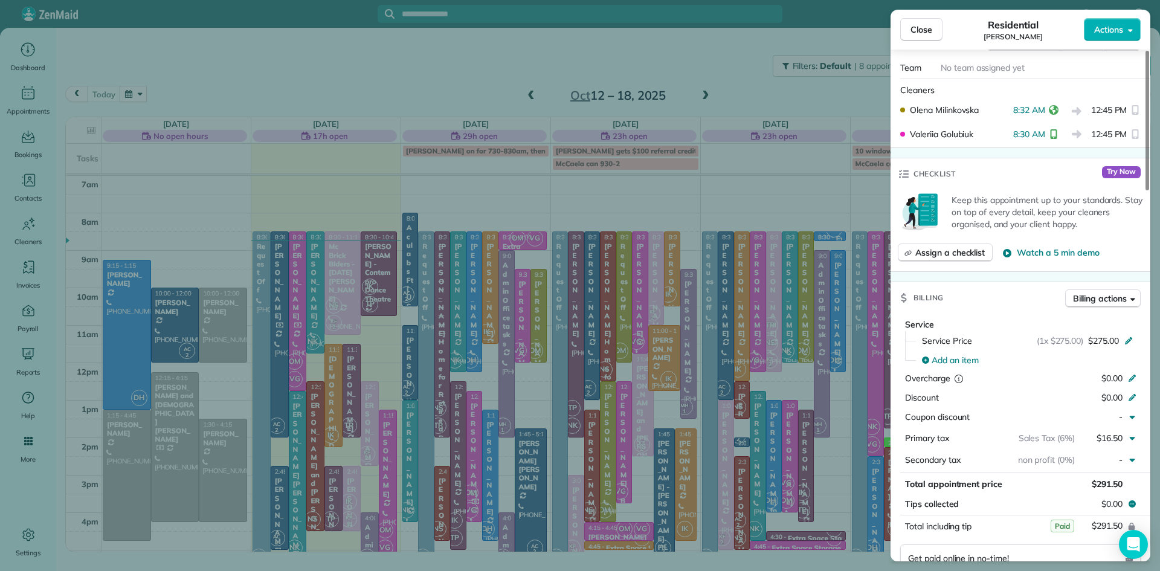
scroll to position [360, 0]
click at [928, 27] on span "Close" at bounding box center [921, 30] width 22 height 12
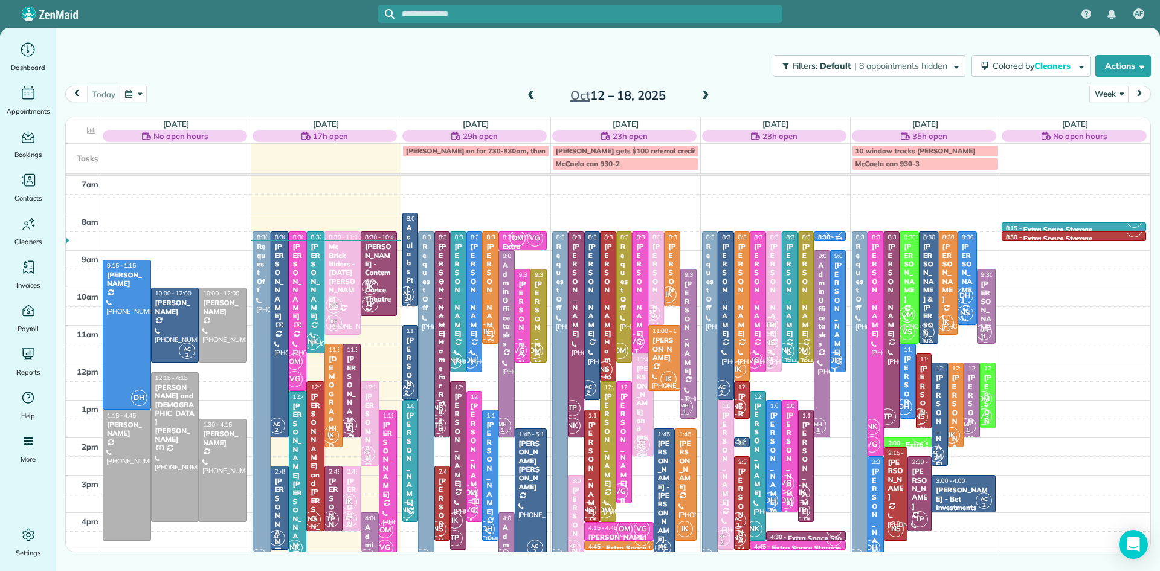
click at [335, 314] on div "NS KF 2" at bounding box center [341, 314] width 33 height 35
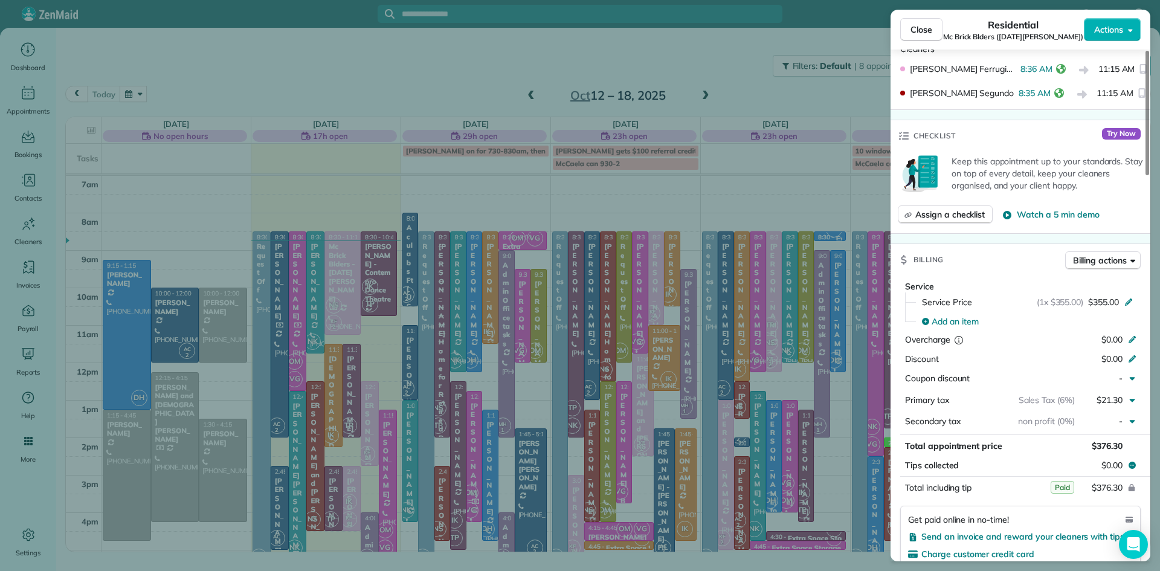
scroll to position [444, 0]
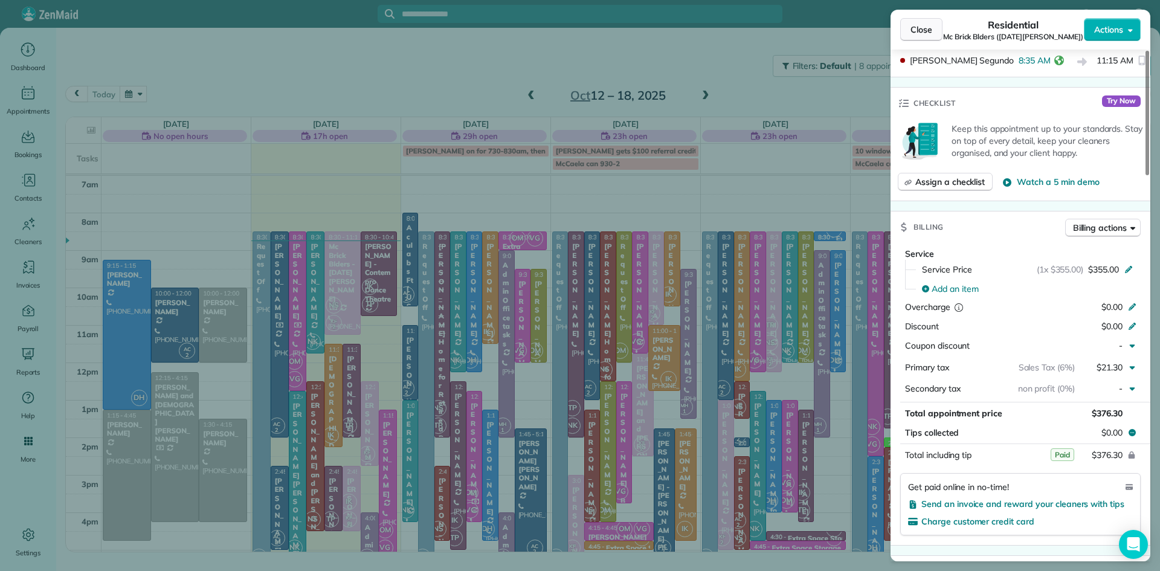
click at [923, 33] on span "Close" at bounding box center [921, 30] width 22 height 12
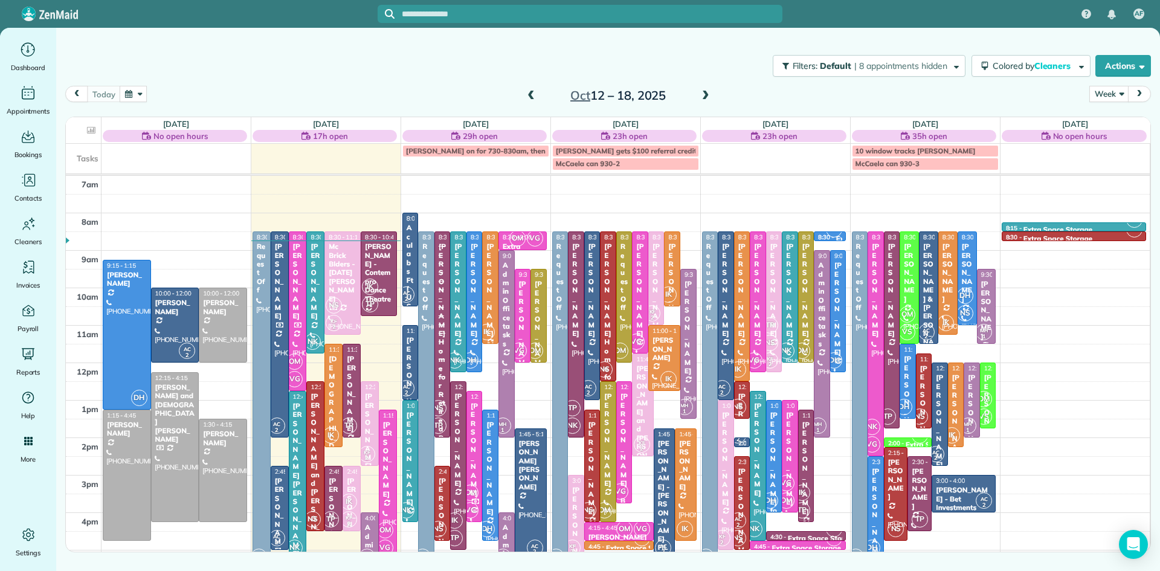
click at [314, 446] on div "[PERSON_NAME] and [PERSON_NAME]" at bounding box center [315, 479] width 11 height 174
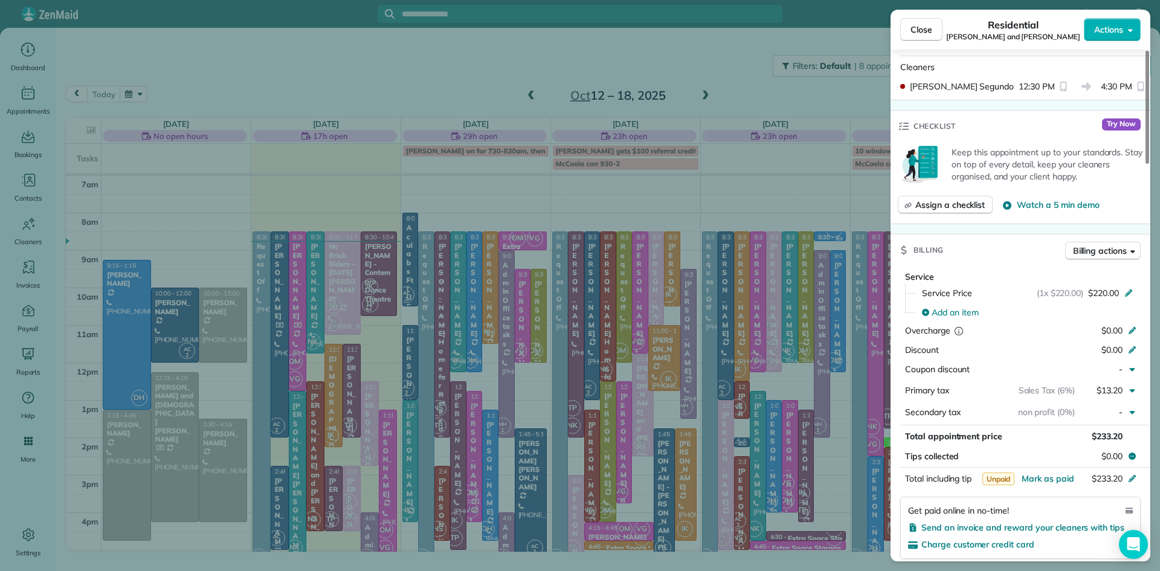
scroll to position [419, 0]
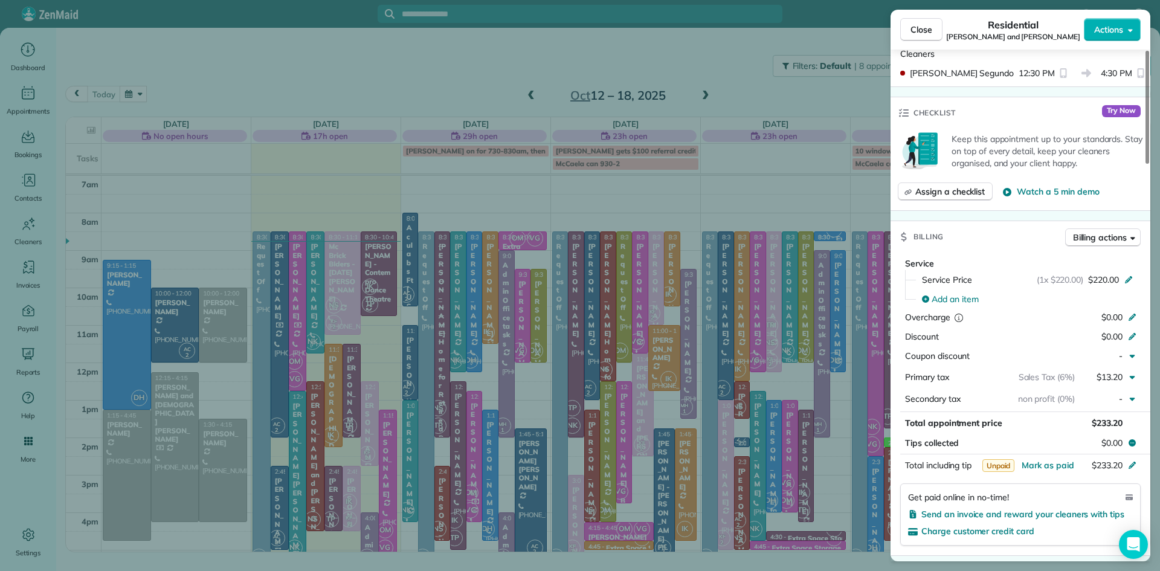
click at [903, 25] on button "Close" at bounding box center [921, 29] width 42 height 23
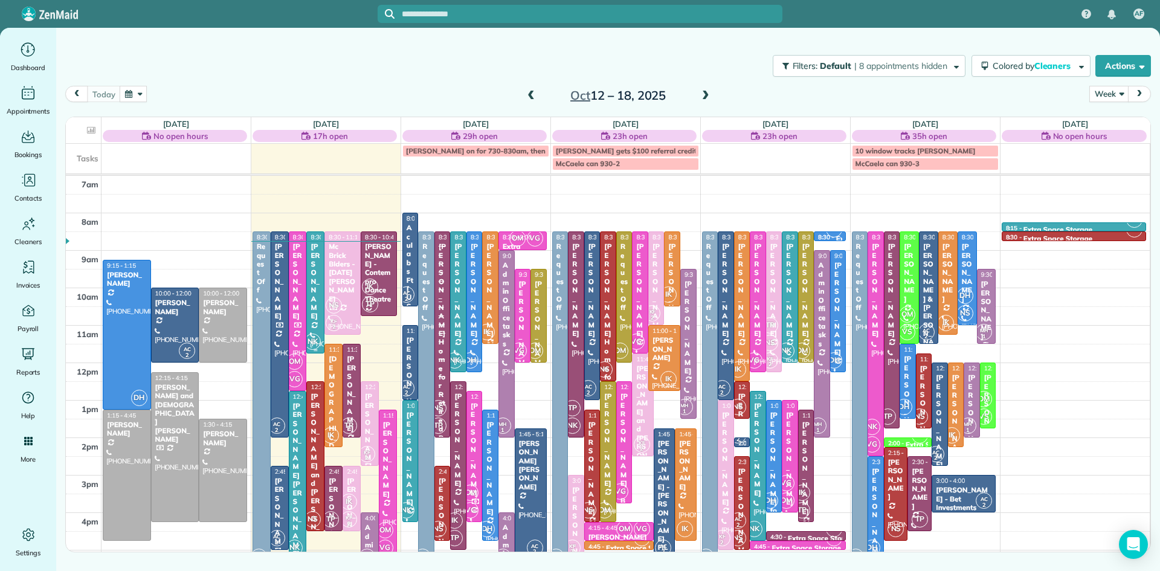
click at [312, 273] on div "[PERSON_NAME]" at bounding box center [315, 281] width 11 height 78
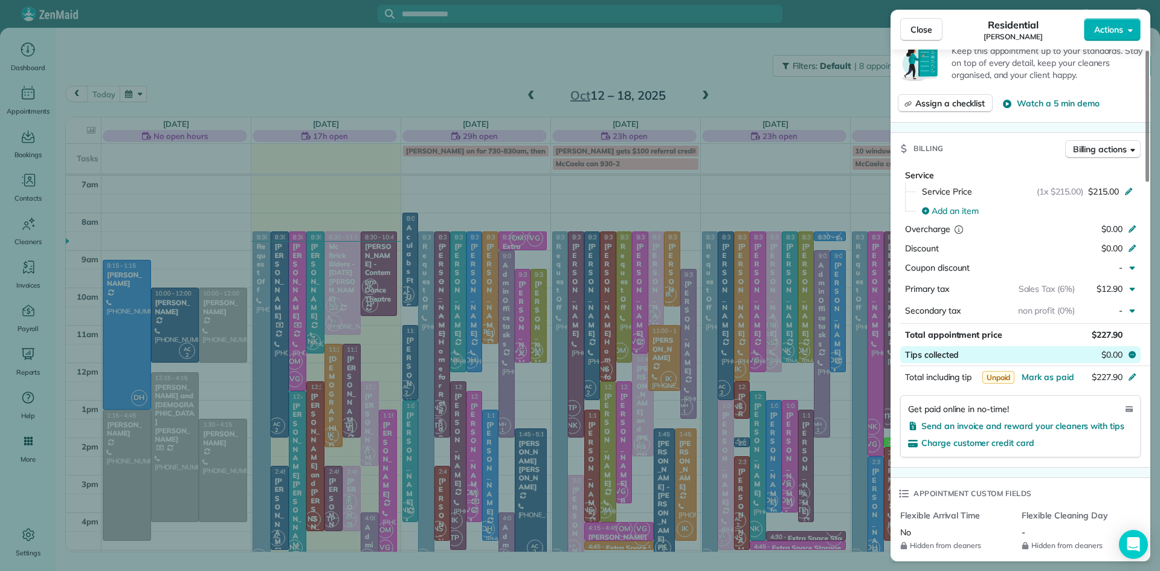
scroll to position [472, 0]
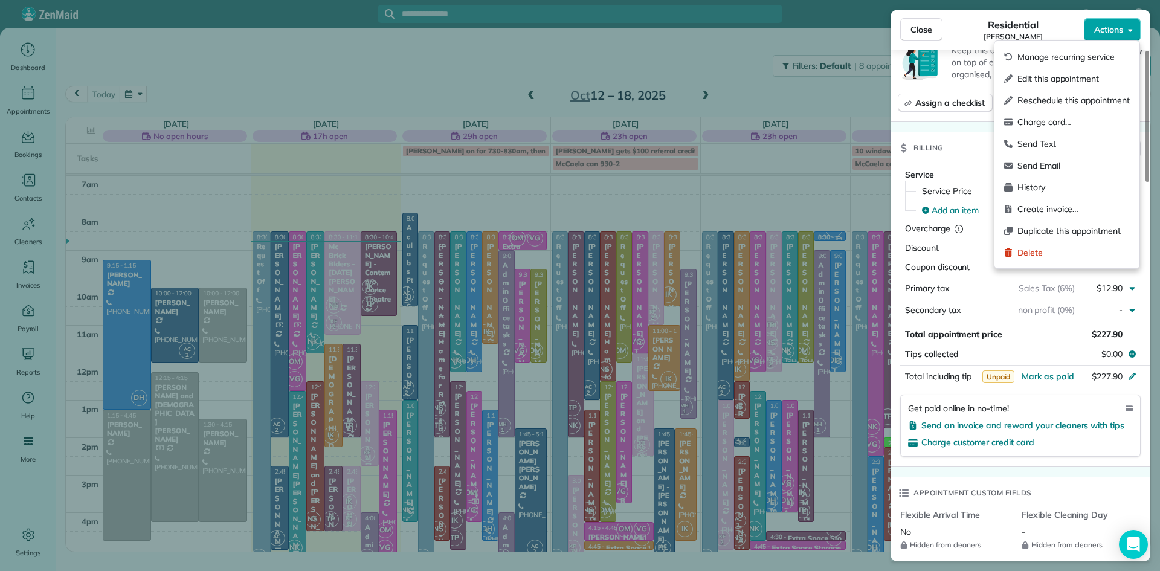
click at [1109, 28] on span "Actions" at bounding box center [1108, 30] width 29 height 12
click at [1036, 121] on span "Charge card…" at bounding box center [1073, 122] width 112 height 12
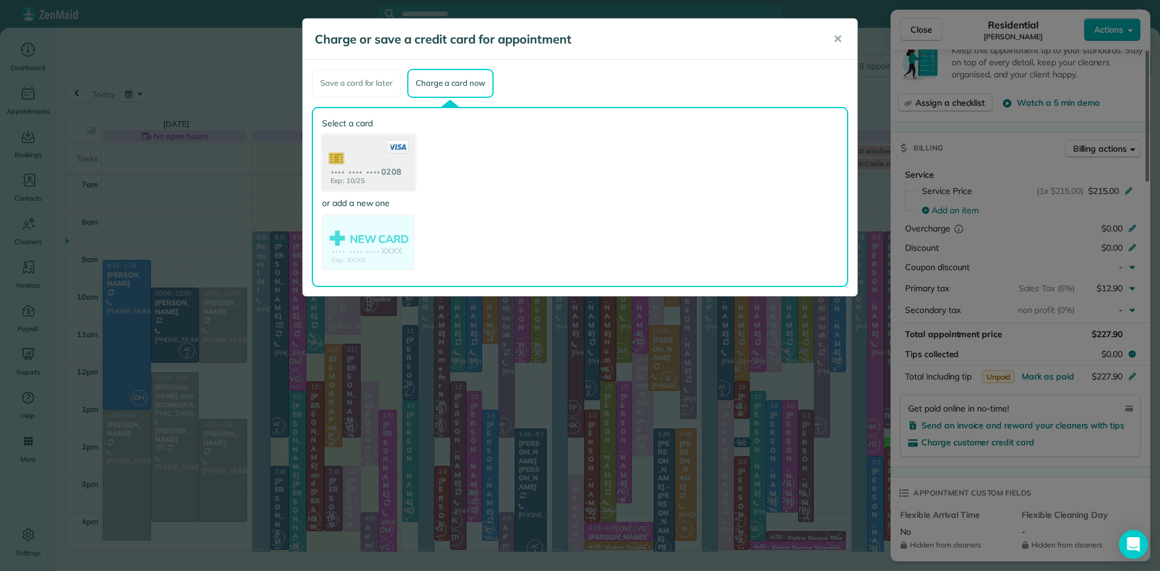
click at [364, 156] on use at bounding box center [368, 163] width 93 height 59
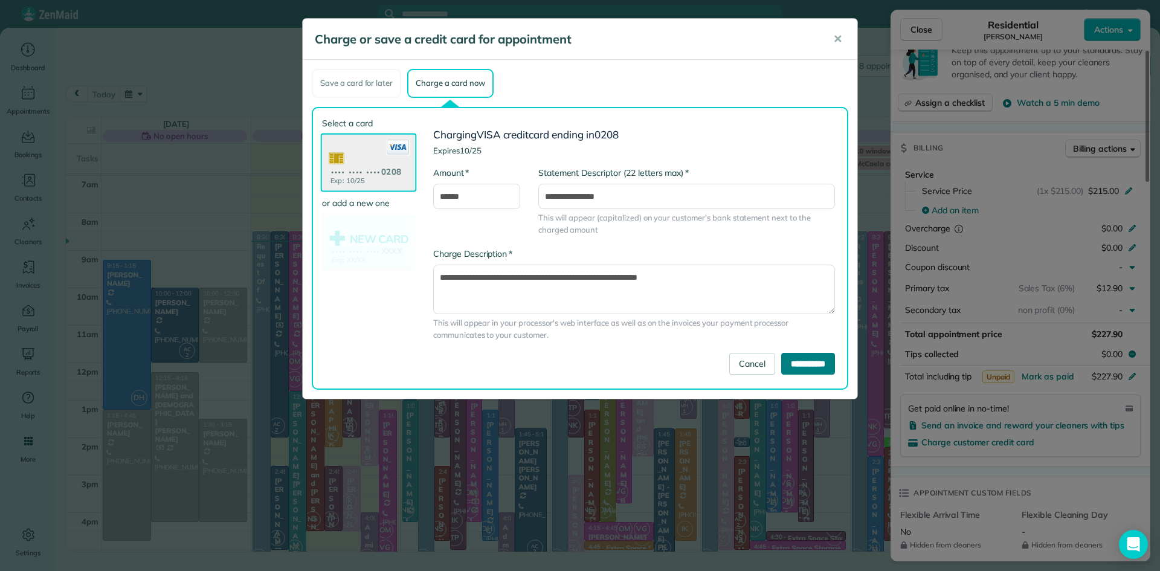
click at [786, 365] on input "**********" at bounding box center [808, 364] width 54 height 22
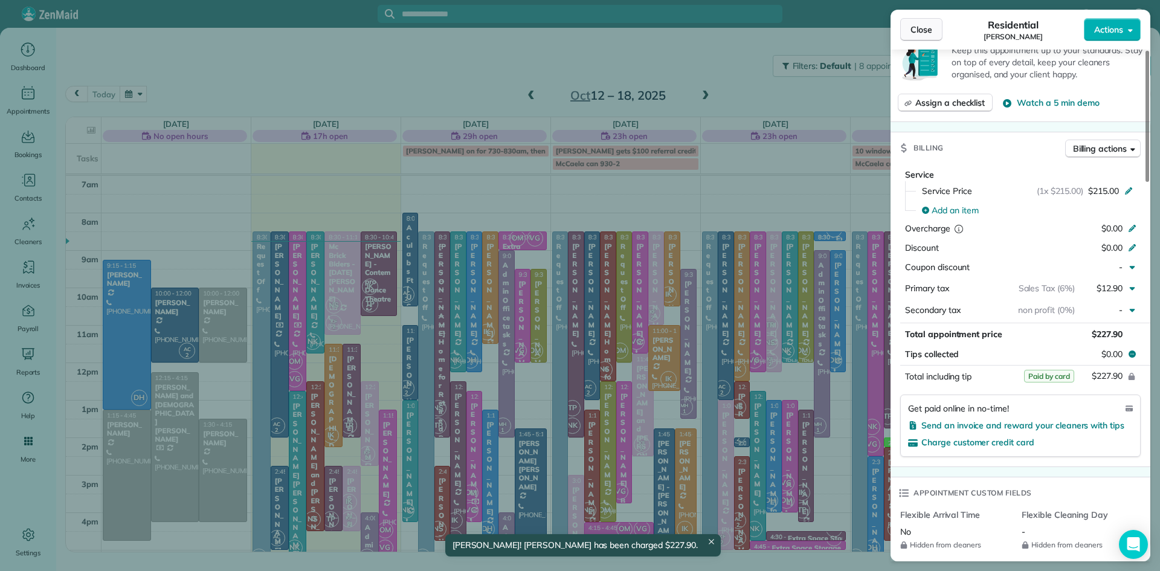
click at [929, 24] on span "Close" at bounding box center [921, 30] width 22 height 12
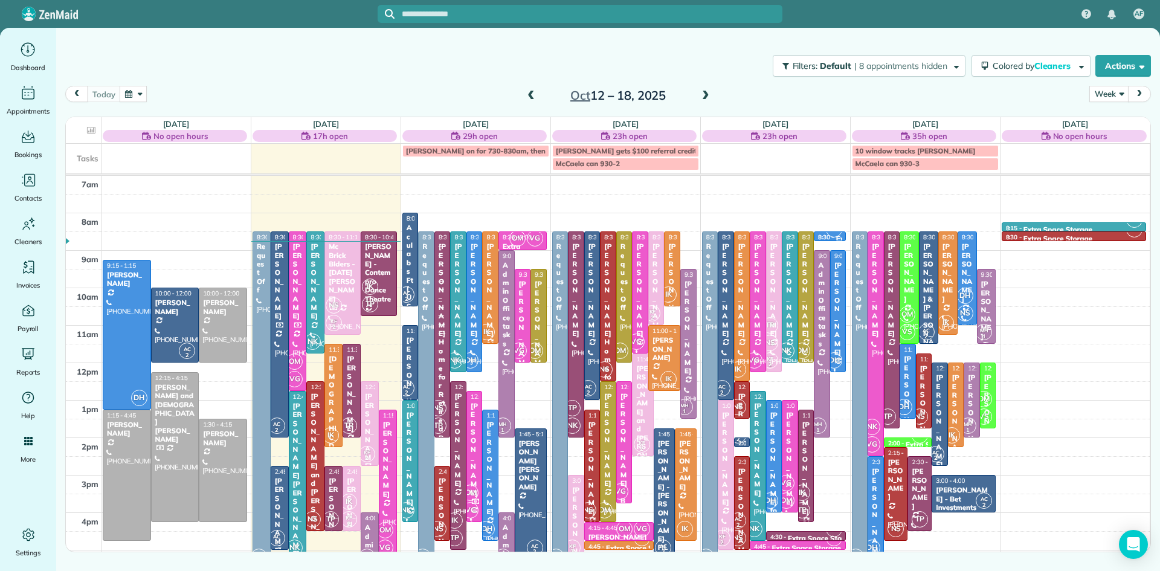
click at [278, 515] on div "[PERSON_NAME] and [PERSON_NAME]" at bounding box center [279, 563] width 11 height 174
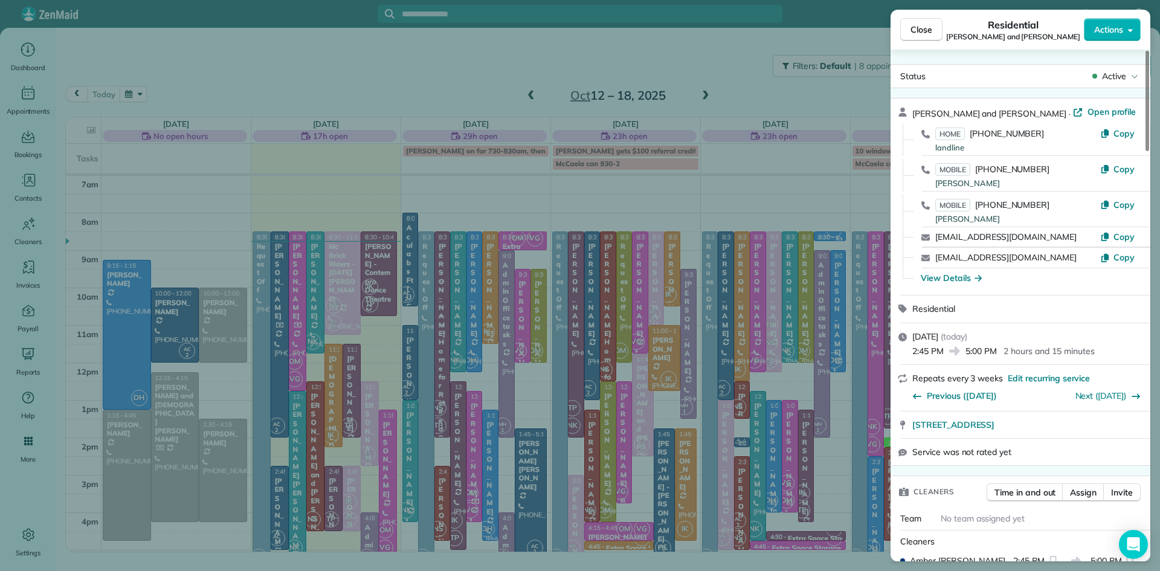
scroll to position [144, 0]
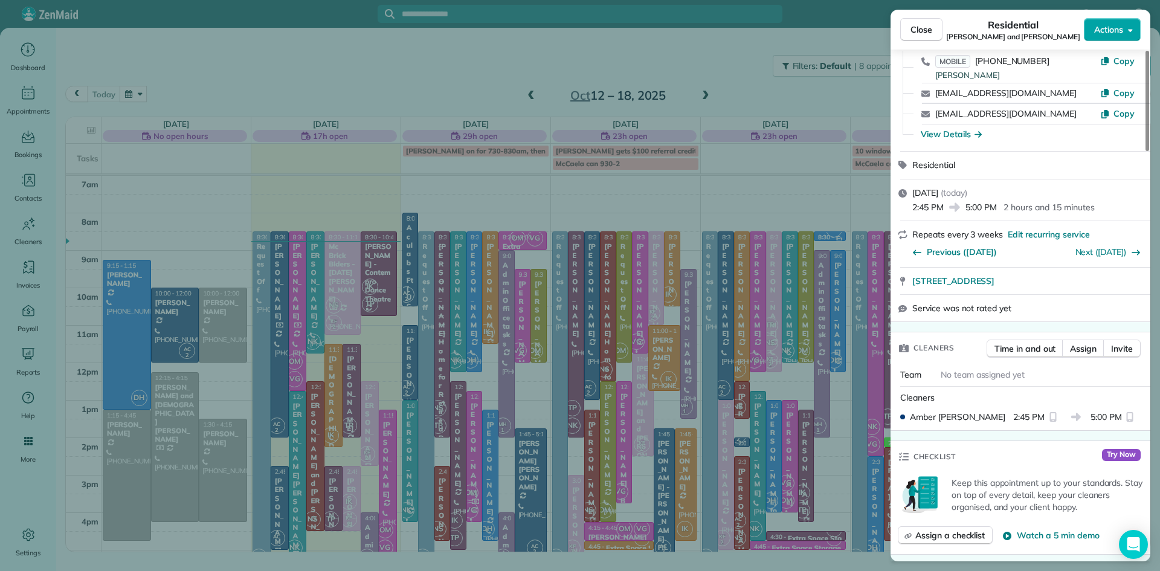
click at [1115, 30] on span "Actions" at bounding box center [1108, 30] width 29 height 12
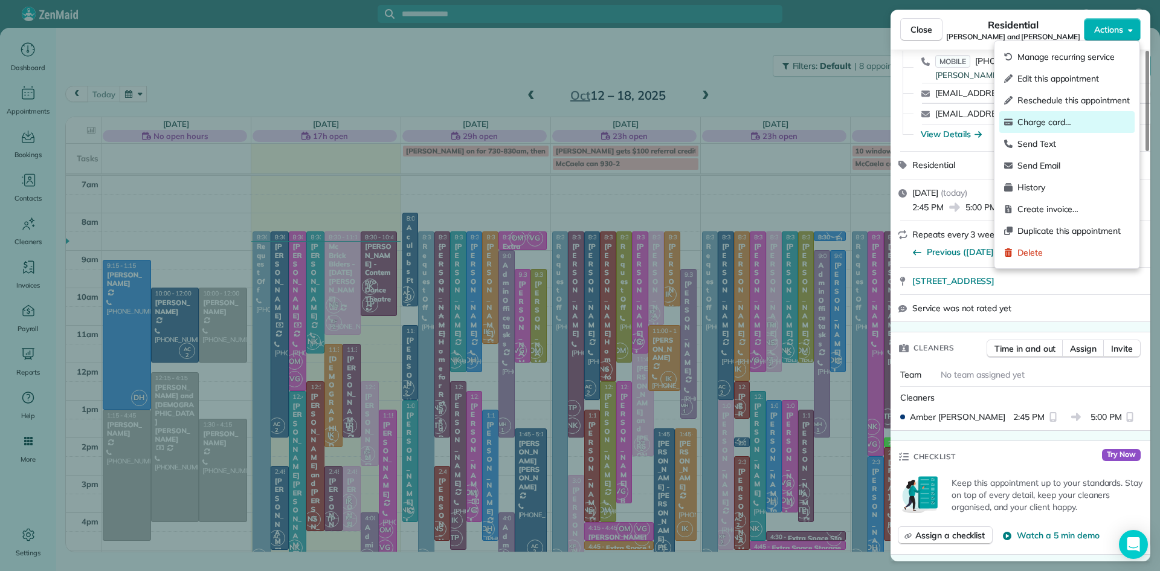
click at [1054, 120] on span "Charge card…" at bounding box center [1073, 122] width 112 height 12
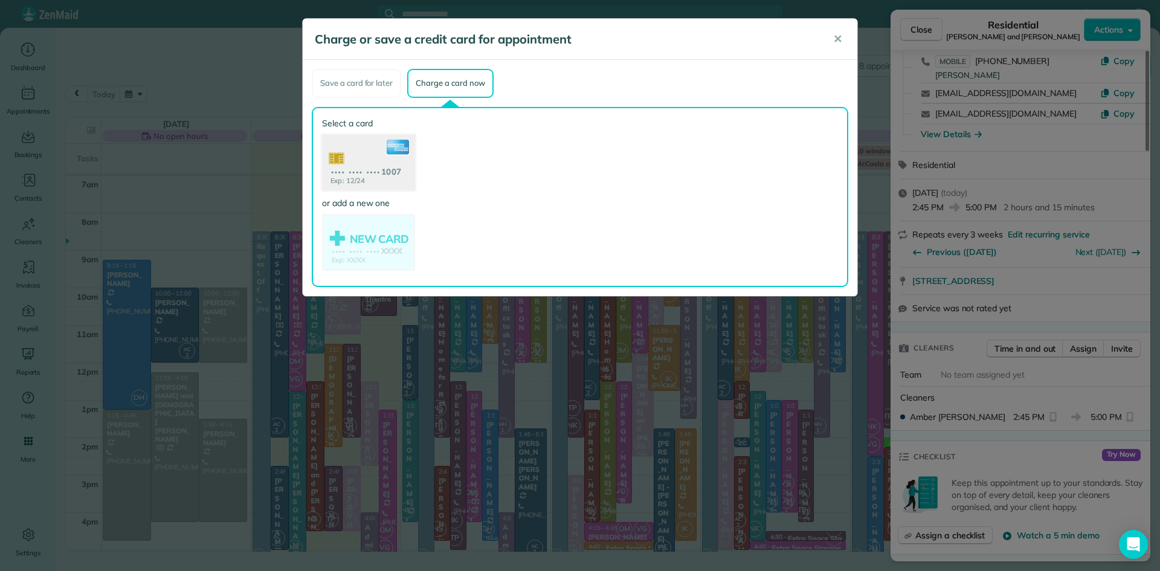
click at [371, 173] on use at bounding box center [368, 163] width 93 height 59
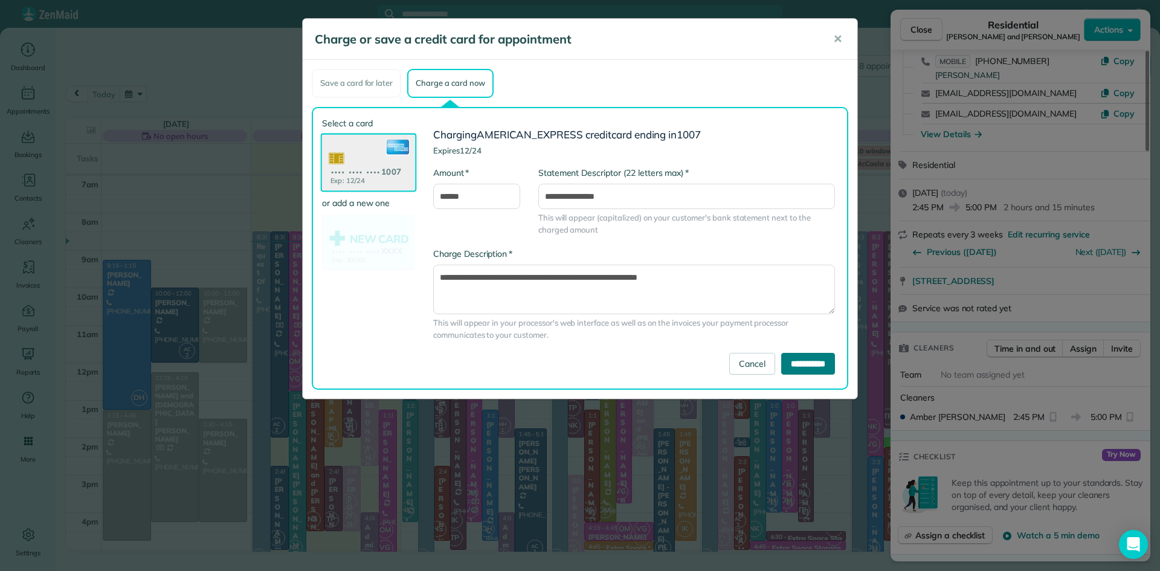
drag, startPoint x: 784, startPoint y: 359, endPoint x: 777, endPoint y: 355, distance: 8.1
click at [783, 358] on input "**********" at bounding box center [808, 364] width 54 height 22
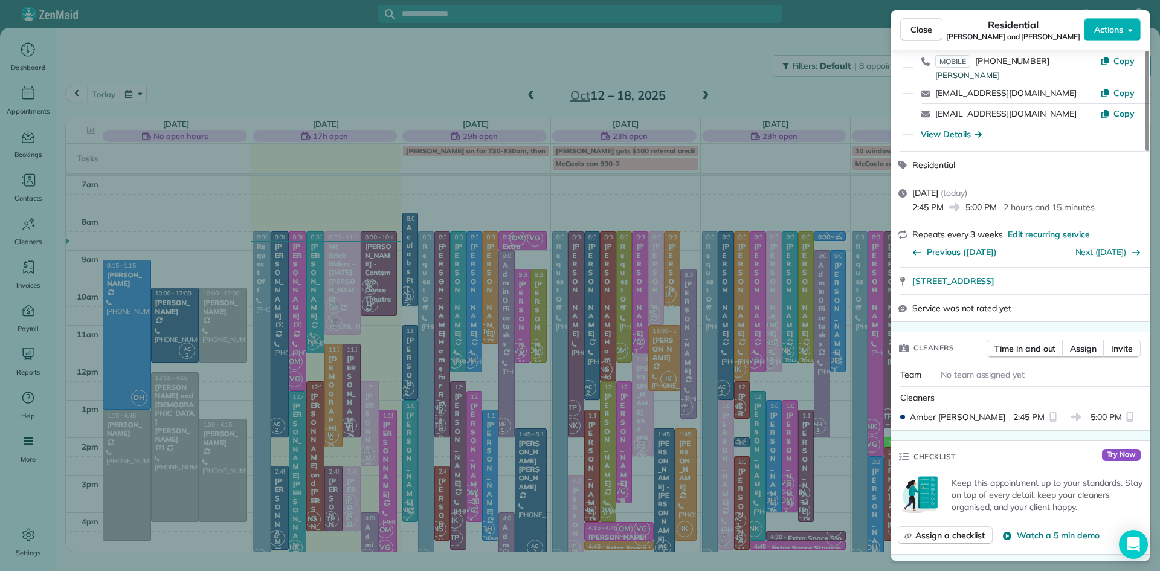
click at [919, 29] on span "Close" at bounding box center [921, 30] width 22 height 12
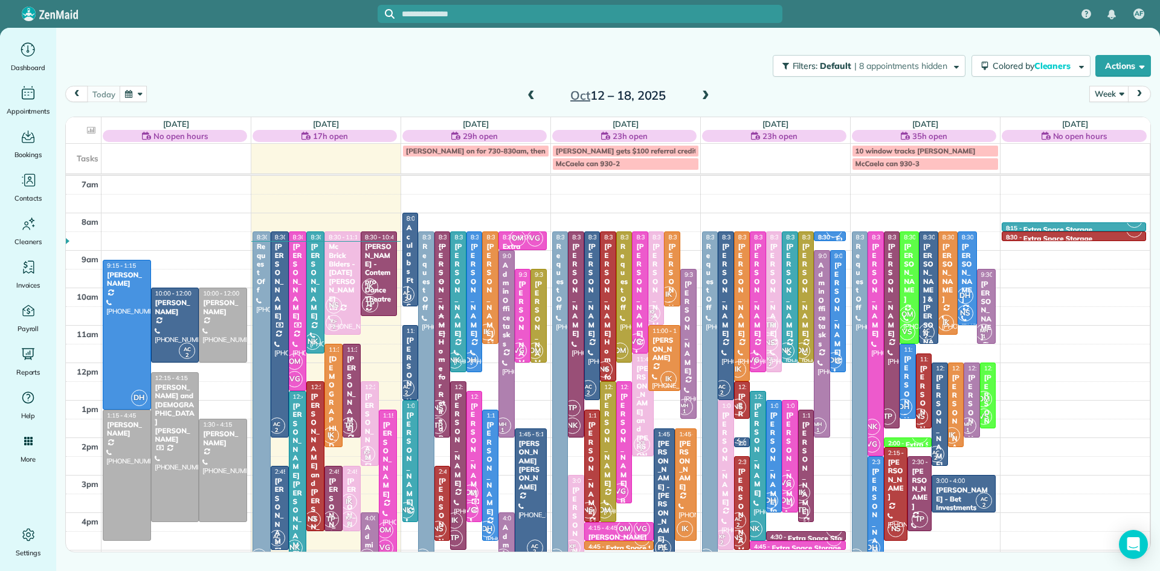
click at [329, 493] on div "[PERSON_NAME]" at bounding box center [333, 515] width 11 height 78
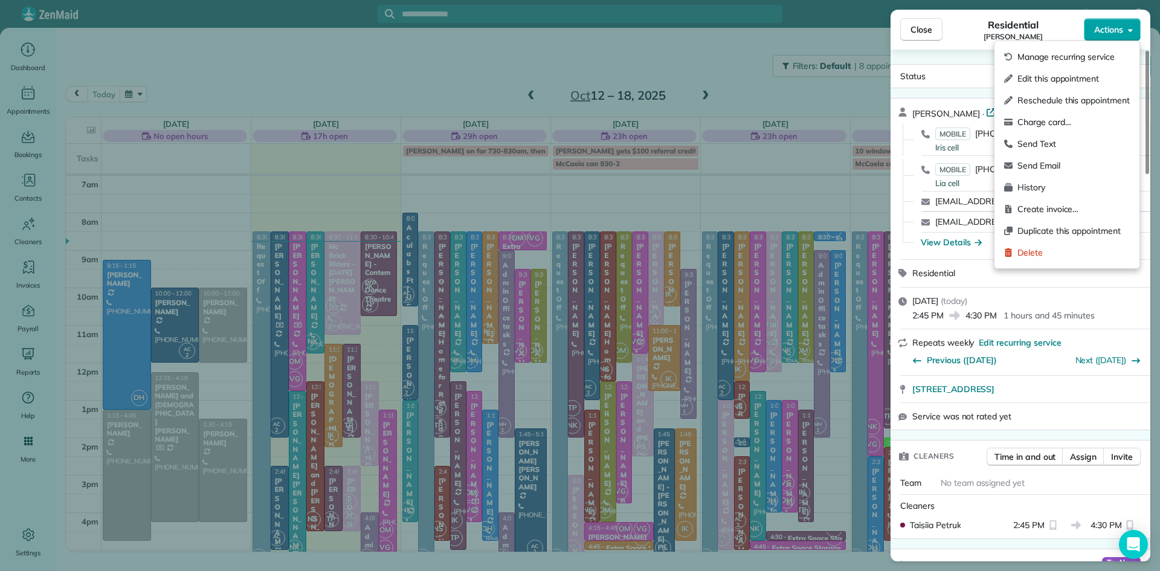
click at [1111, 32] on span "Actions" at bounding box center [1108, 30] width 29 height 12
click at [1027, 118] on span "Charge card…" at bounding box center [1073, 122] width 112 height 12
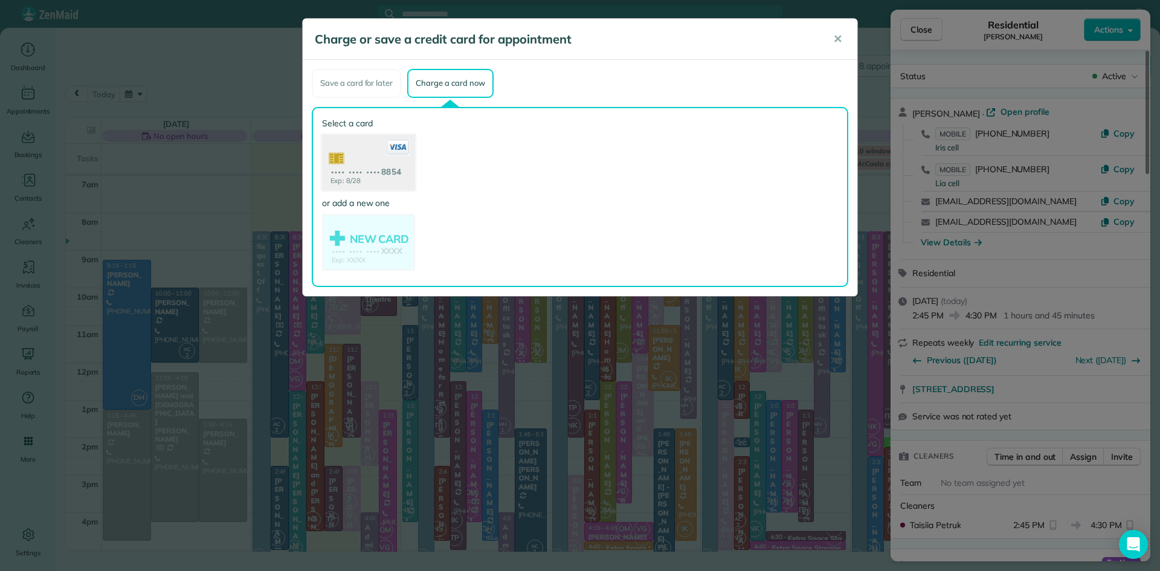
click at [353, 163] on use at bounding box center [368, 163] width 93 height 59
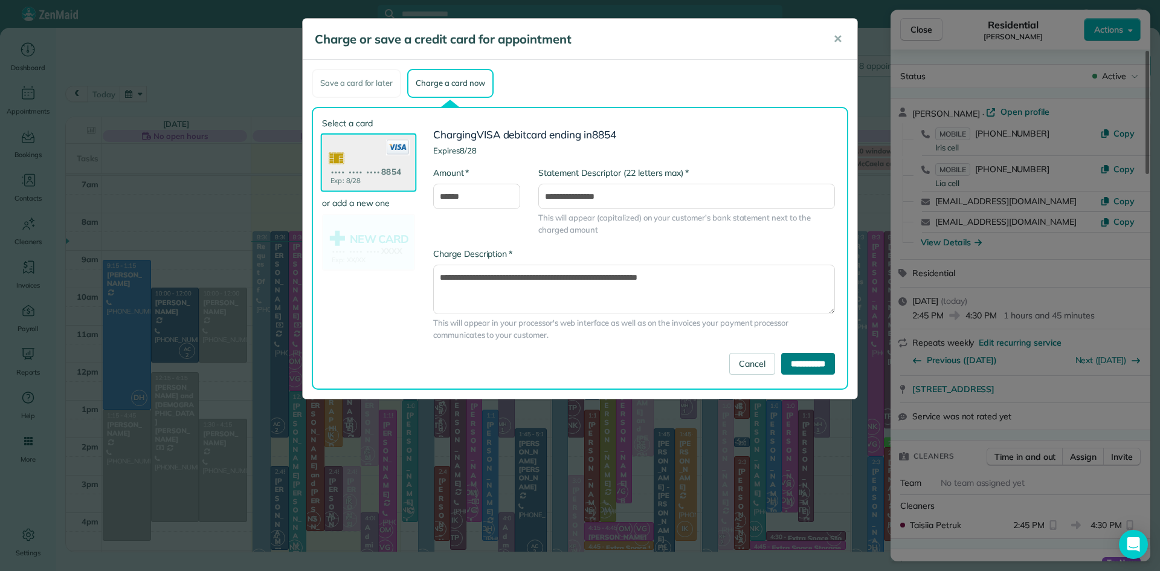
click at [781, 357] on input "**********" at bounding box center [808, 364] width 54 height 22
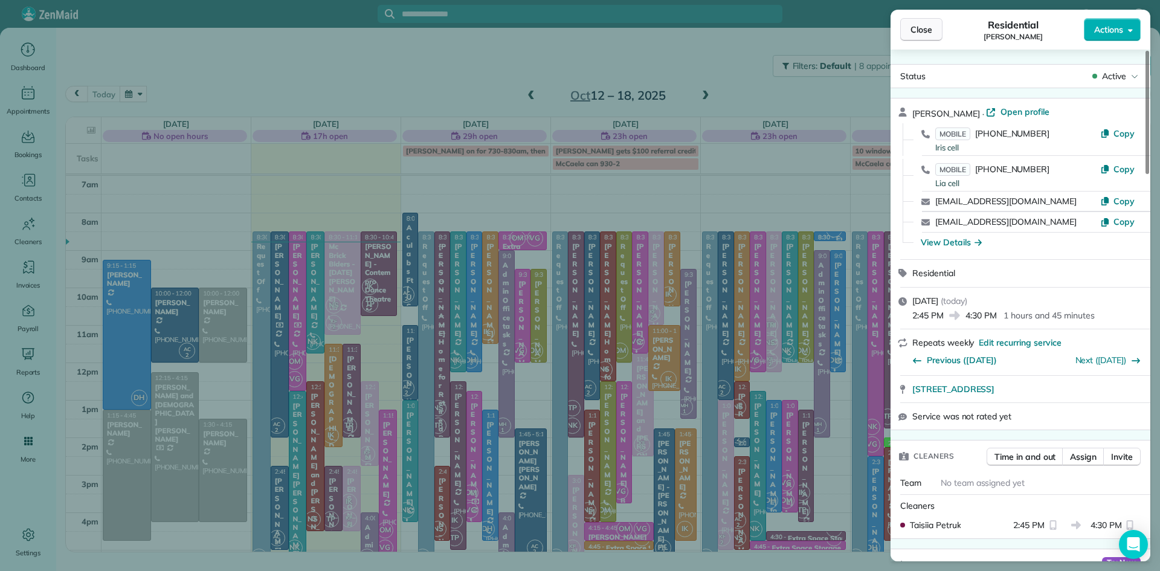
click at [931, 28] on span "Close" at bounding box center [921, 30] width 22 height 12
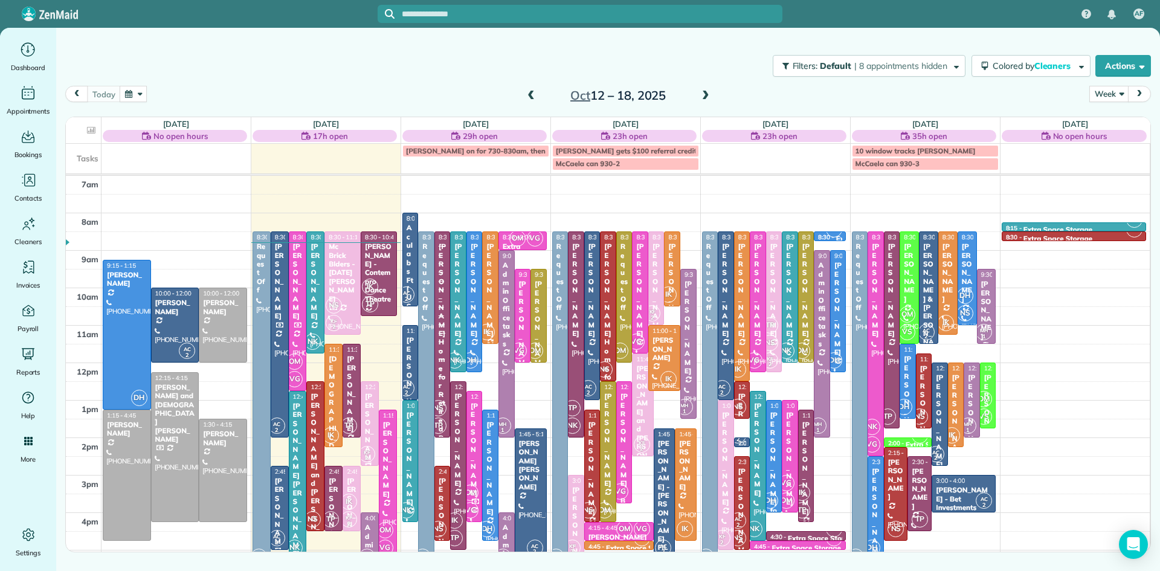
click at [364, 439] on div "[PERSON_NAME]" at bounding box center [369, 431] width 11 height 78
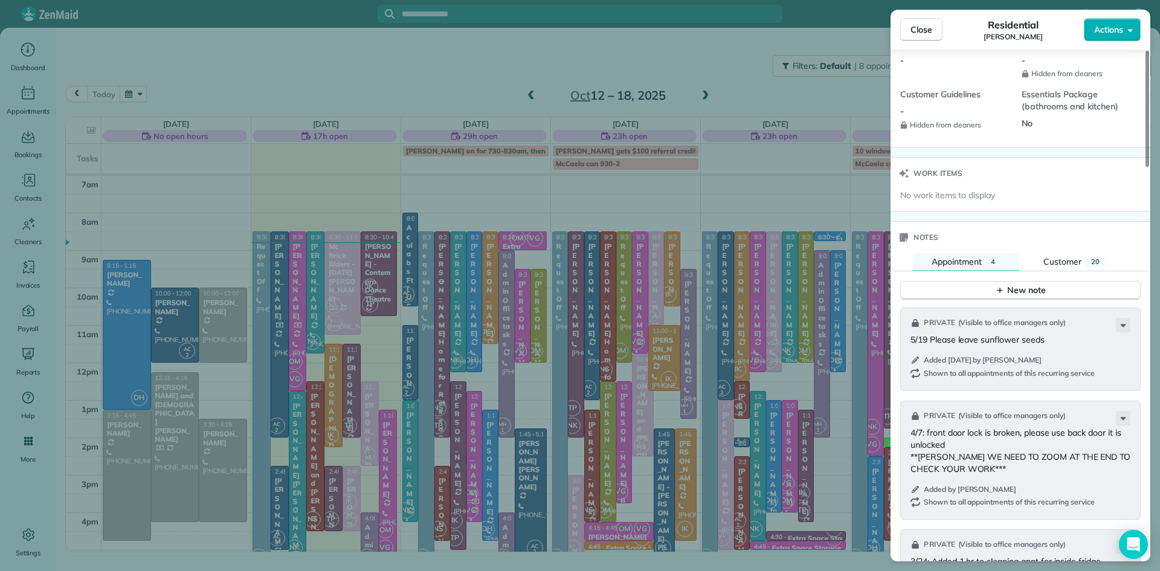
scroll to position [1128, 0]
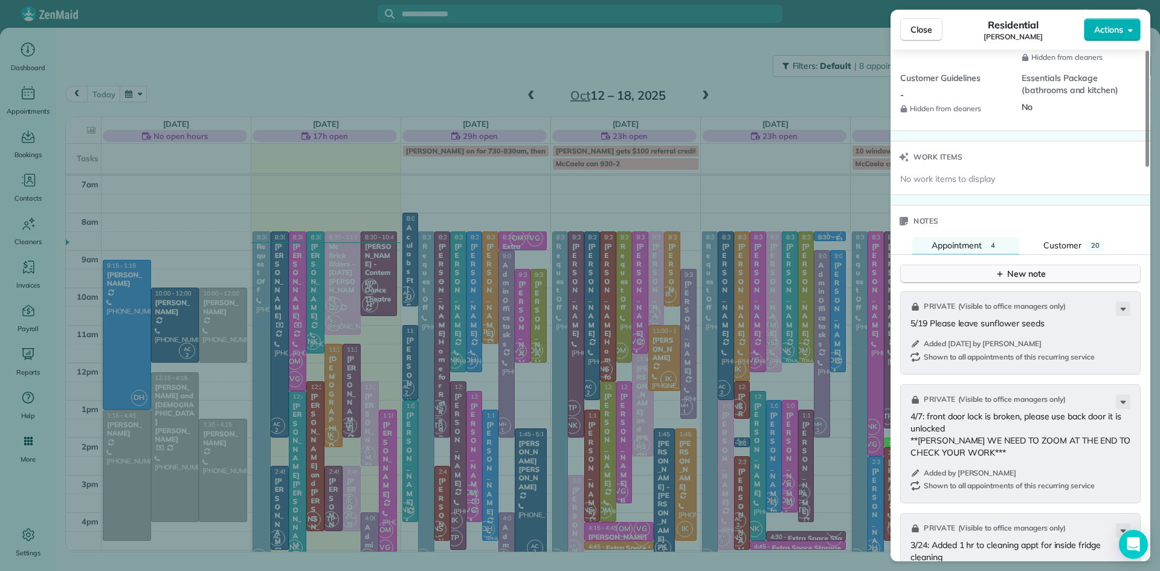
click at [968, 283] on button "New note" at bounding box center [1020, 274] width 240 height 19
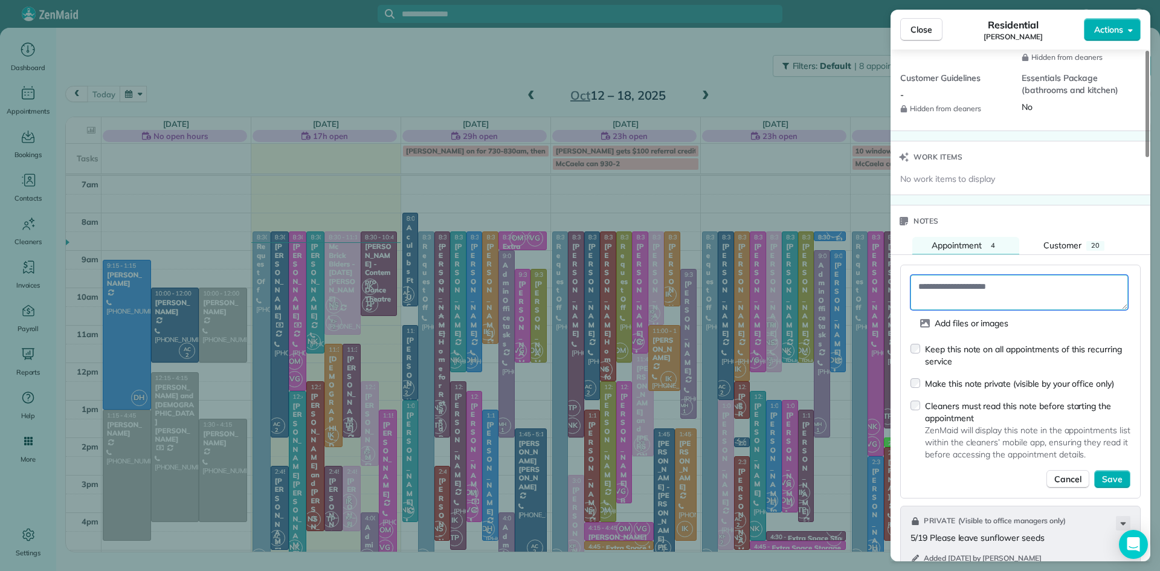
click at [957, 307] on textarea at bounding box center [1018, 292] width 217 height 35
click at [1071, 300] on textarea "**********" at bounding box center [1018, 292] width 217 height 35
type textarea "**********"
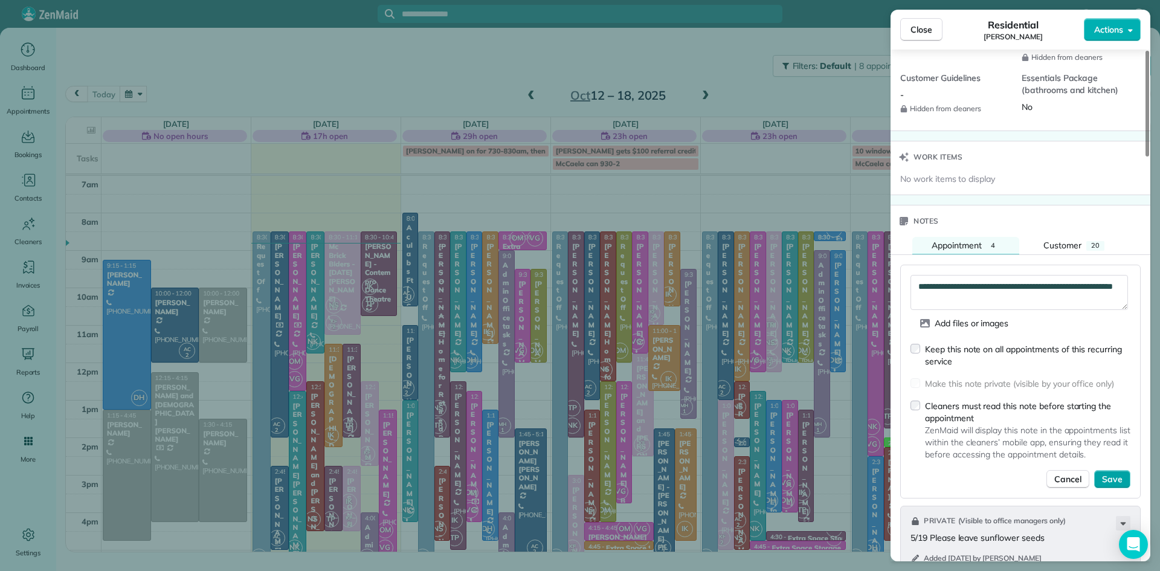
click at [1106, 485] on span "Save" at bounding box center [1112, 479] width 21 height 12
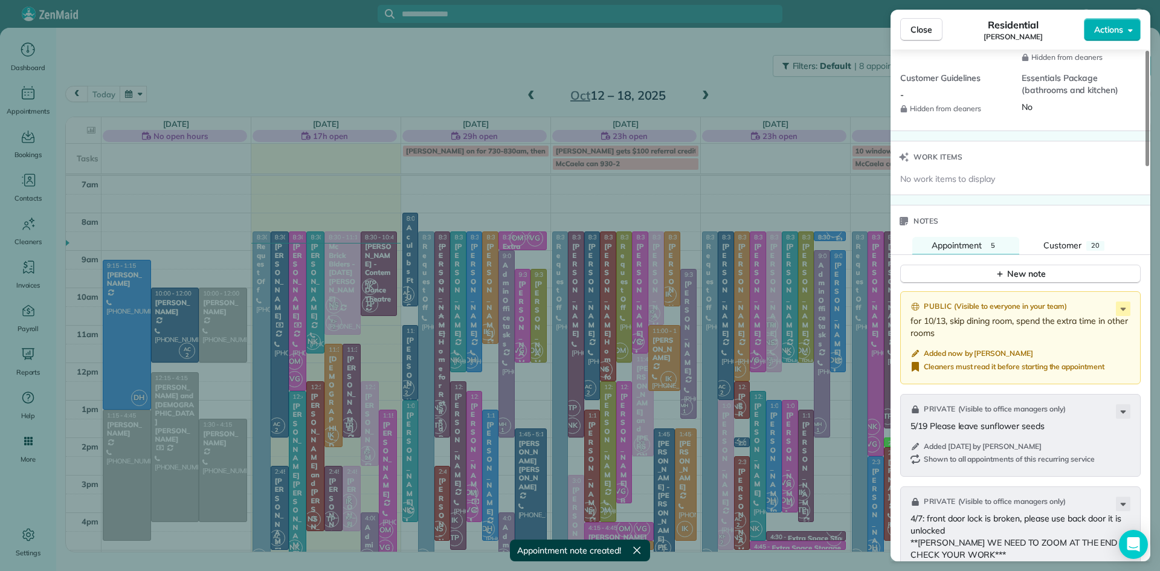
click at [928, 27] on span "Close" at bounding box center [921, 30] width 22 height 12
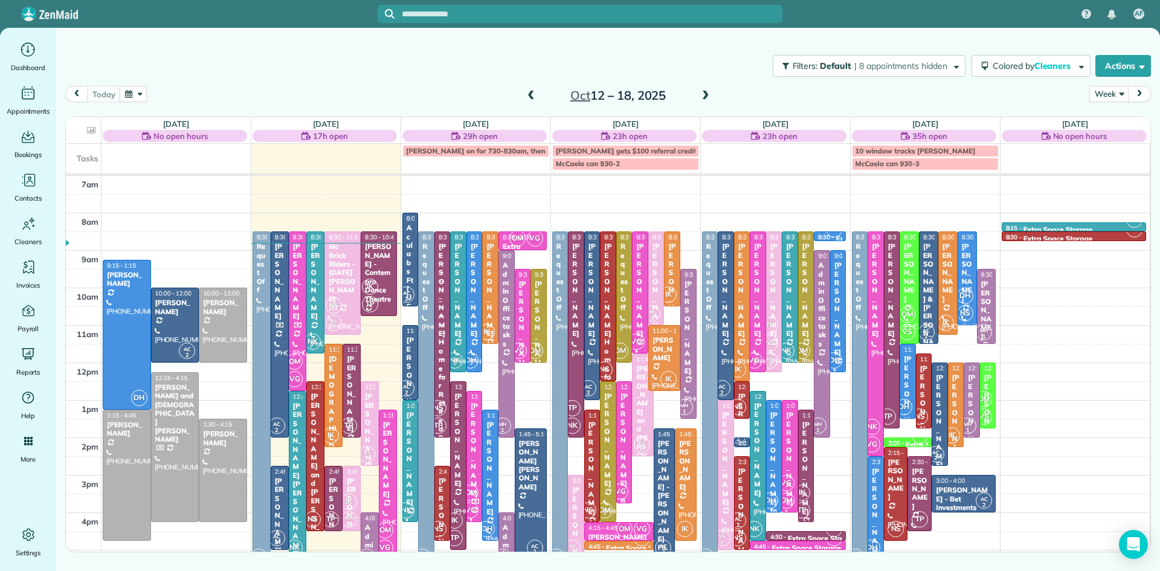
click at [371, 417] on div "[PERSON_NAME]" at bounding box center [369, 431] width 11 height 78
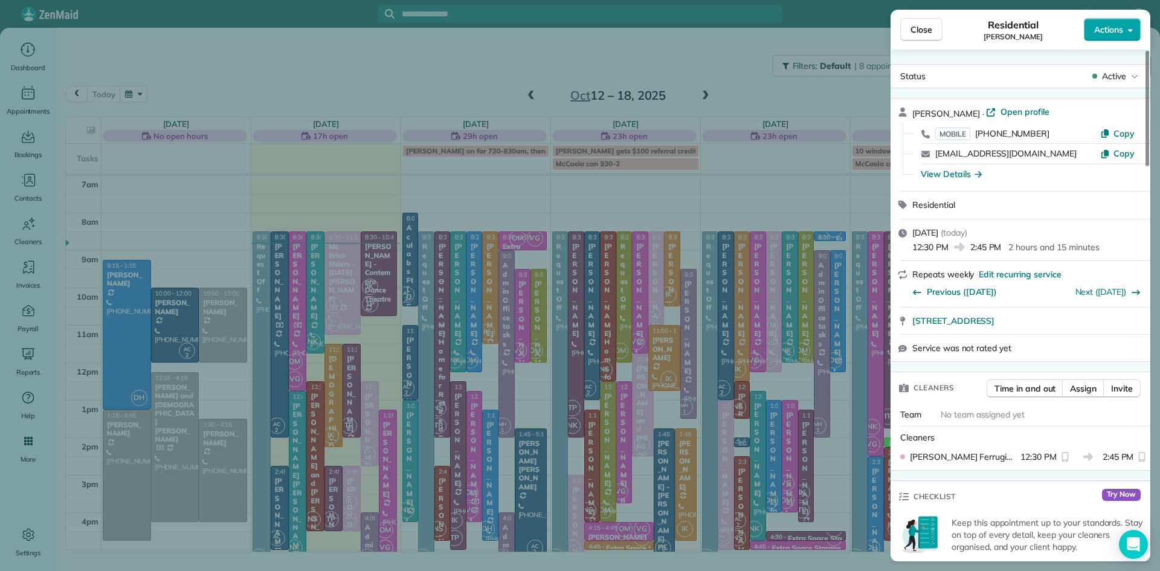
click at [1111, 31] on span "Actions" at bounding box center [1108, 30] width 29 height 12
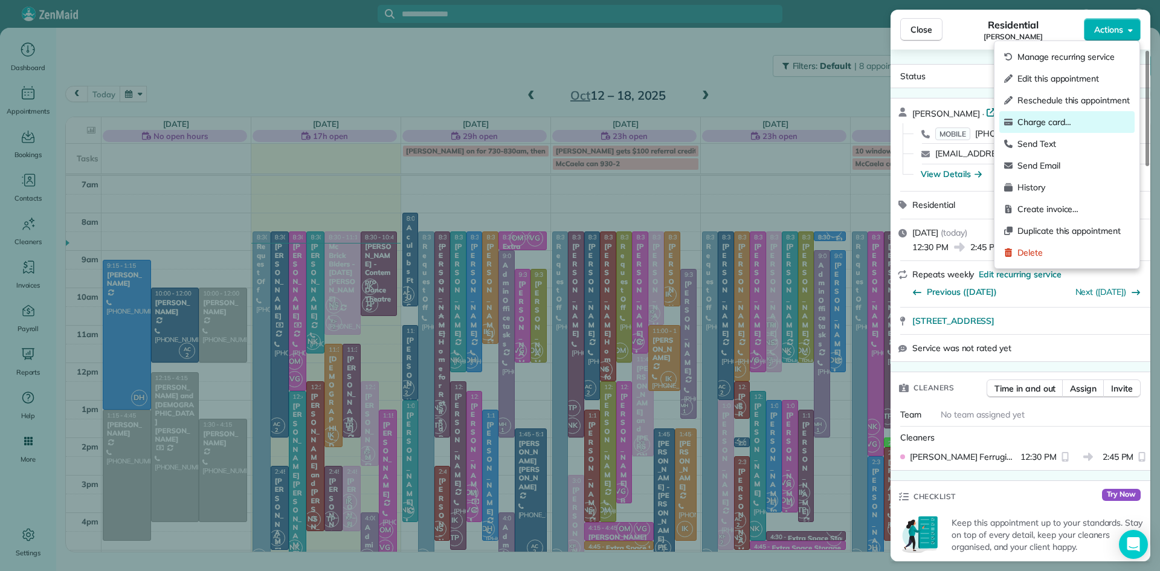
click at [1045, 121] on span "Charge card…" at bounding box center [1073, 122] width 112 height 12
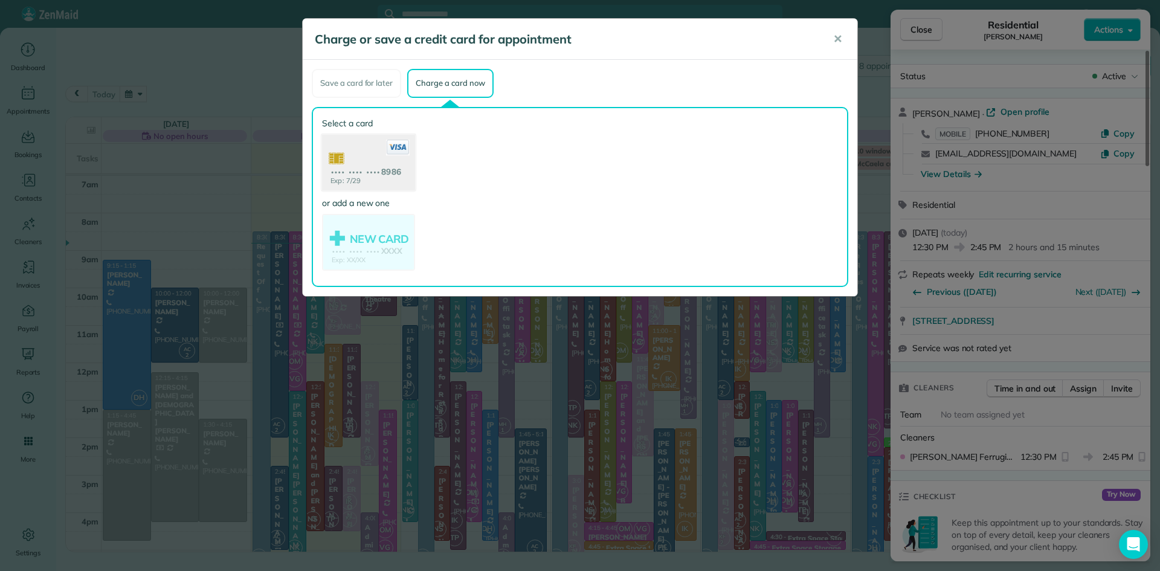
click at [368, 159] on use at bounding box center [368, 163] width 93 height 59
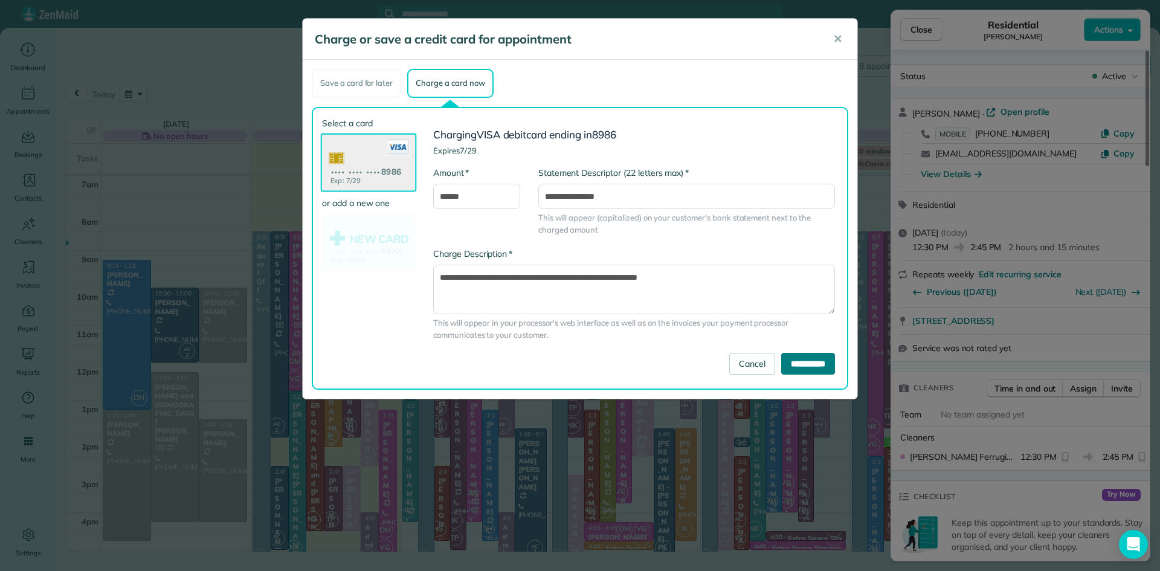
click at [795, 369] on input "**********" at bounding box center [808, 364] width 54 height 22
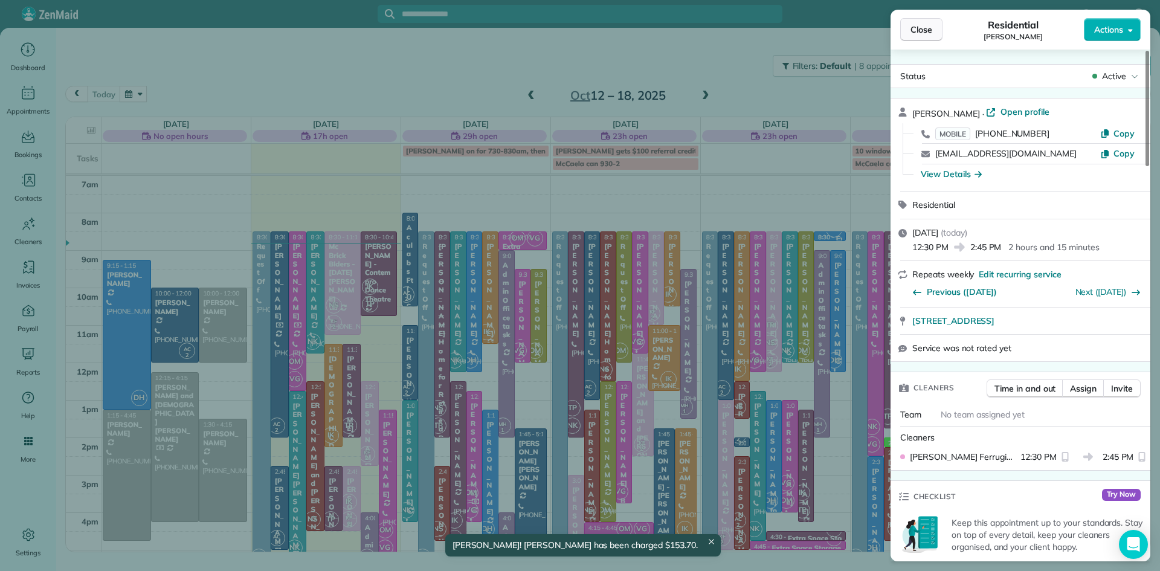
click at [913, 37] on button "Close" at bounding box center [921, 29] width 42 height 23
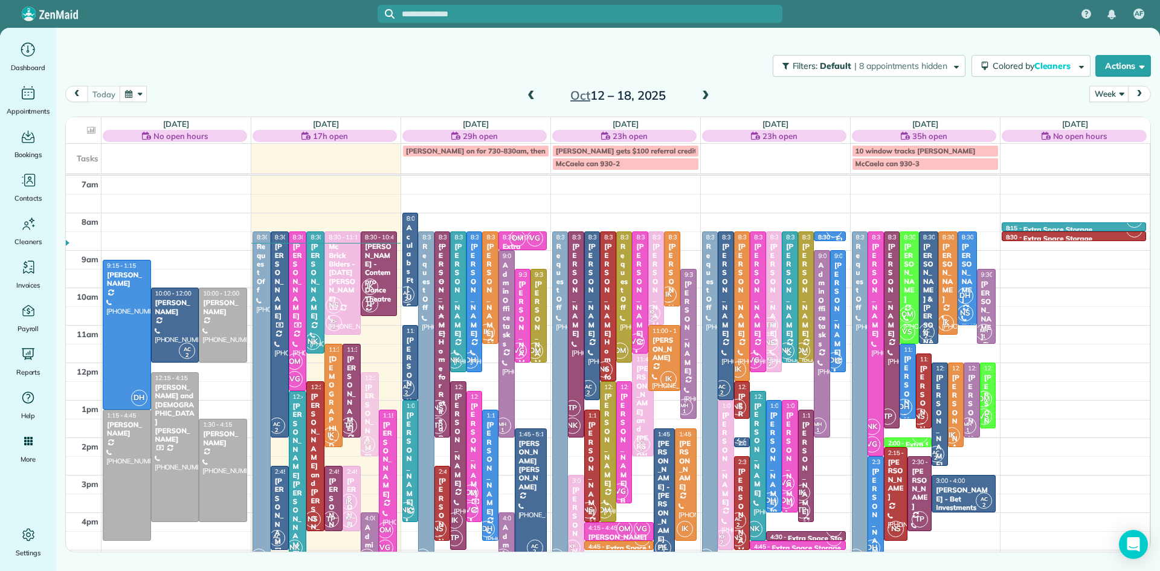
drag, startPoint x: 367, startPoint y: 400, endPoint x: 368, endPoint y: 391, distance: 9.2
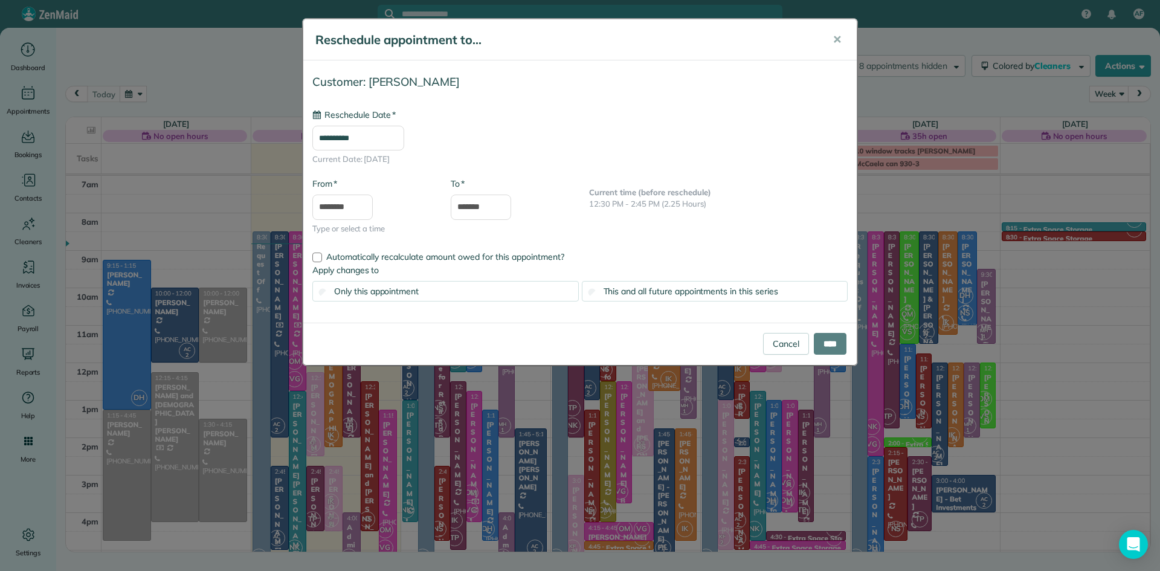
type input "**********"
click at [826, 342] on input "****" at bounding box center [829, 344] width 33 height 22
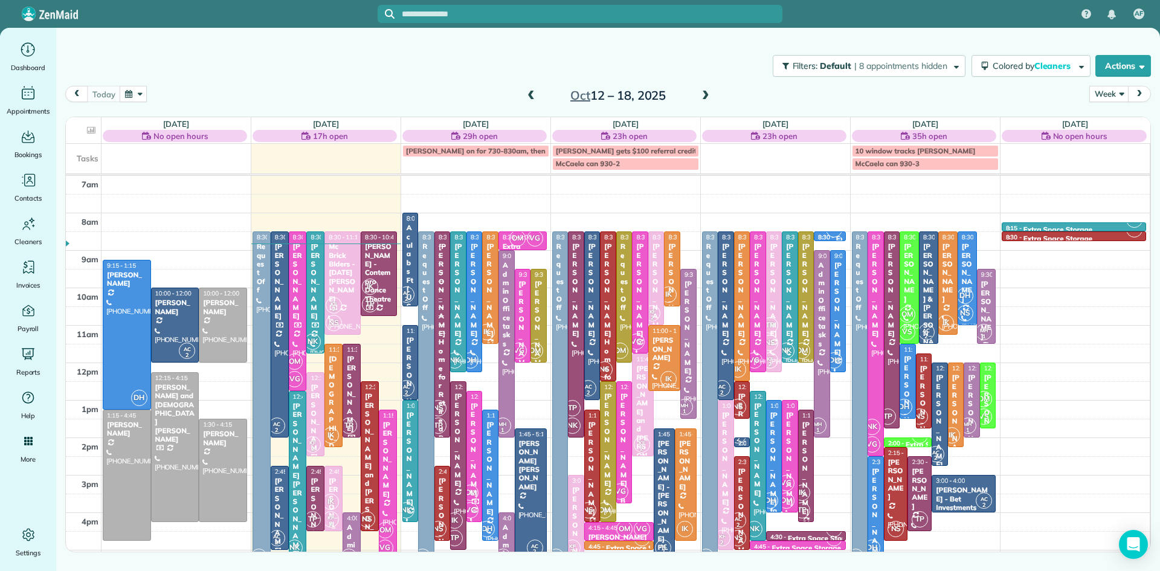
click at [332, 508] on span "IK" at bounding box center [330, 501] width 16 height 16
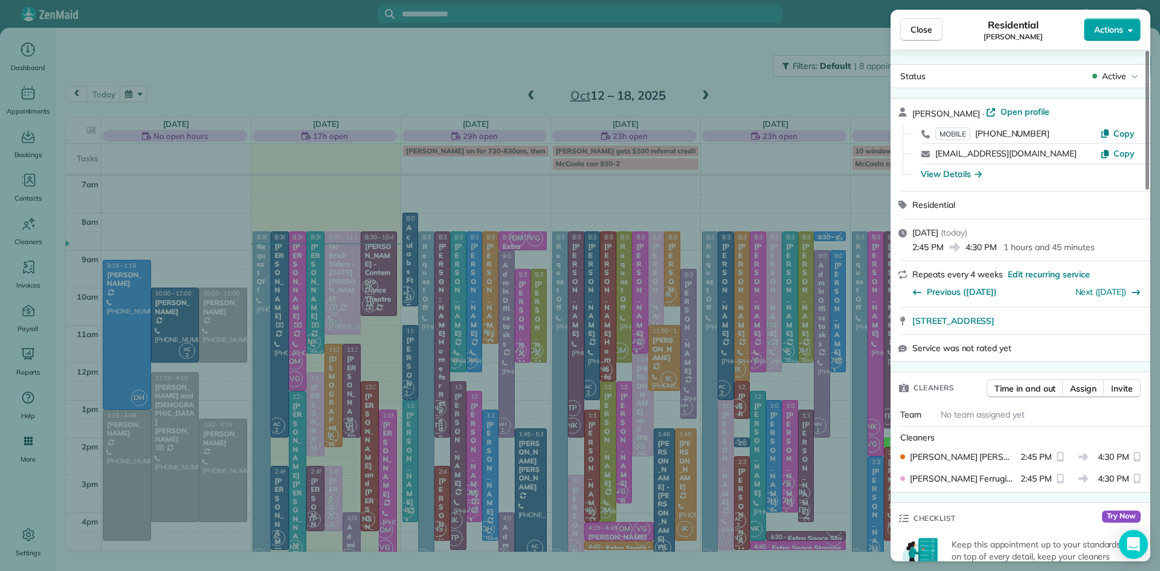
click at [1121, 30] on span "Actions" at bounding box center [1108, 30] width 29 height 12
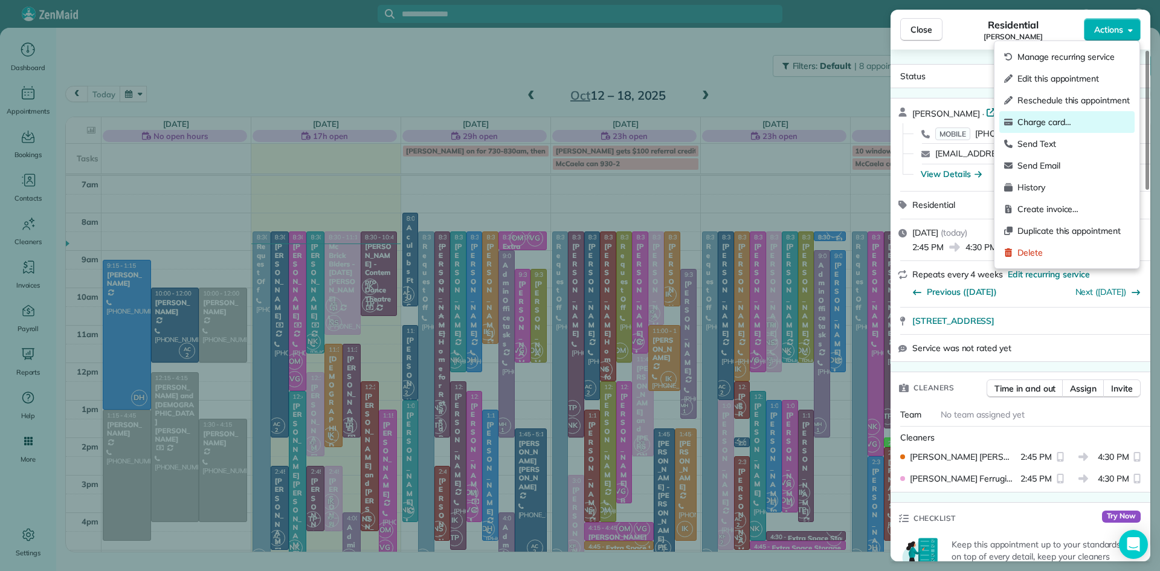
click at [1057, 118] on span "Charge card…" at bounding box center [1073, 122] width 112 height 12
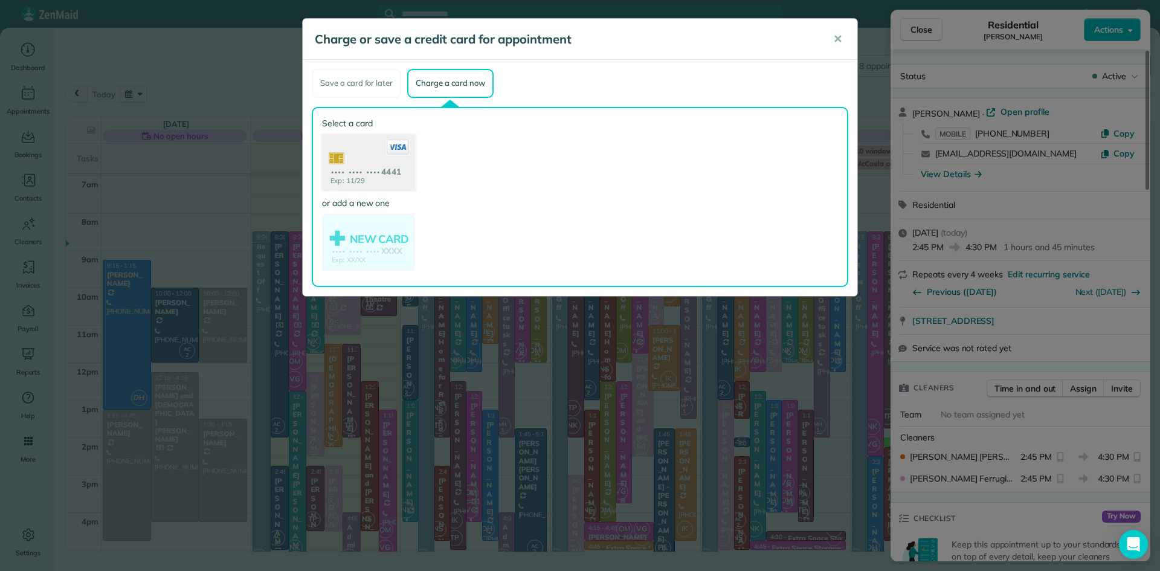
click at [353, 156] on use at bounding box center [368, 163] width 93 height 59
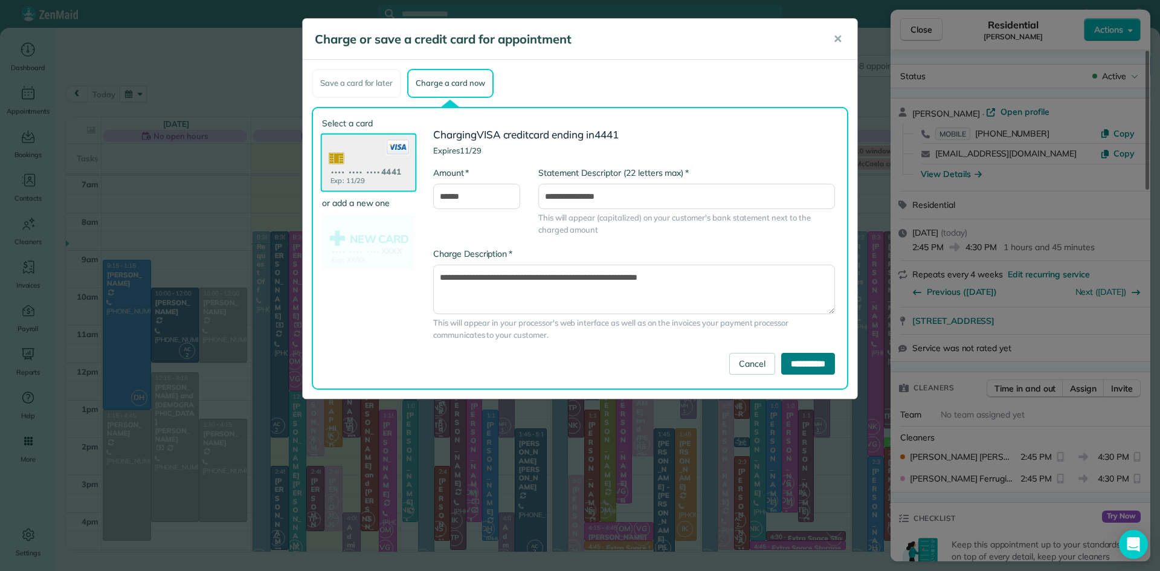
click at [787, 360] on input "**********" at bounding box center [808, 364] width 54 height 22
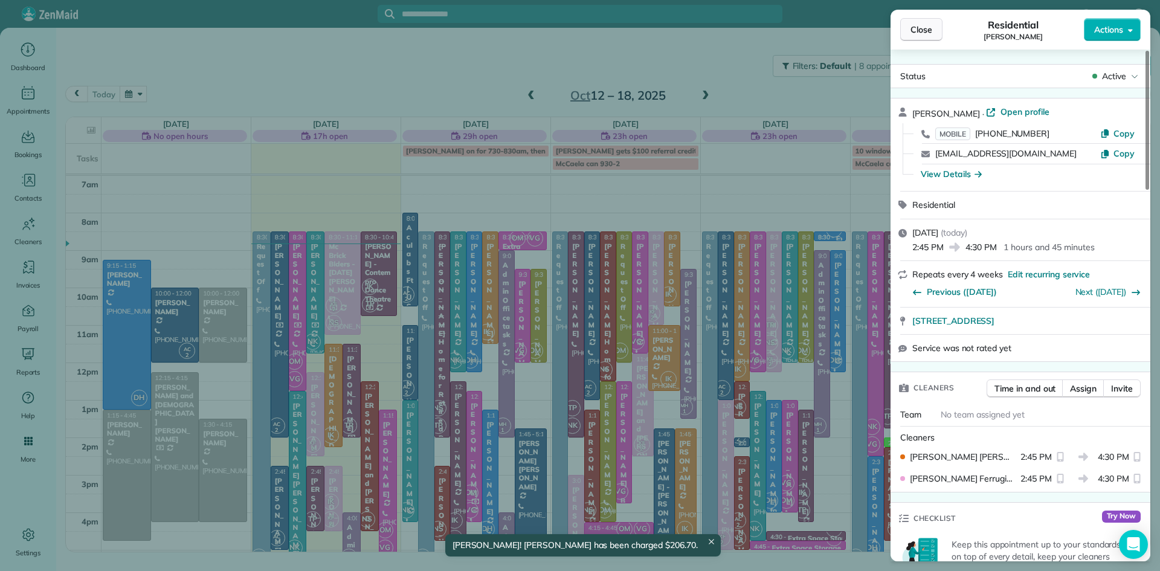
click at [916, 18] on button "Close" at bounding box center [921, 29] width 42 height 23
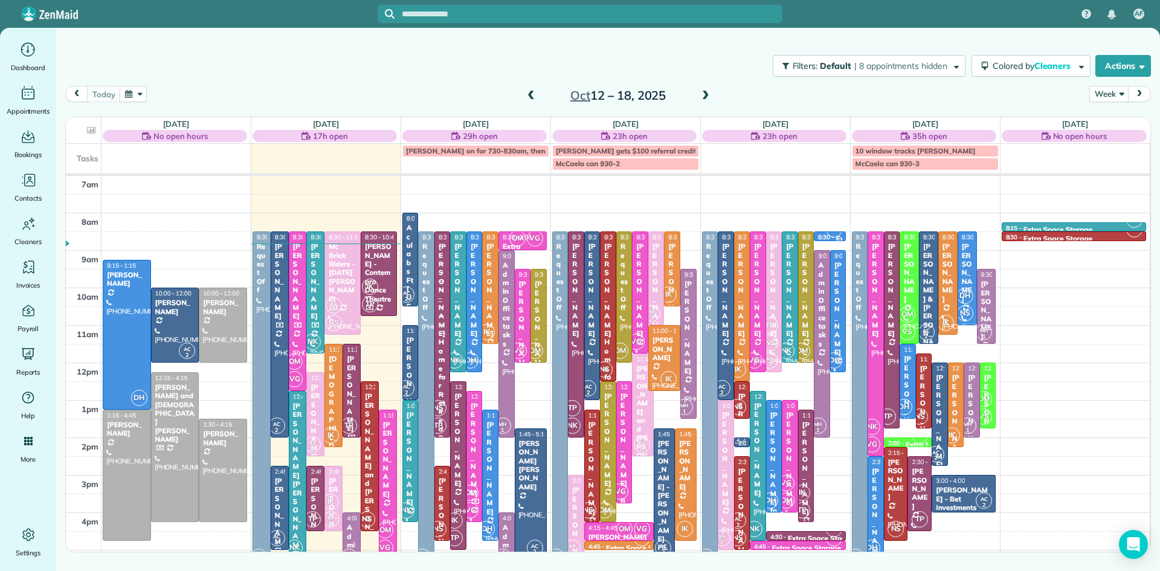
click at [703, 92] on span at bounding box center [705, 96] width 13 height 11
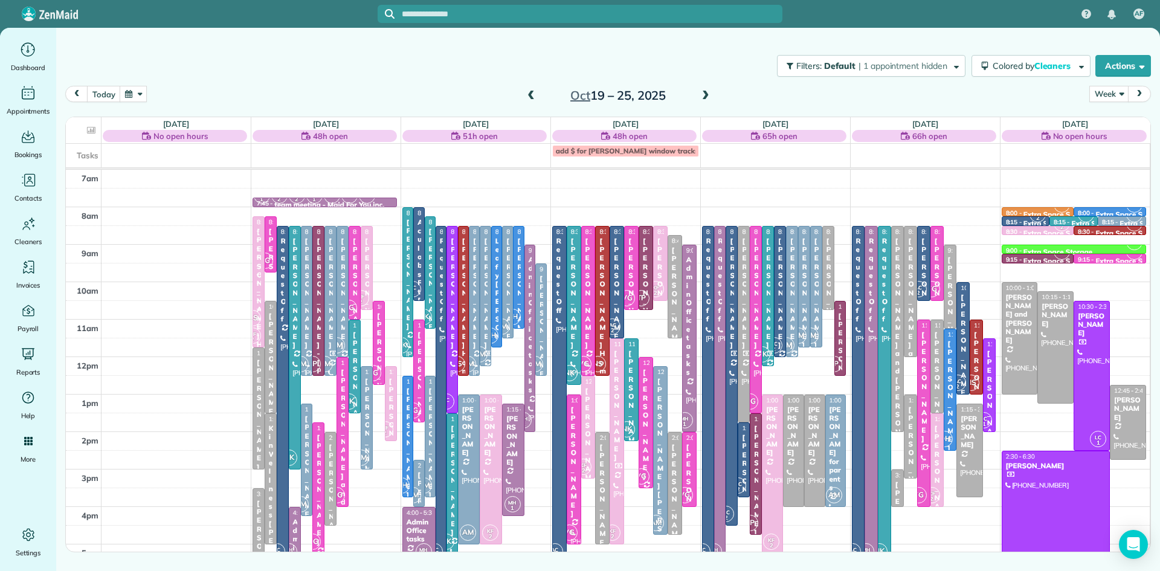
click at [707, 91] on span at bounding box center [705, 96] width 13 height 11
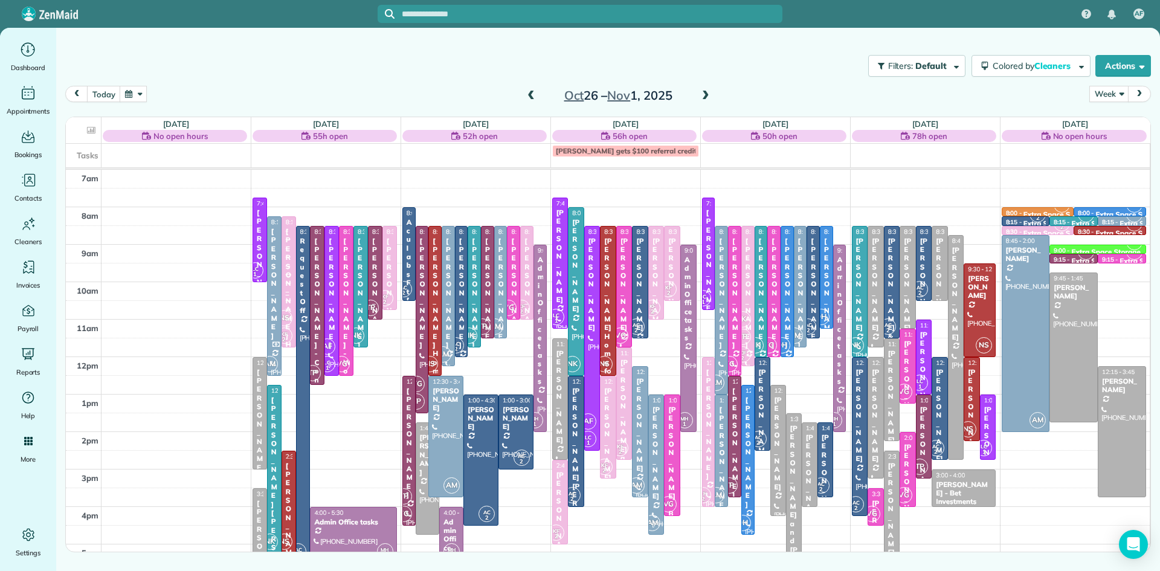
click at [707, 89] on span at bounding box center [705, 96] width 13 height 18
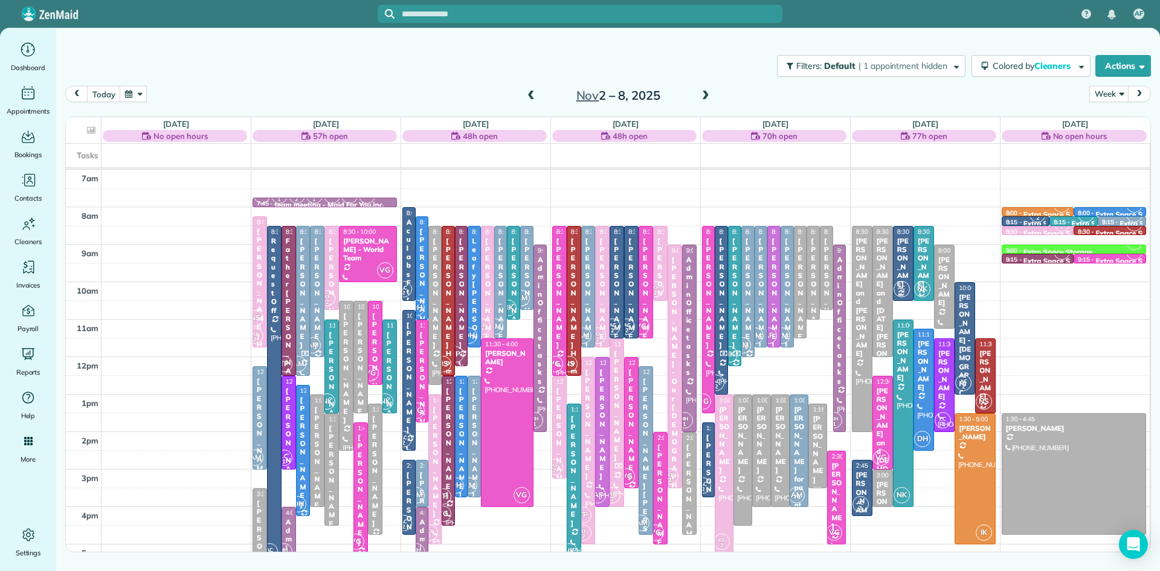
click at [701, 92] on span at bounding box center [705, 96] width 13 height 11
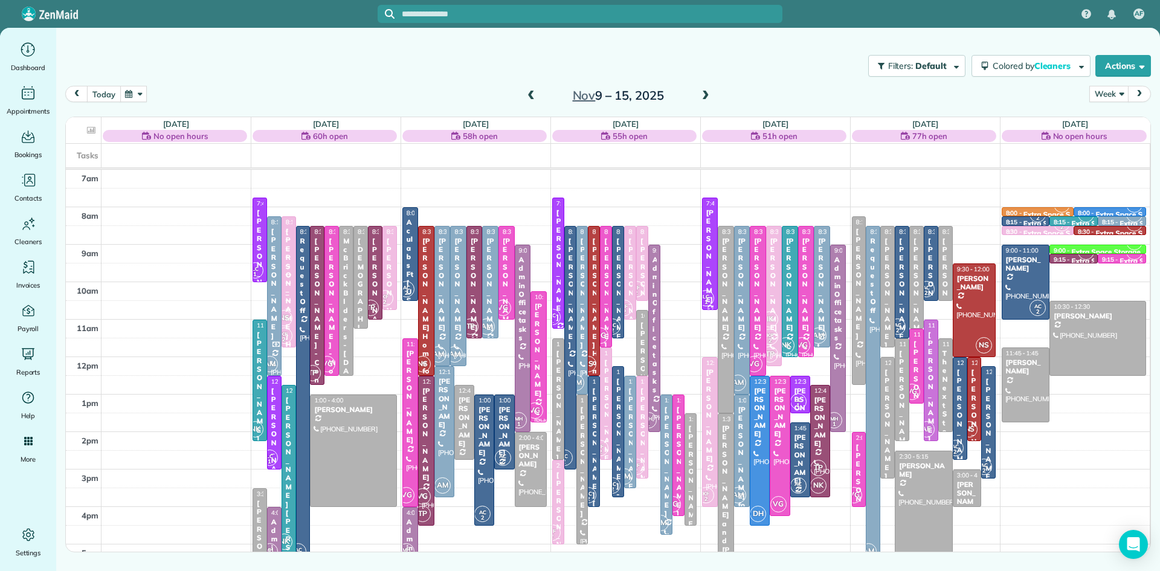
click at [101, 94] on button "today" at bounding box center [103, 94] width 33 height 16
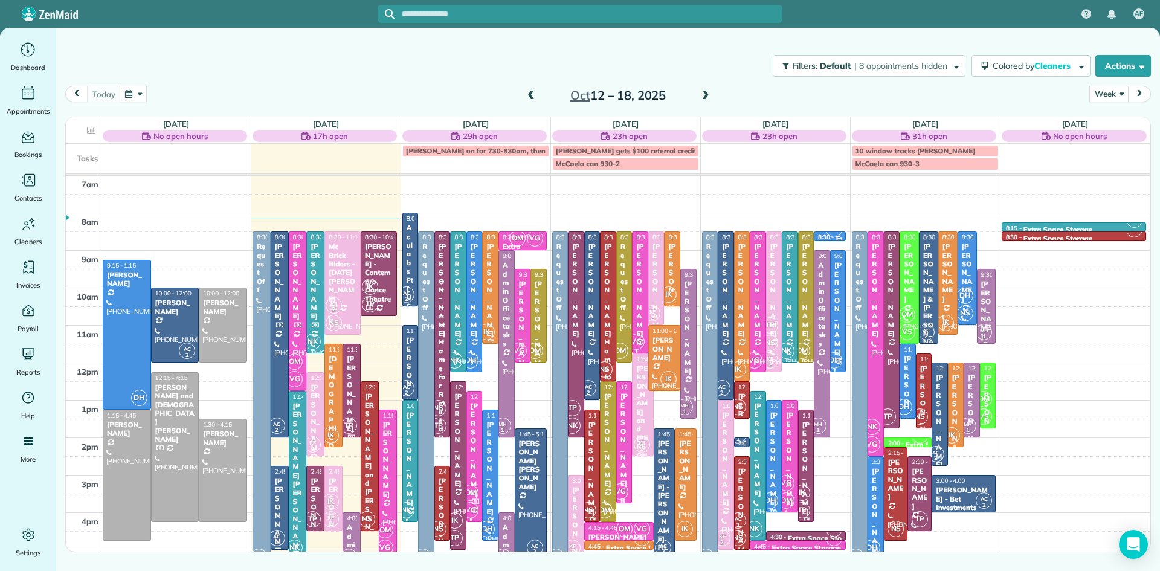
click at [531, 92] on span at bounding box center [530, 96] width 13 height 11
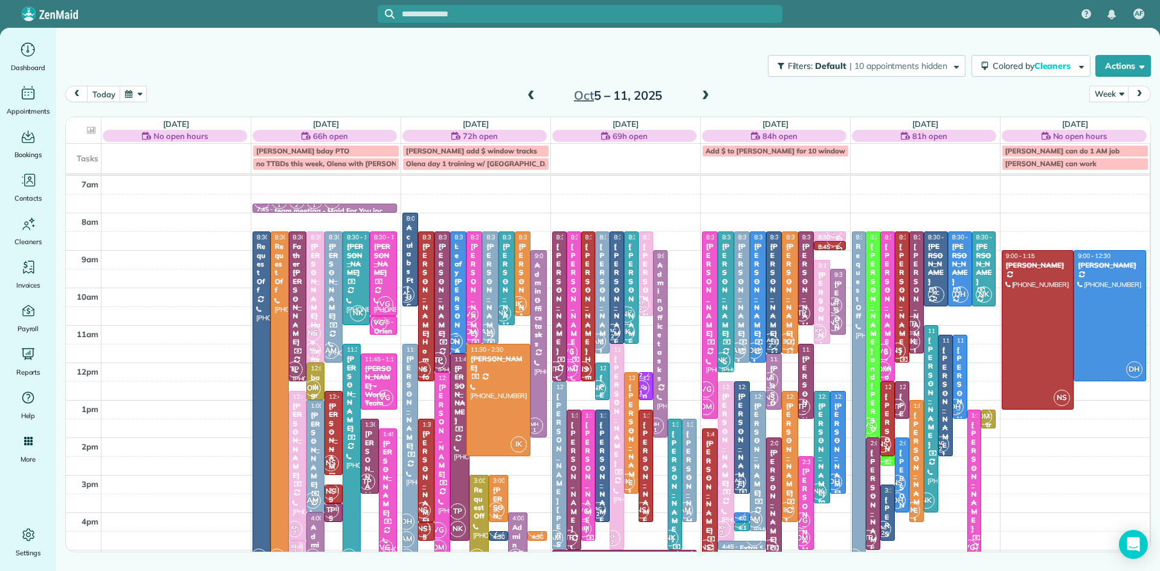
click at [411, 428] on div "[PERSON_NAME]" at bounding box center [410, 402] width 9 height 95
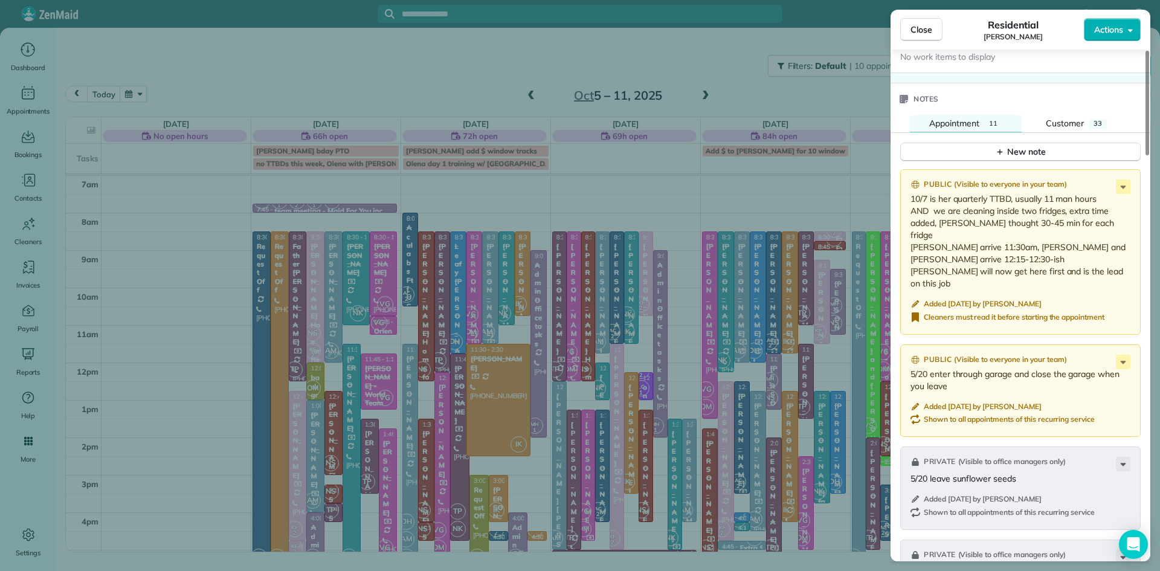
scroll to position [1347, 0]
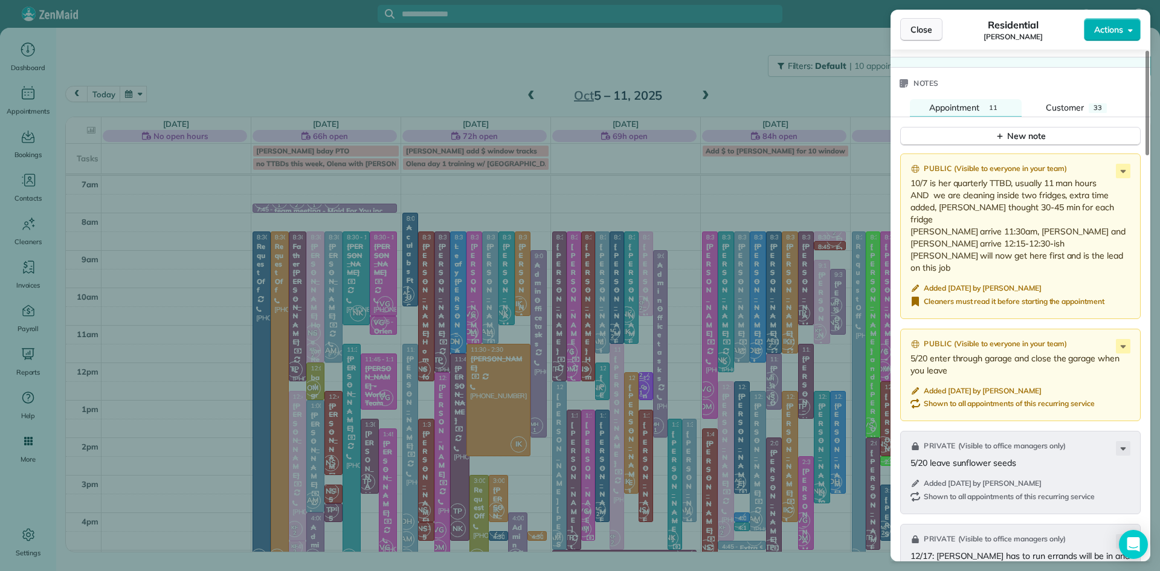
click at [925, 31] on span "Close" at bounding box center [921, 30] width 22 height 12
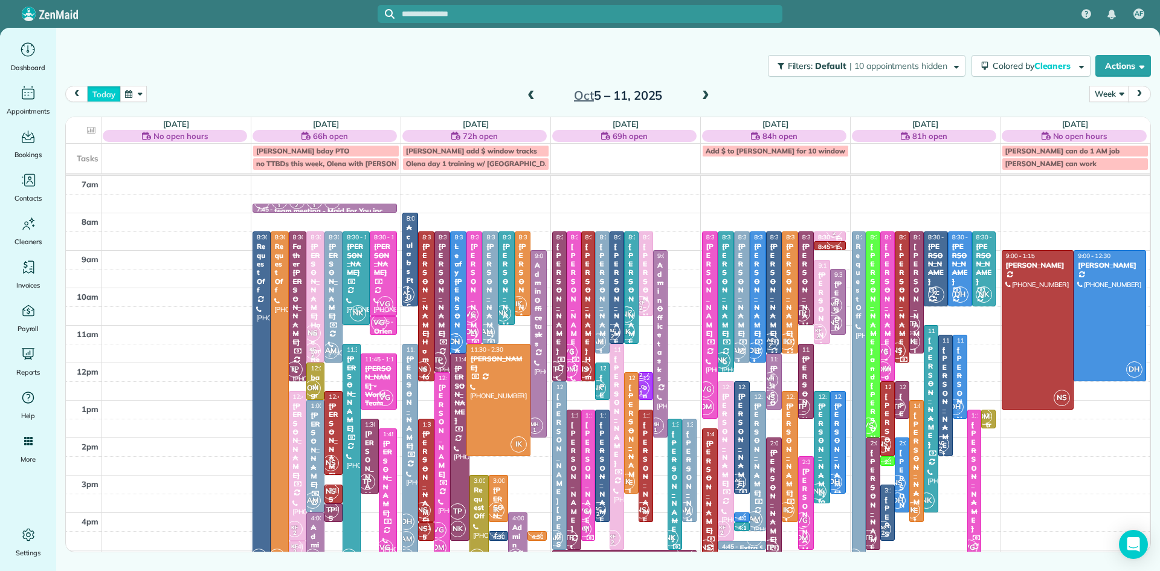
click at [106, 92] on button "today" at bounding box center [103, 94] width 33 height 16
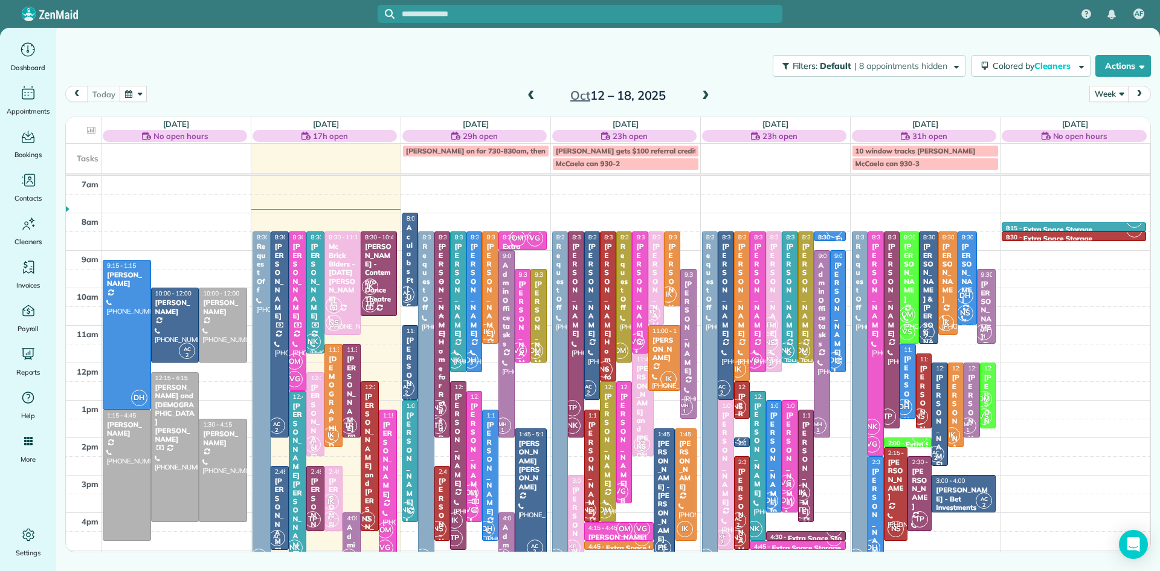
click at [533, 88] on span at bounding box center [530, 96] width 13 height 18
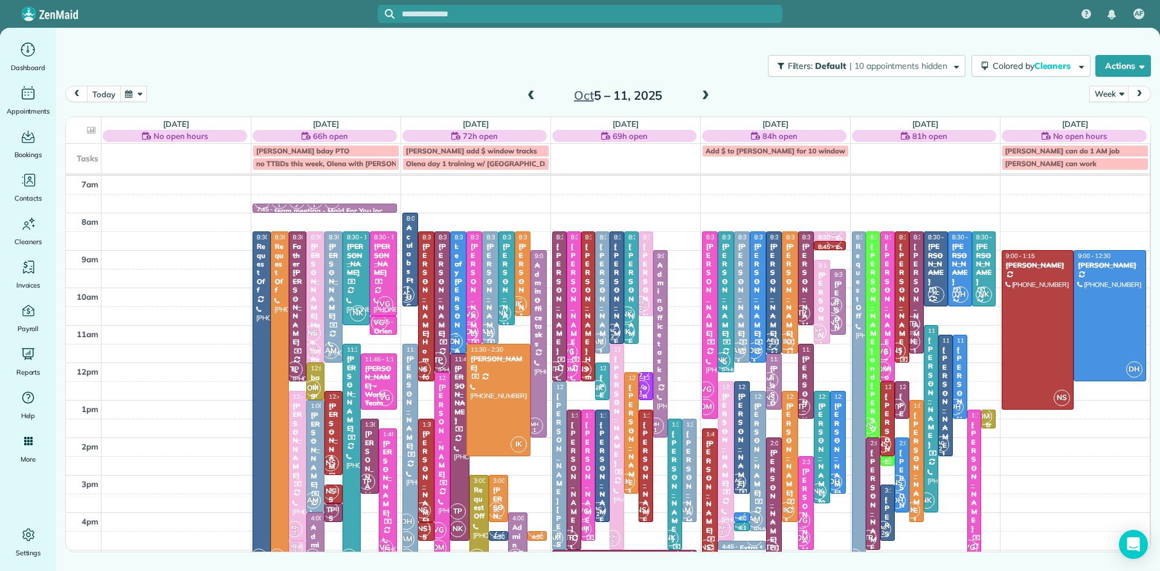
click at [107, 92] on button "today" at bounding box center [103, 94] width 33 height 16
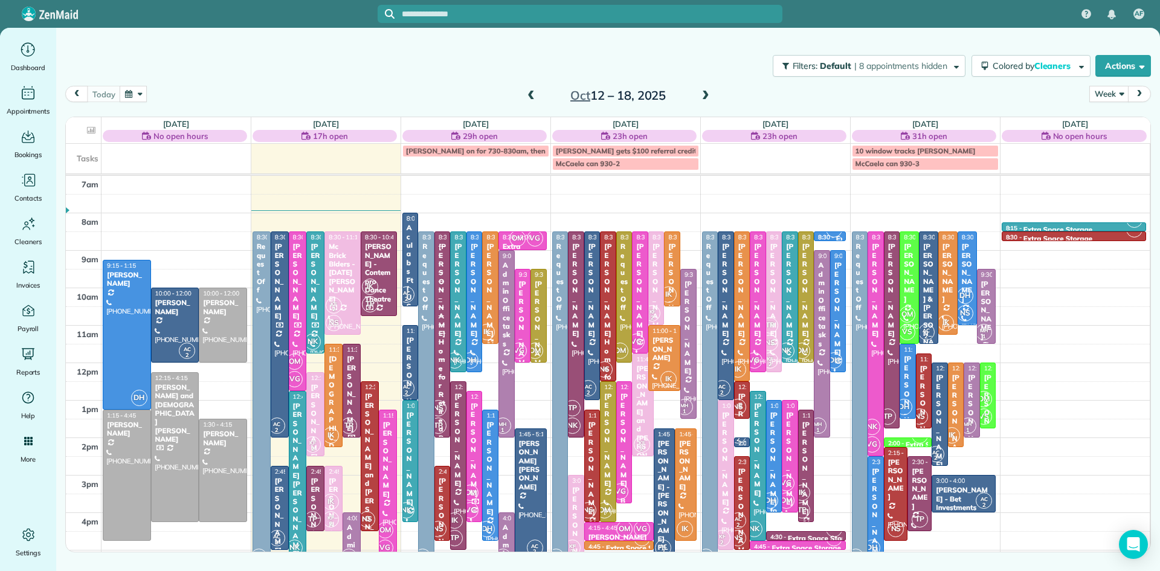
click at [368, 510] on div "NS" at bounding box center [367, 519] width 18 height 18
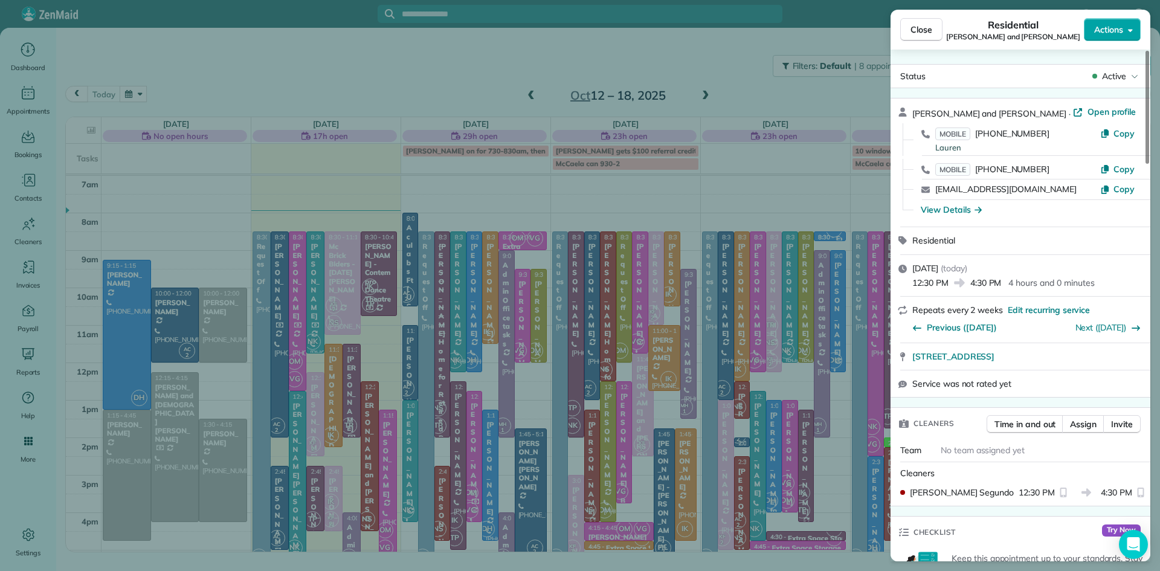
click at [1103, 30] on span "Actions" at bounding box center [1108, 30] width 29 height 12
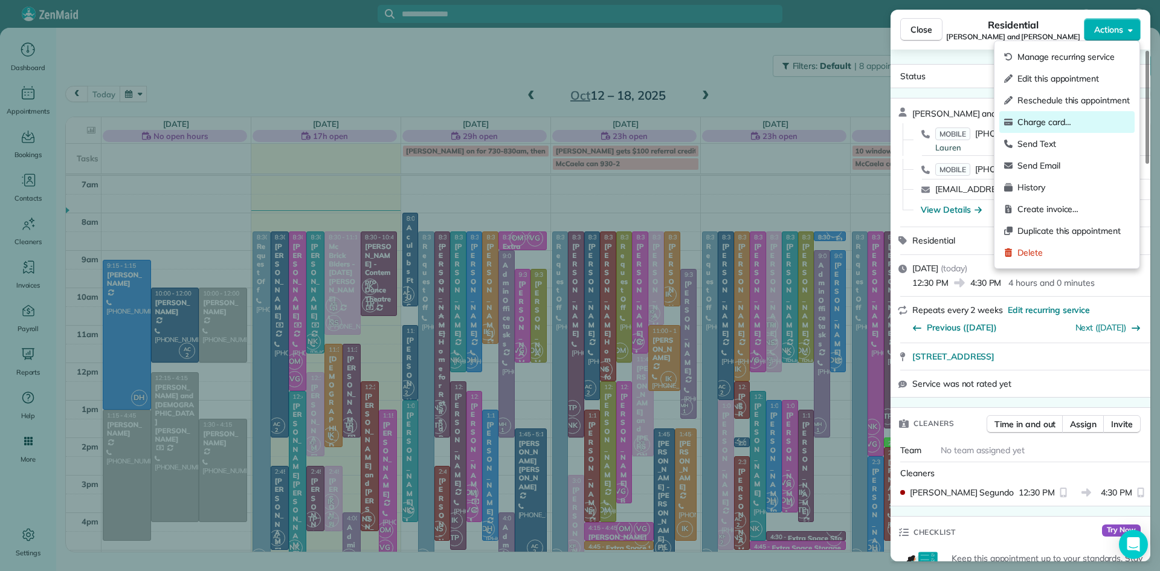
click at [1055, 123] on span "Charge card…" at bounding box center [1073, 122] width 112 height 12
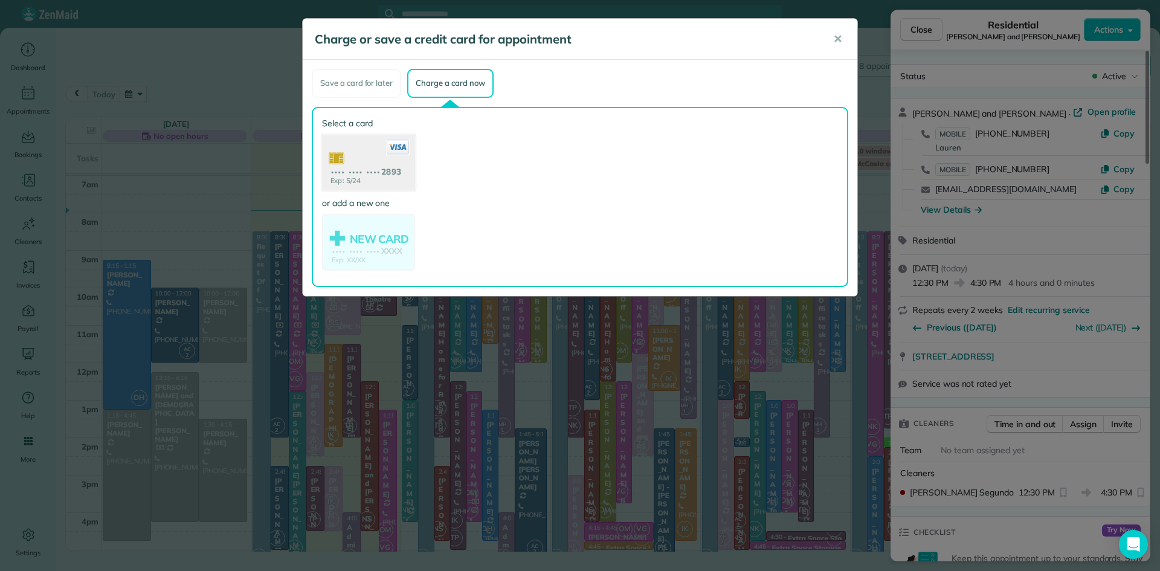
click at [373, 156] on use at bounding box center [368, 163] width 93 height 59
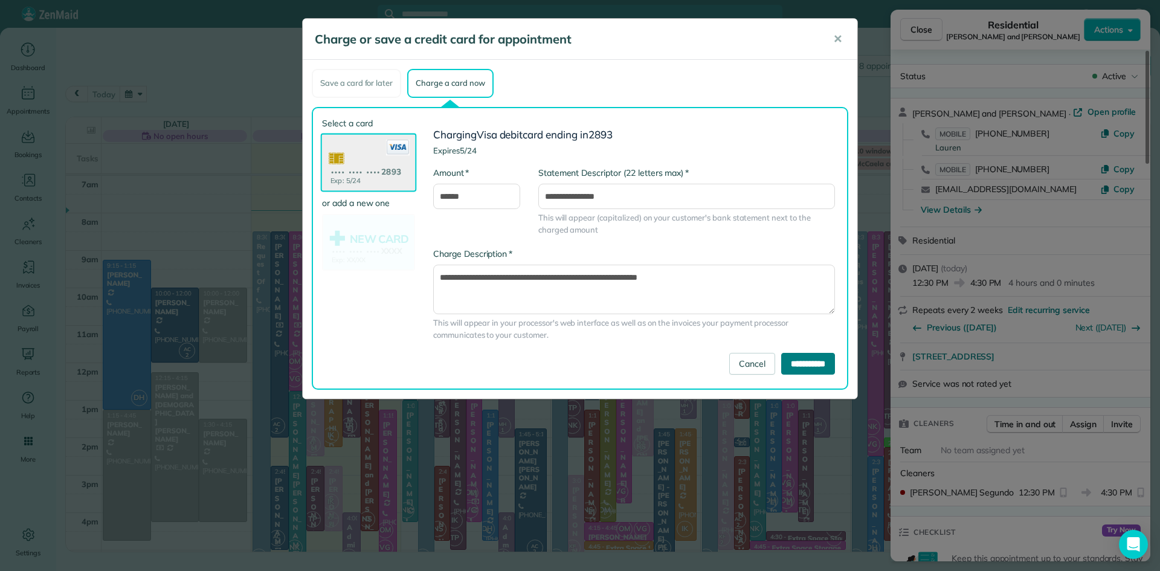
click at [781, 361] on input "**********" at bounding box center [808, 364] width 54 height 22
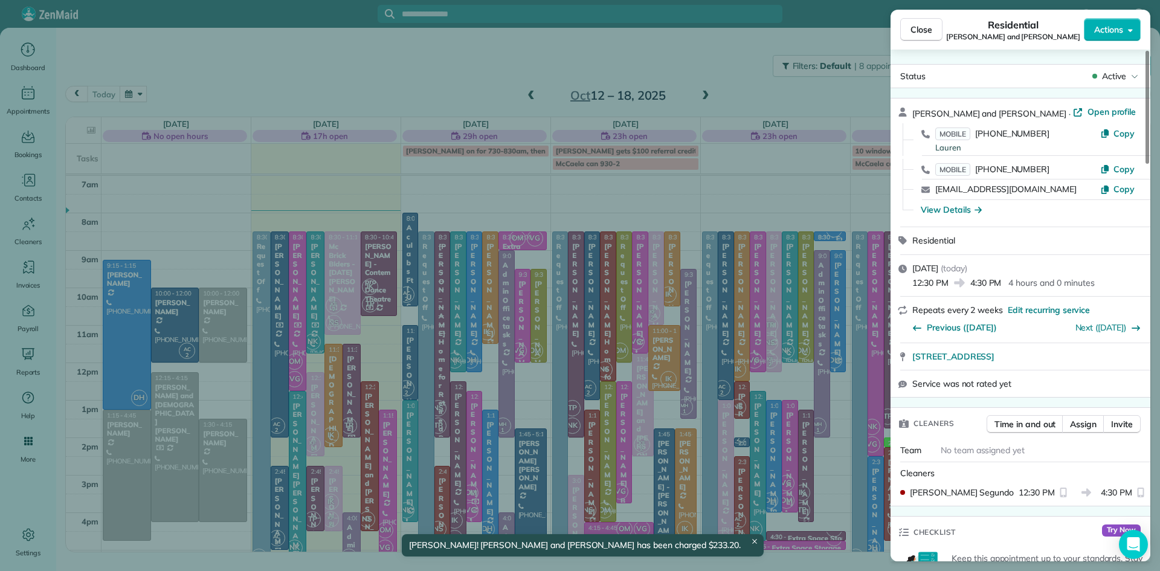
click at [925, 27] on span "Close" at bounding box center [921, 30] width 22 height 12
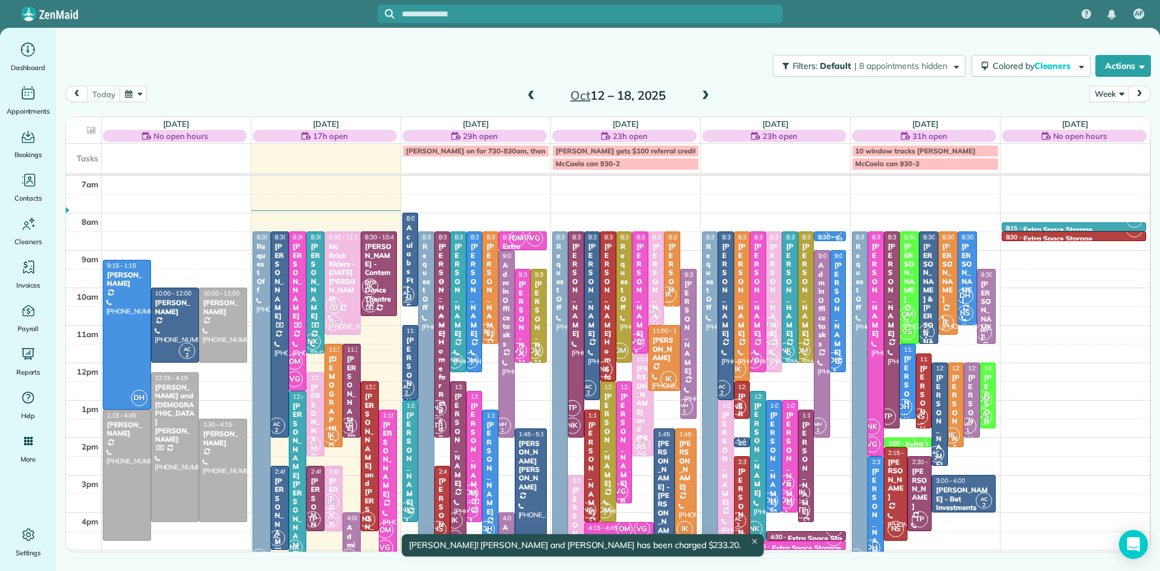
click at [298, 493] on div at bounding box center [297, 474] width 17 height 167
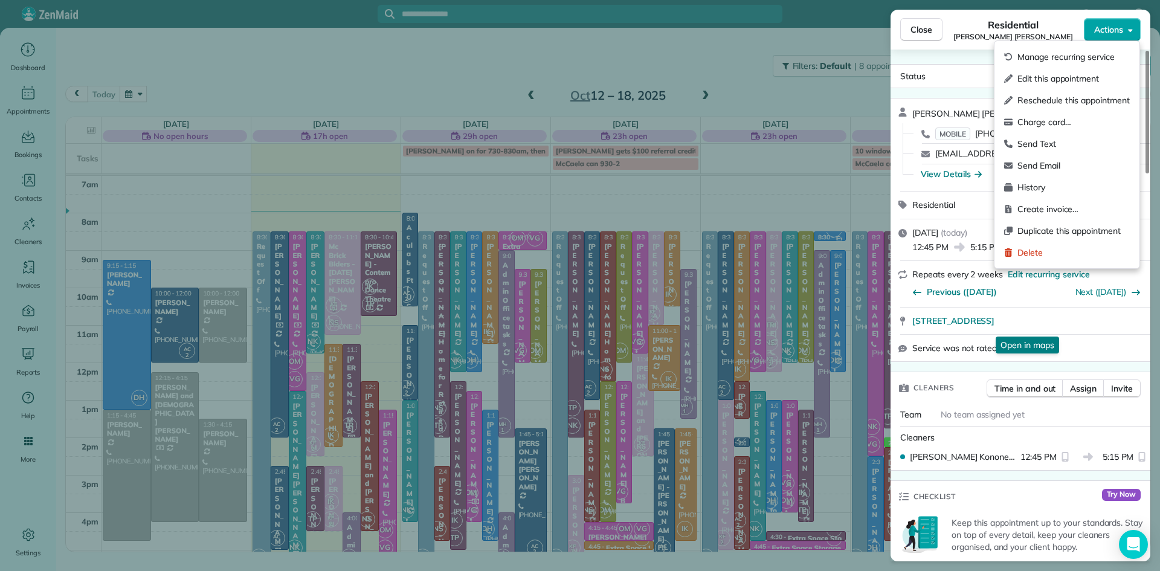
click at [1114, 33] on span "Actions" at bounding box center [1108, 30] width 29 height 12
click at [1036, 126] on span "Charge card…" at bounding box center [1073, 122] width 112 height 12
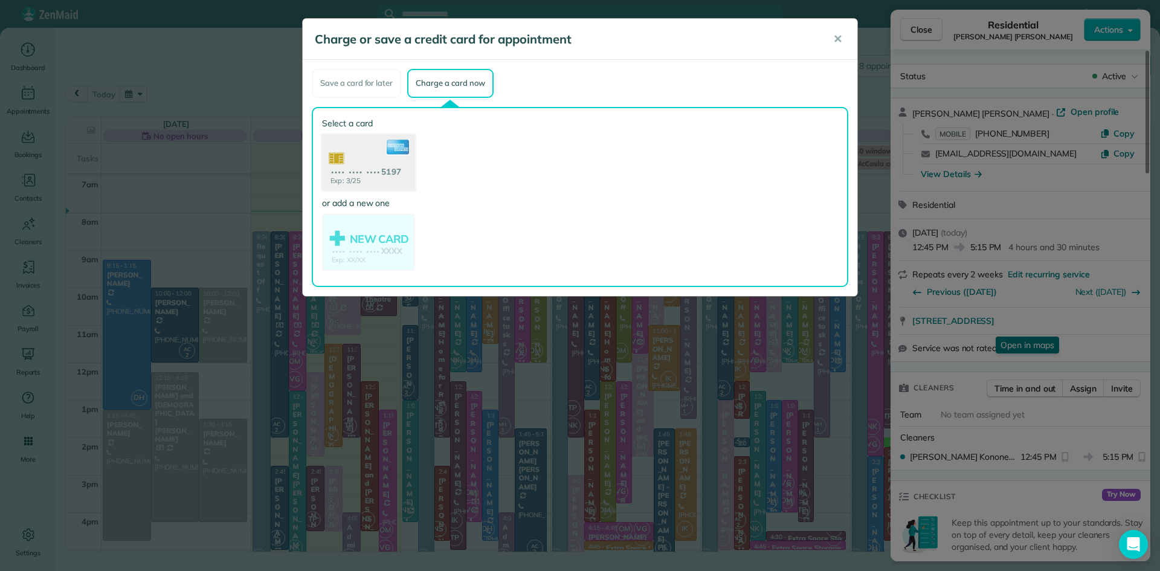
click at [355, 159] on use at bounding box center [368, 163] width 93 height 59
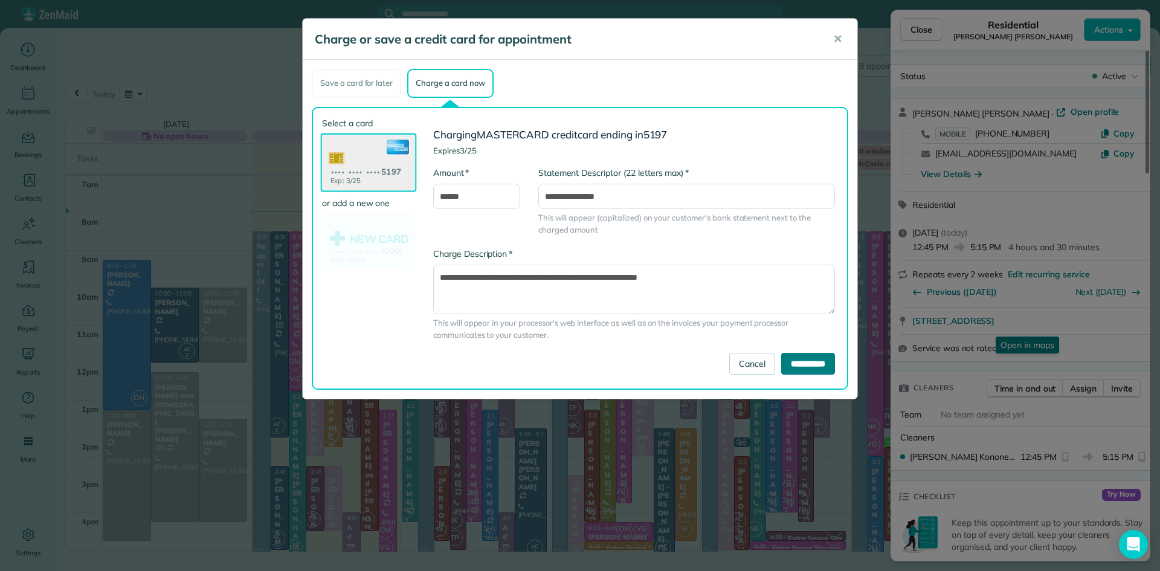
click at [792, 369] on input "**********" at bounding box center [808, 364] width 54 height 22
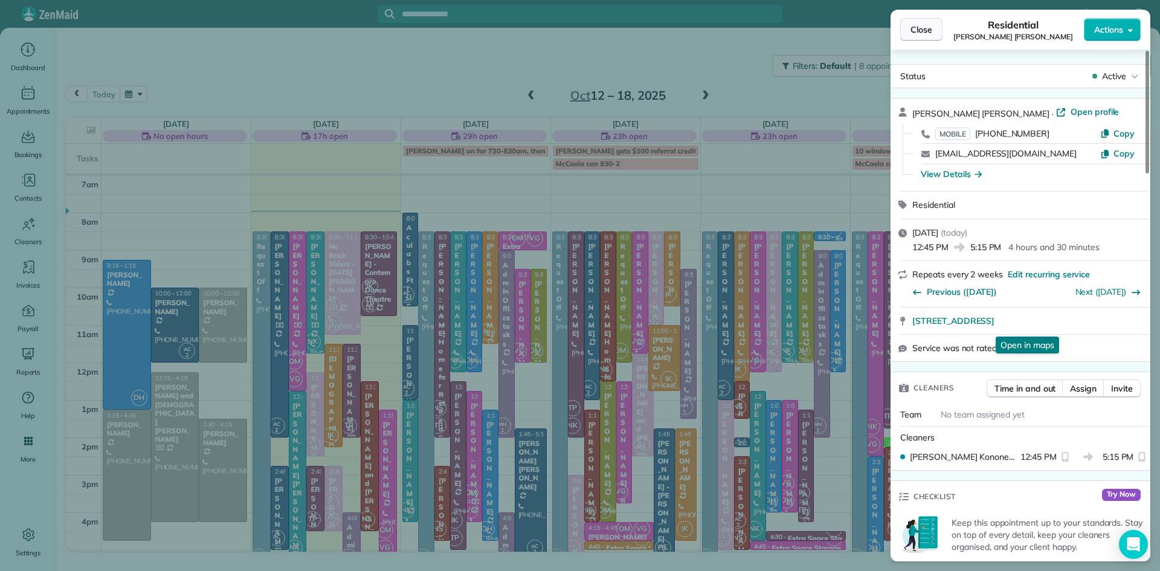
click at [915, 31] on span "Close" at bounding box center [921, 30] width 22 height 12
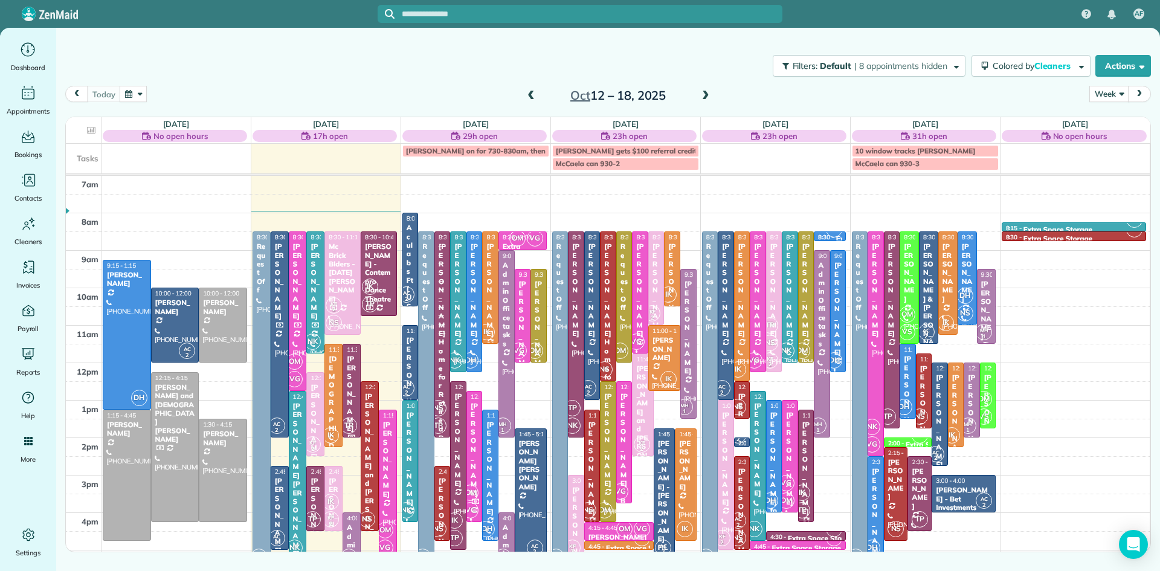
click at [385, 528] on span "OM" at bounding box center [385, 530] width 16 height 16
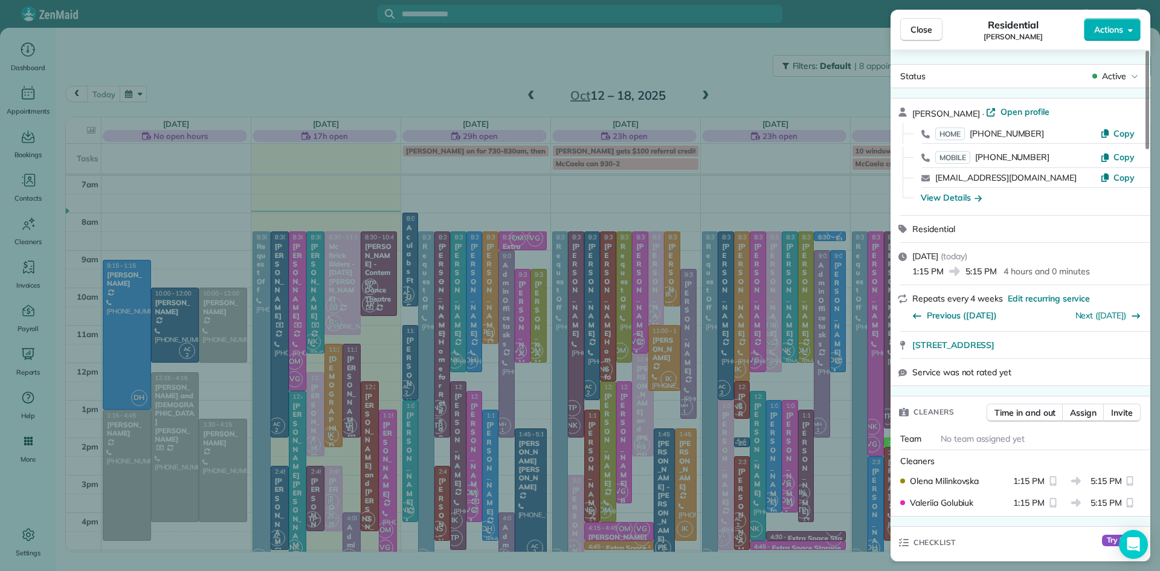
scroll to position [420, 0]
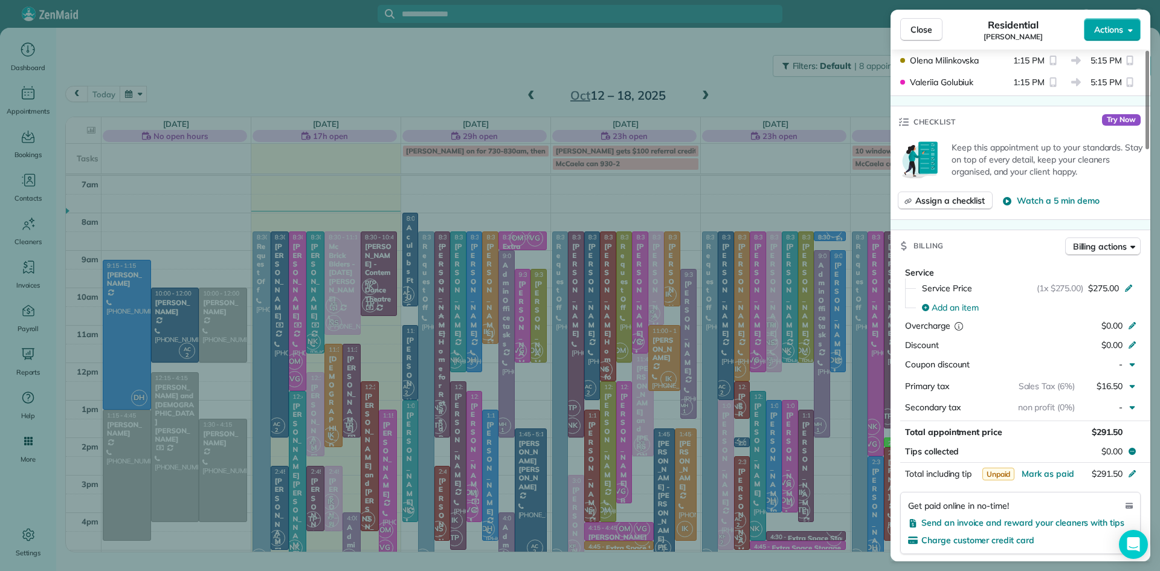
click at [1099, 25] on span "Actions" at bounding box center [1108, 30] width 29 height 12
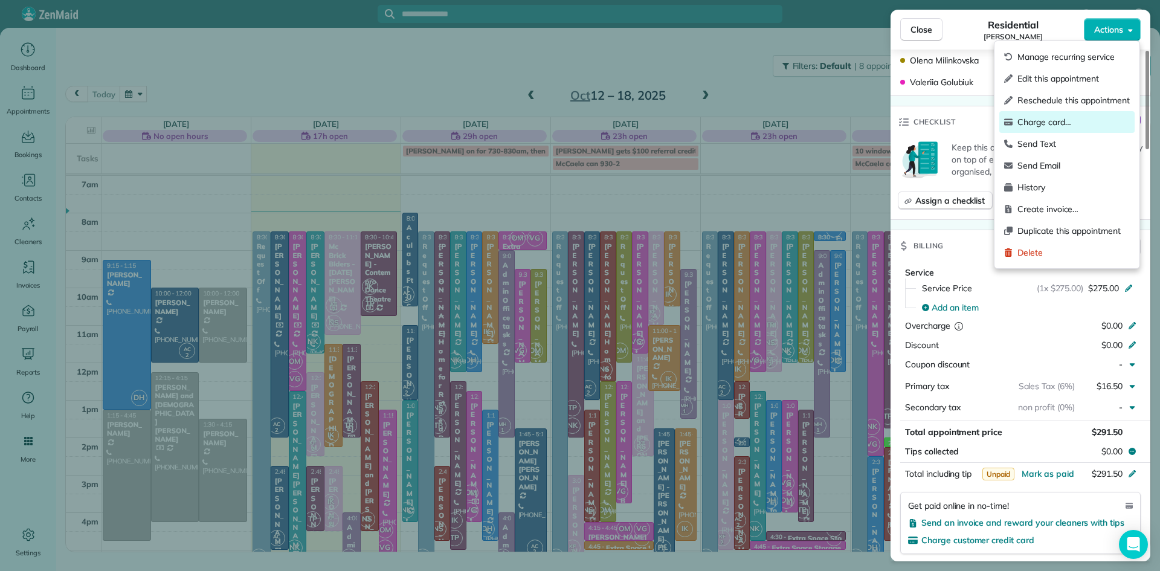
click at [1037, 119] on span "Charge card…" at bounding box center [1073, 122] width 112 height 12
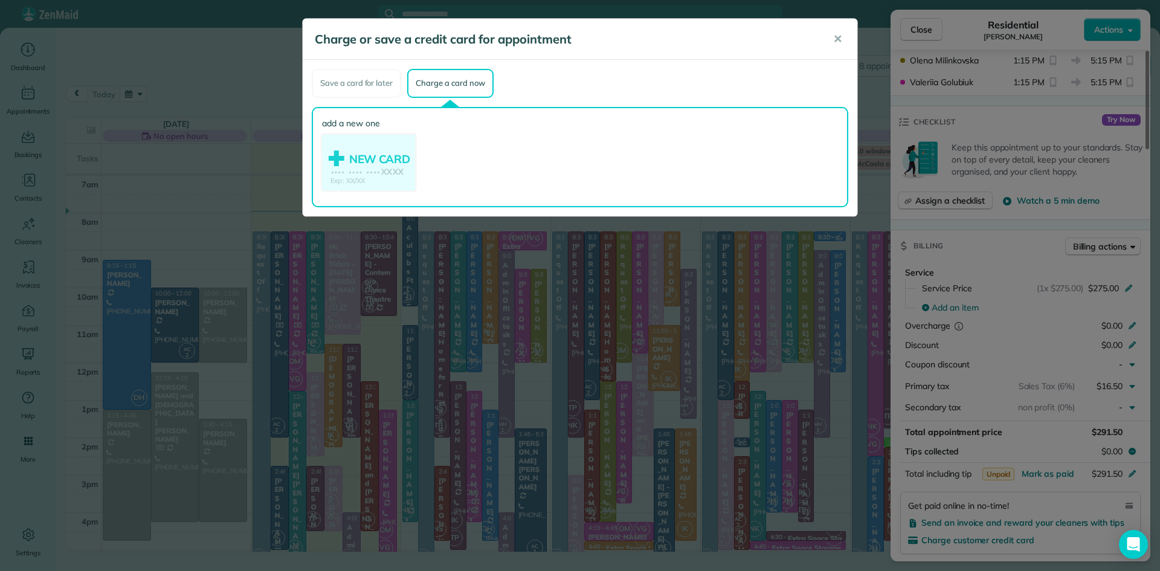
click at [353, 149] on use at bounding box center [368, 163] width 93 height 59
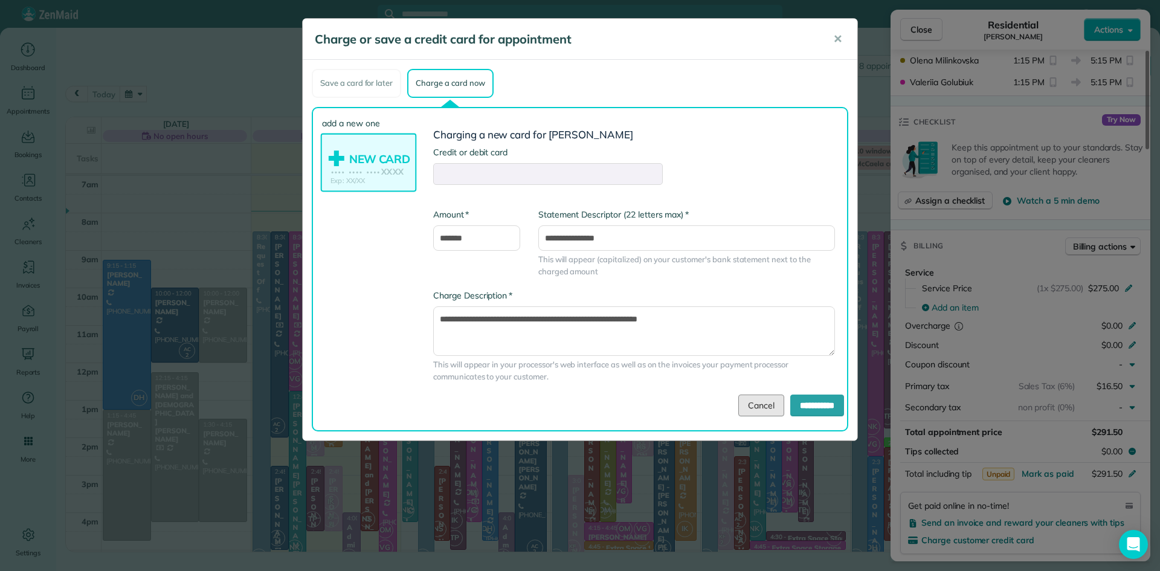
drag, startPoint x: 752, startPoint y: 405, endPoint x: 772, endPoint y: 394, distance: 23.2
click at [752, 405] on link "Cancel" at bounding box center [761, 405] width 46 height 22
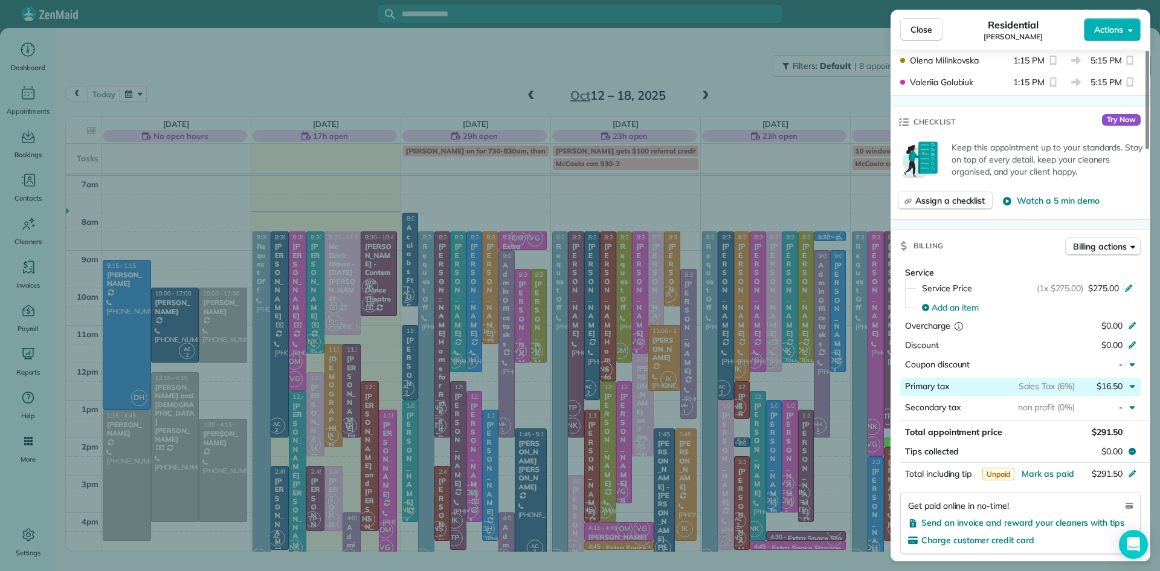
scroll to position [0, 0]
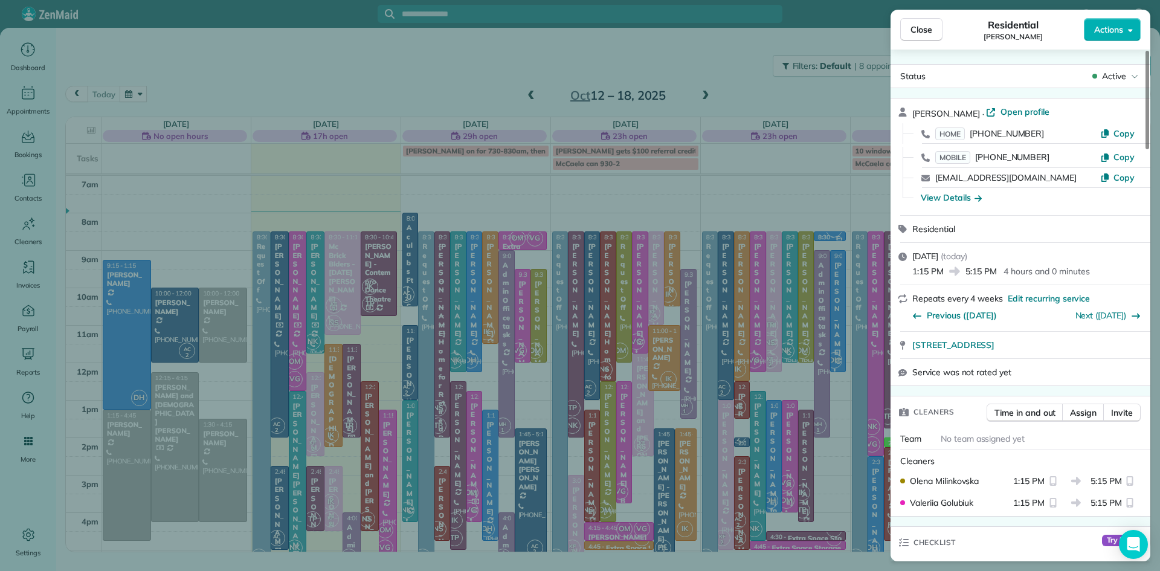
click at [1021, 110] on span "Open profile" at bounding box center [1024, 112] width 49 height 12
